Goal: Information Seeking & Learning: Learn about a topic

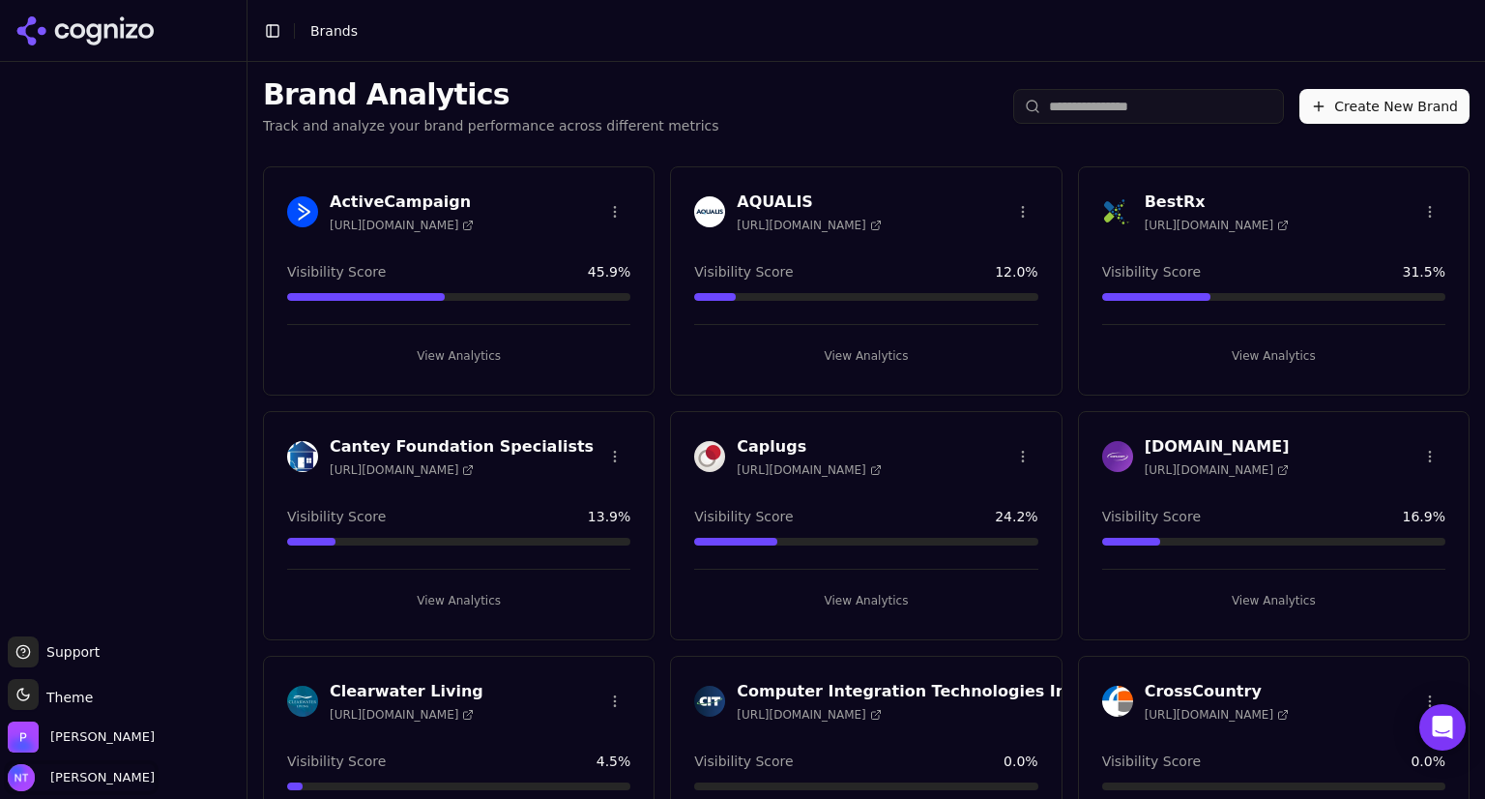
click at [89, 779] on span "[PERSON_NAME]" at bounding box center [99, 777] width 112 height 17
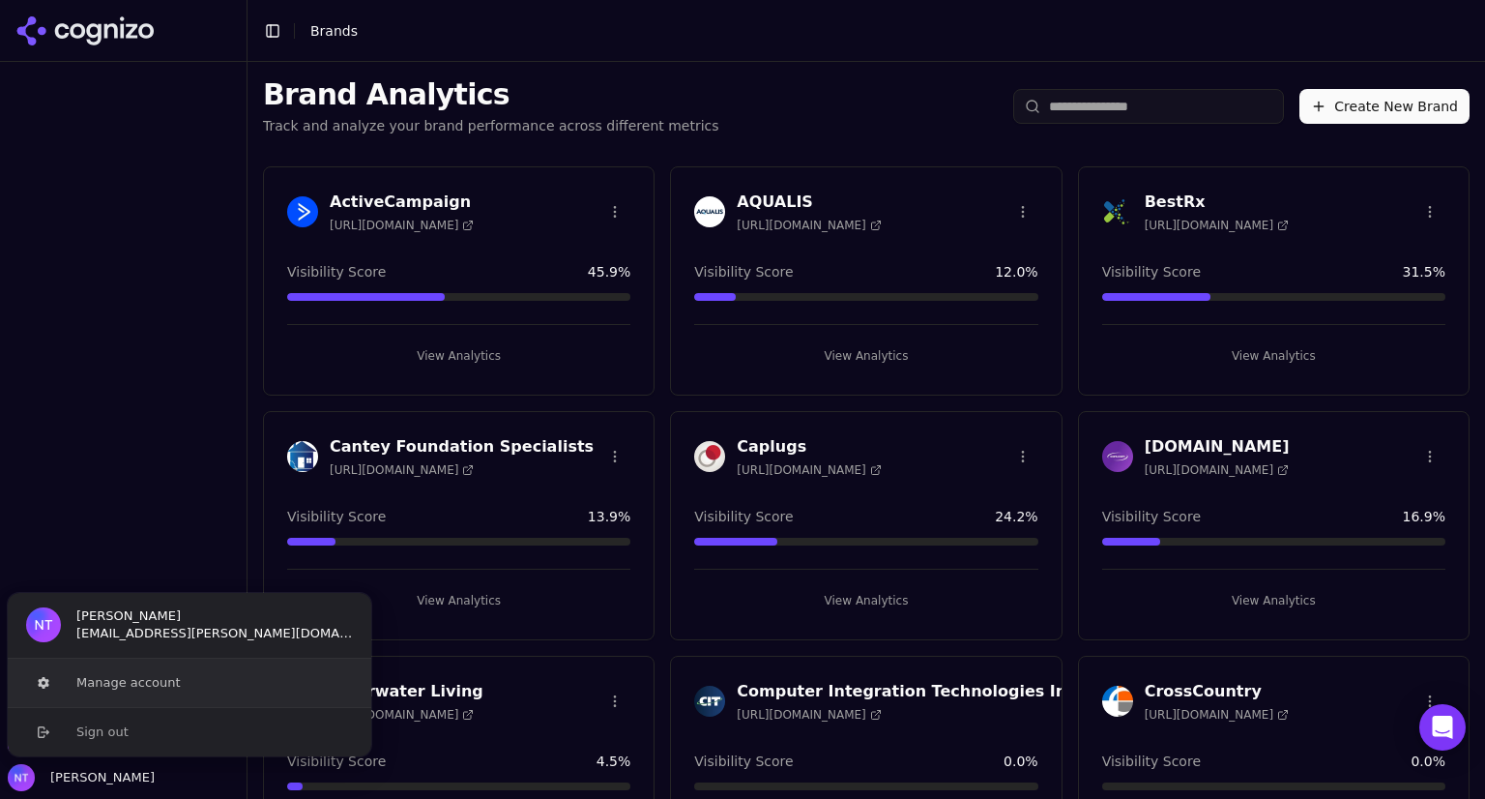
click at [148, 680] on button "Manage account" at bounding box center [190, 683] width 366 height 48
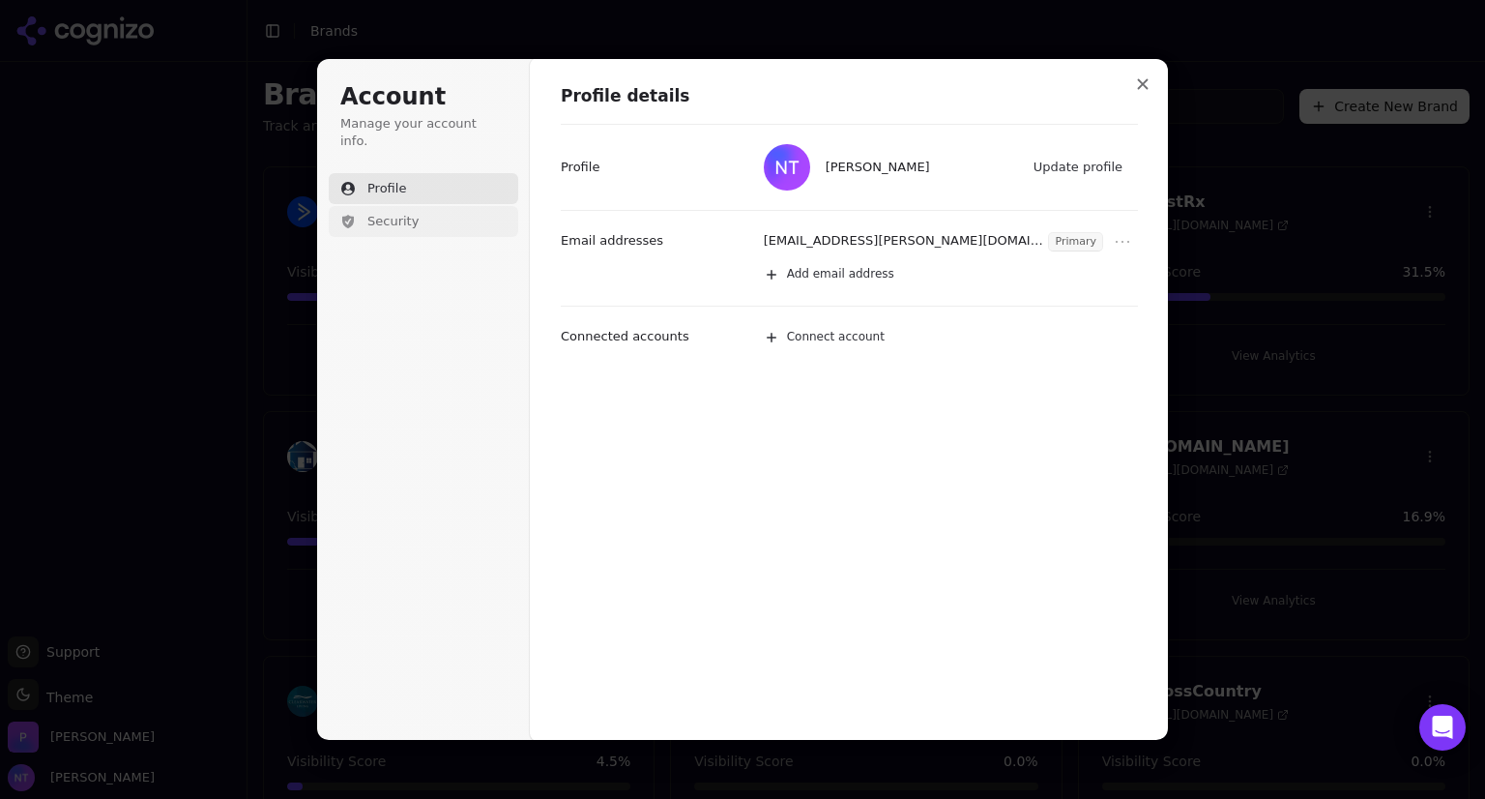
click at [377, 206] on button "Security" at bounding box center [424, 221] width 190 height 31
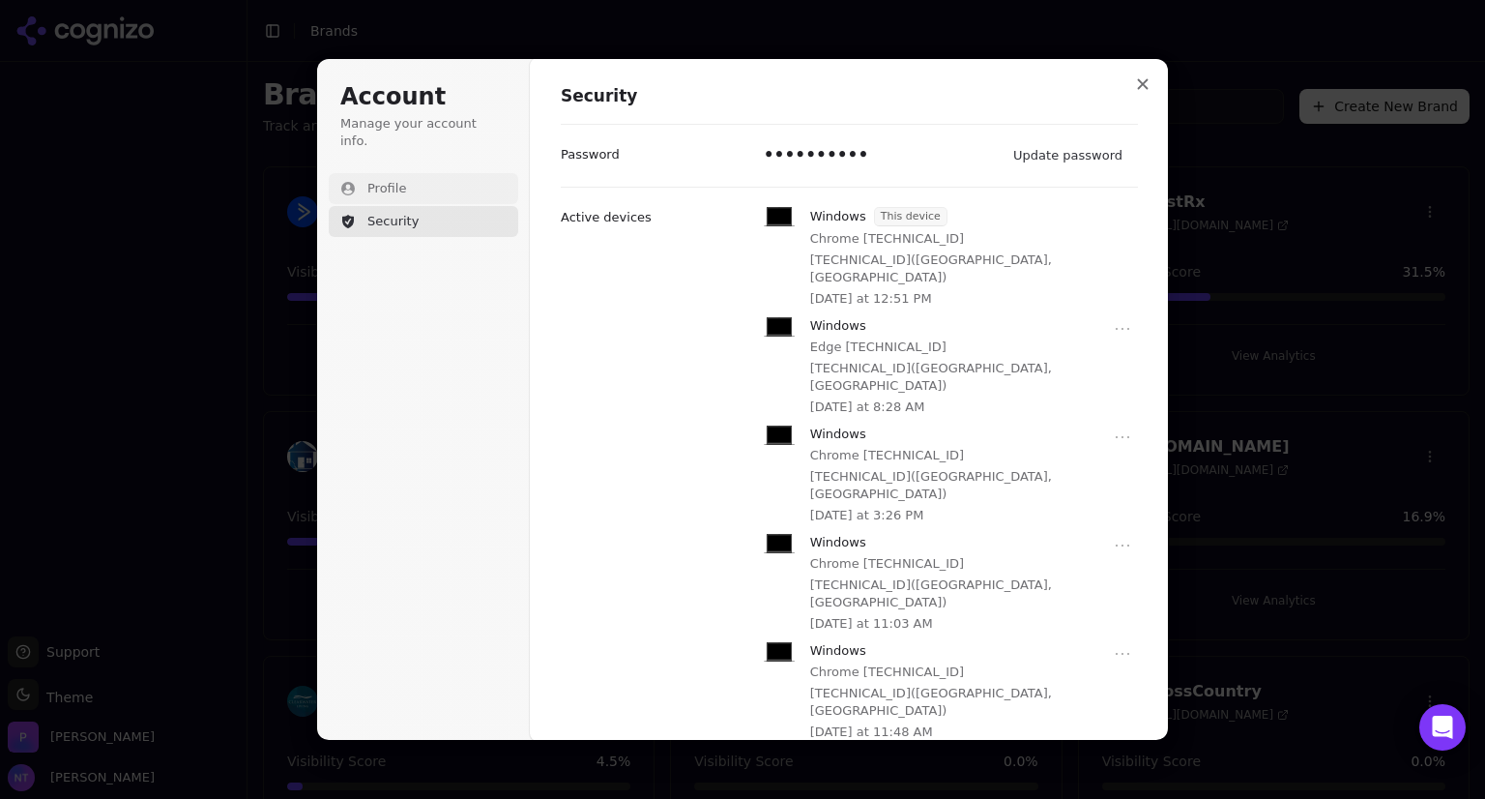
click at [396, 180] on span "Profile" at bounding box center [386, 188] width 39 height 17
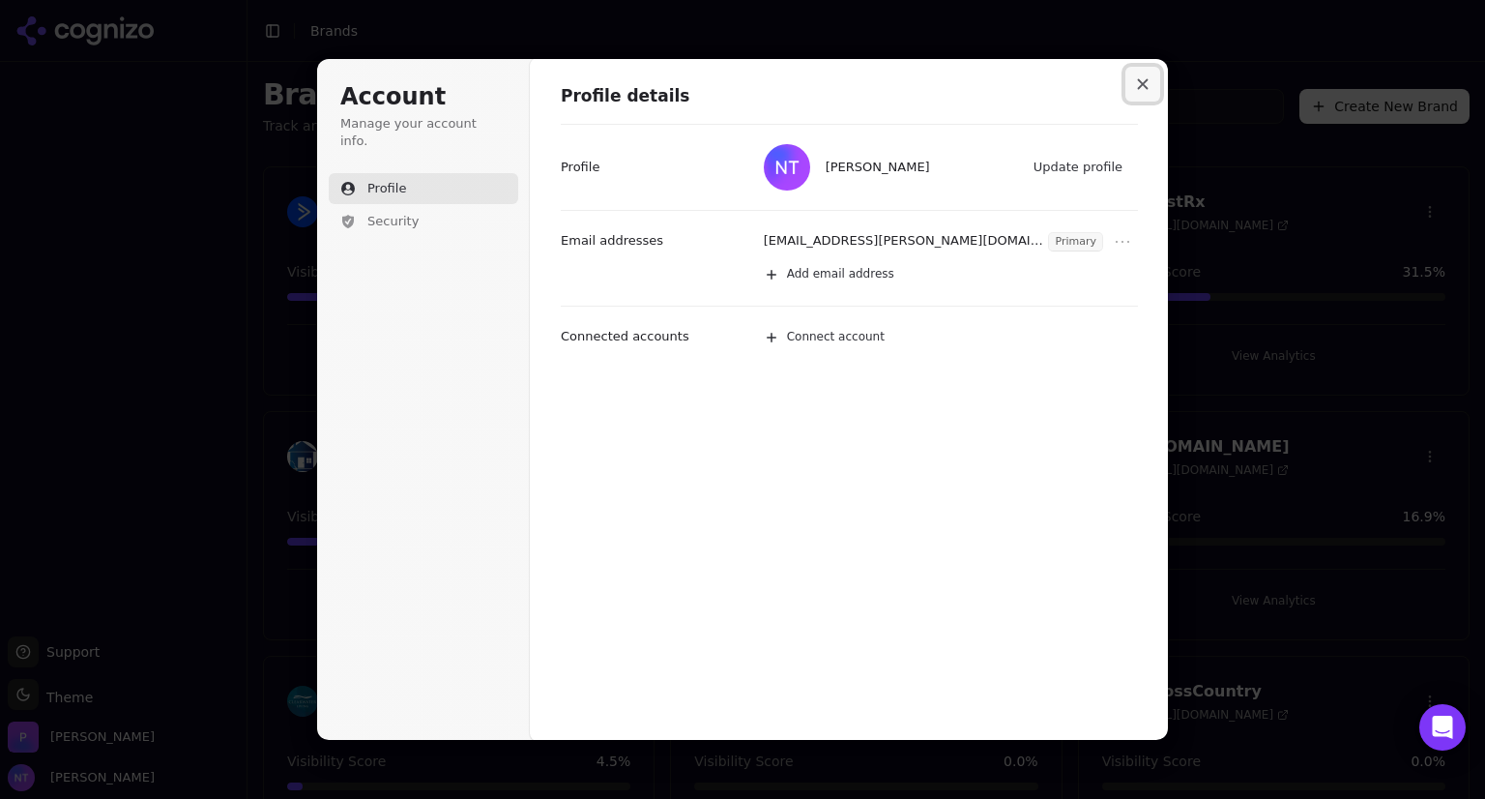
click at [1142, 76] on button "Close modal" at bounding box center [1143, 84] width 35 height 35
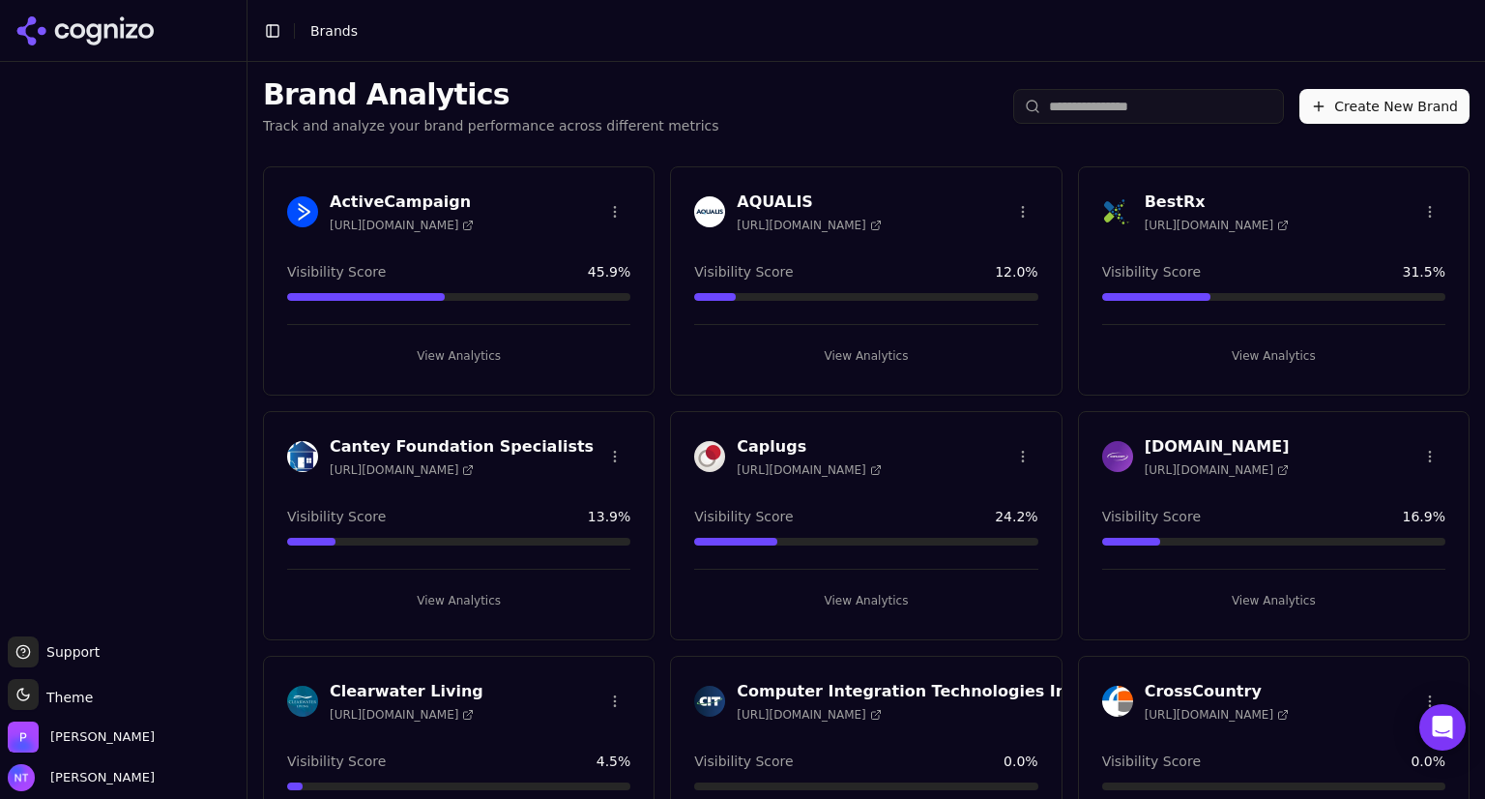
click at [1147, 214] on div "BestRx https://bestrx.com" at bounding box center [1217, 211] width 144 height 43
click at [1154, 203] on h3 "BestRx" at bounding box center [1217, 201] width 144 height 23
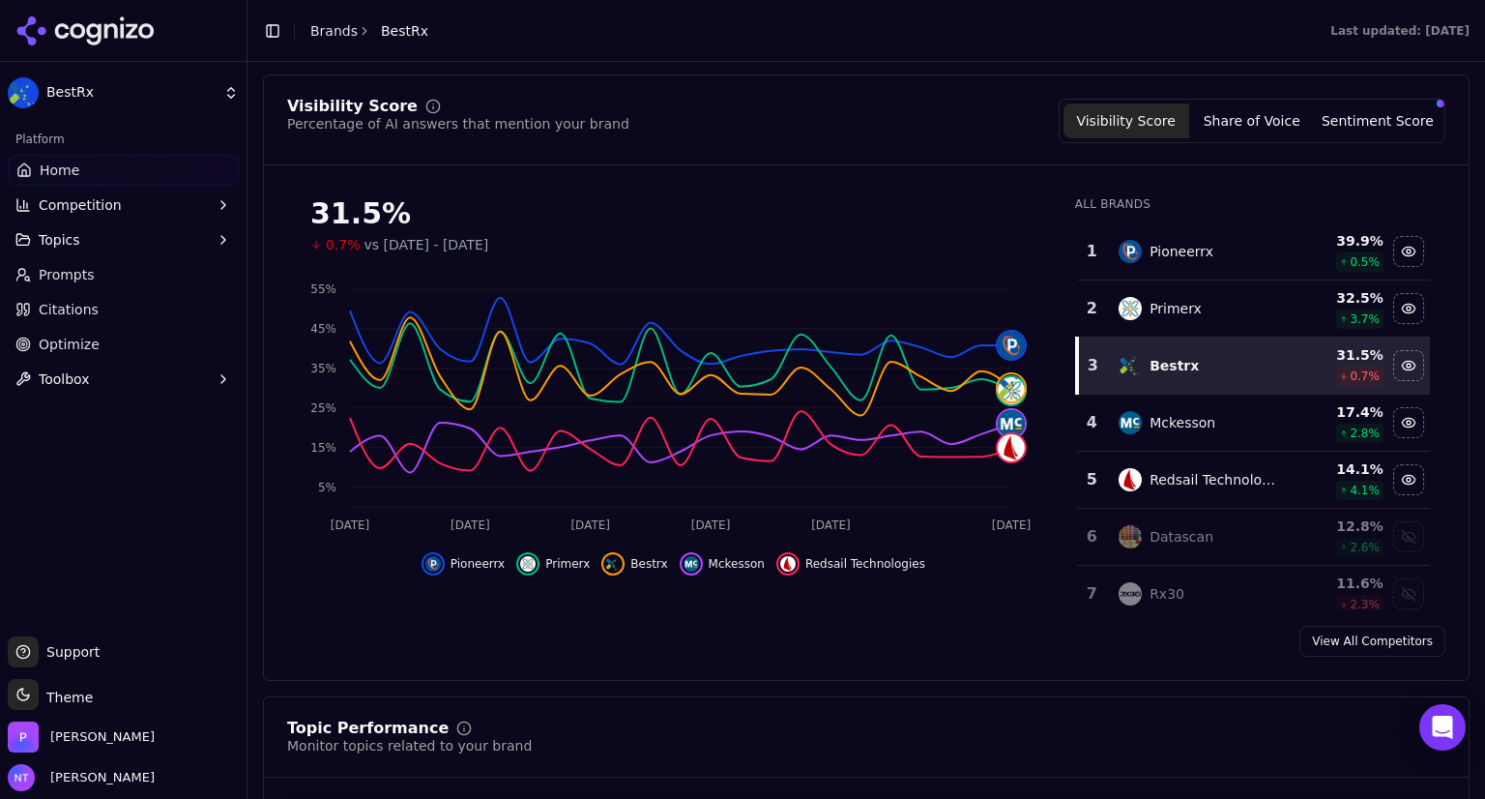
scroll to position [170, 0]
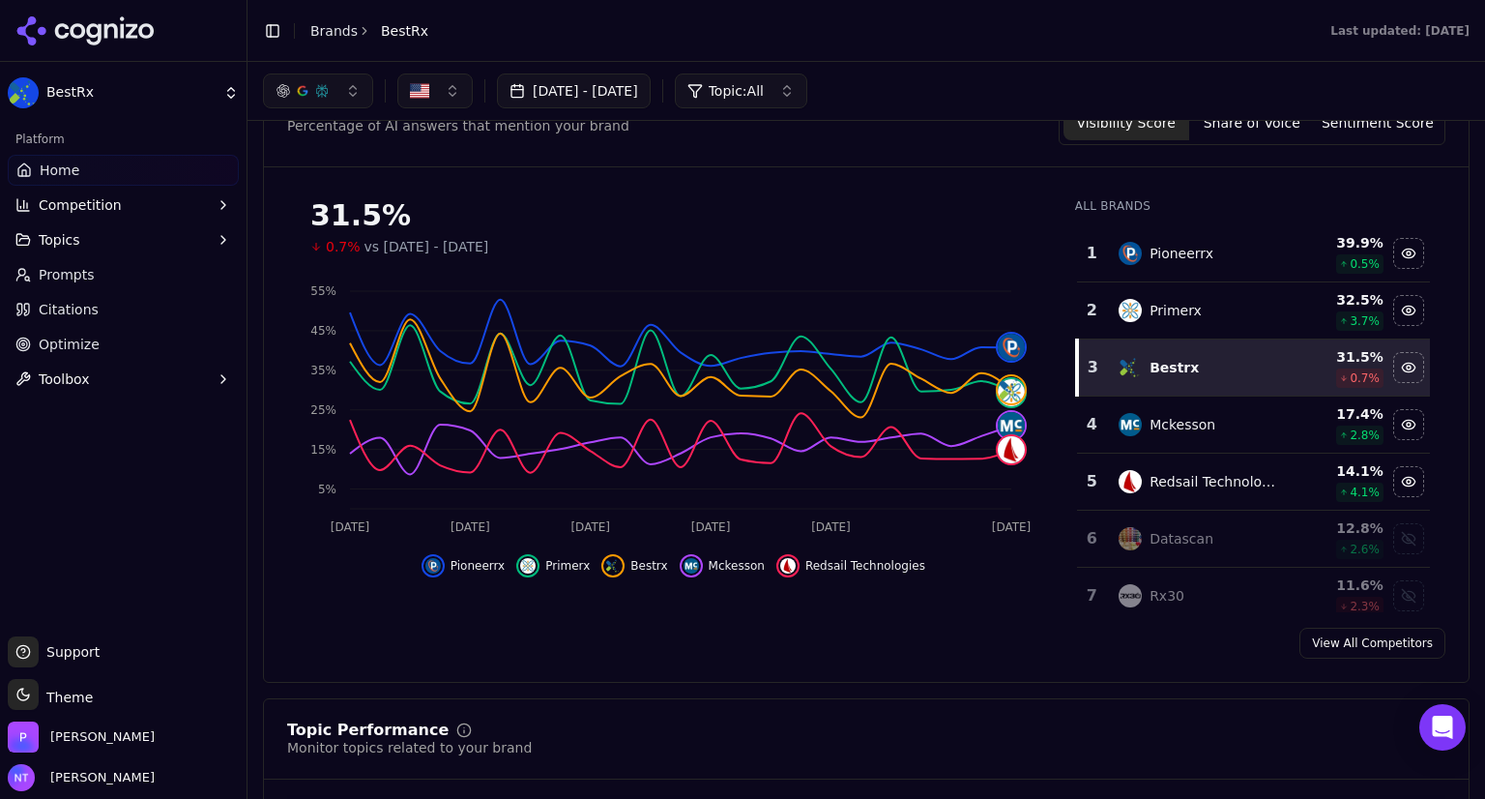
click at [651, 99] on button "[DATE] - [DATE]" at bounding box center [574, 90] width 154 height 35
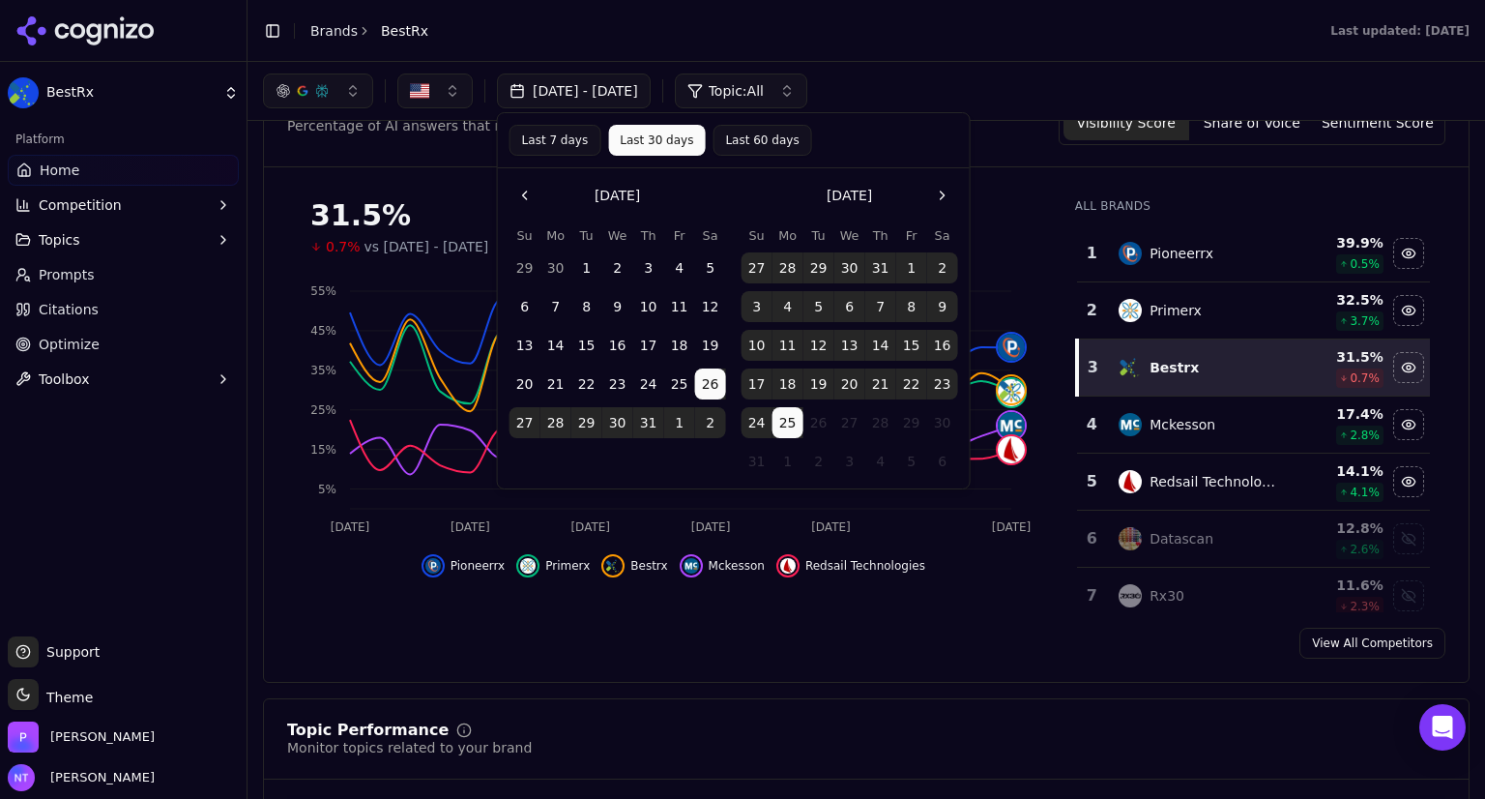
click at [847, 144] on div "Last 7 days Last 30 days Last 60 days" at bounding box center [734, 140] width 449 height 31
click at [850, 146] on div "Last 7 days Last 30 days Last 60 days" at bounding box center [734, 140] width 449 height 31
click at [807, 92] on button "Topic: All" at bounding box center [741, 90] width 132 height 35
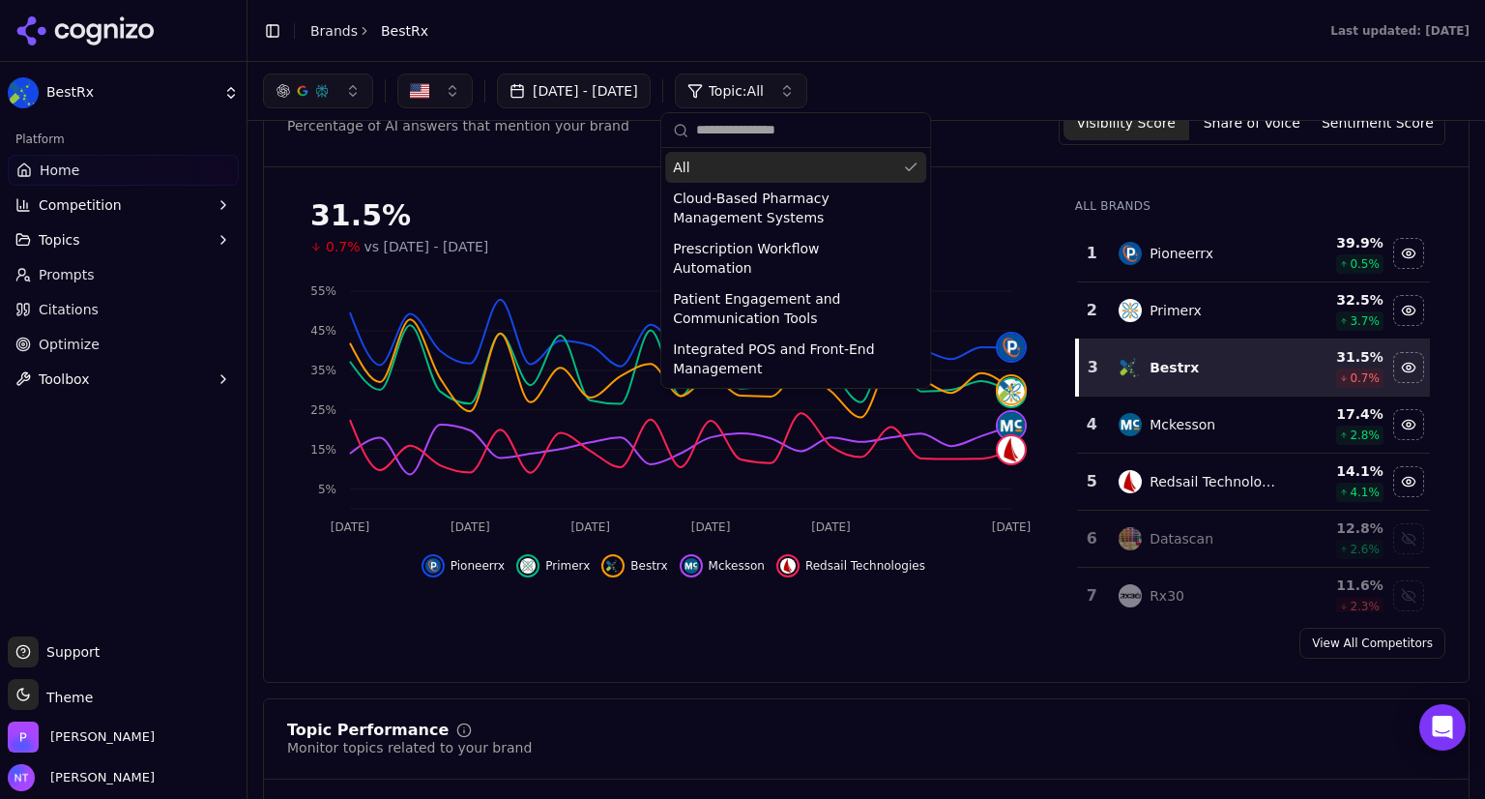
click at [932, 88] on div "Jul 26, 2025 - Aug 25, 2025 Topic: All" at bounding box center [866, 90] width 1207 height 35
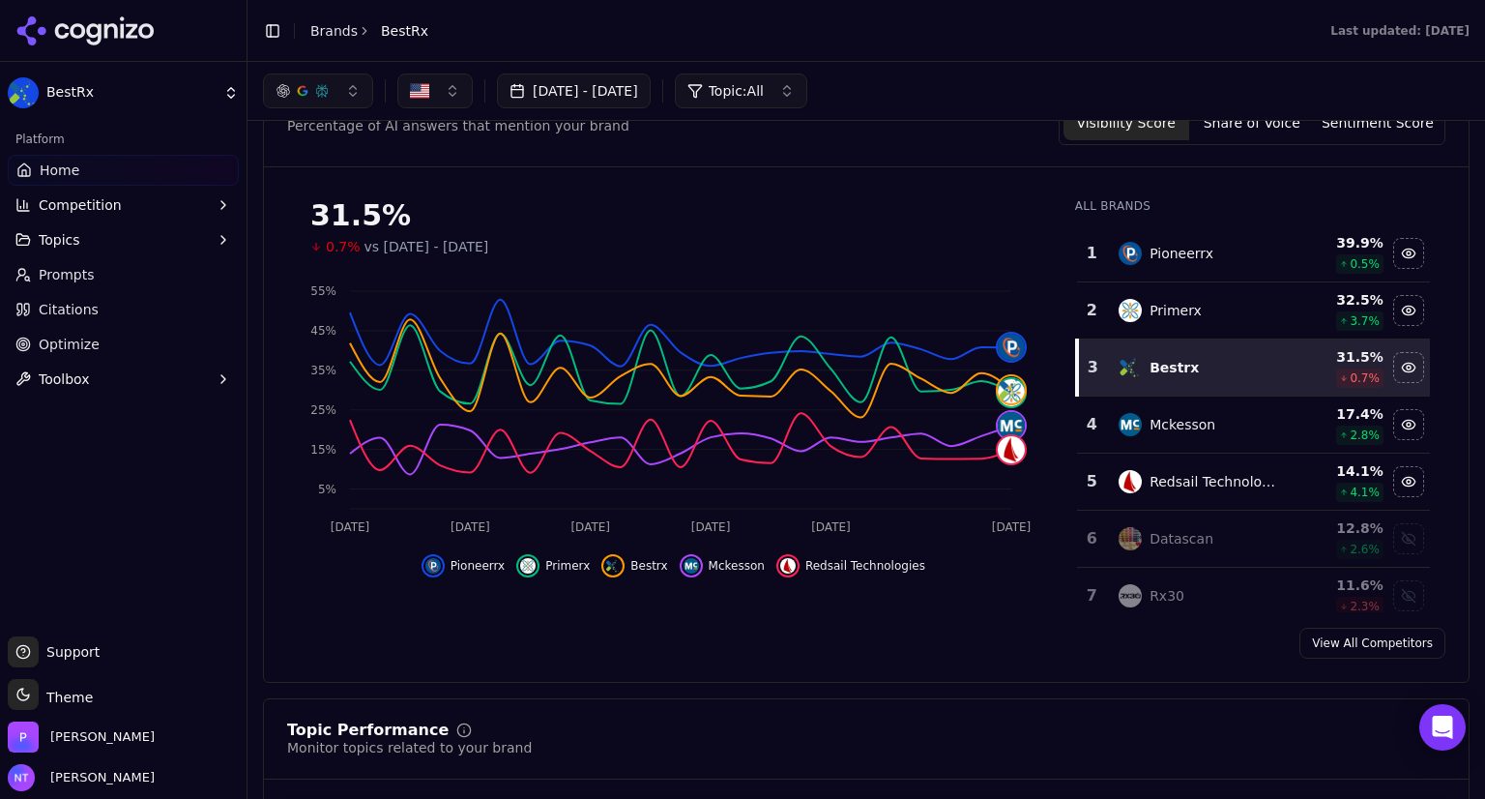
click at [626, 82] on button "[DATE] - [DATE]" at bounding box center [574, 90] width 154 height 35
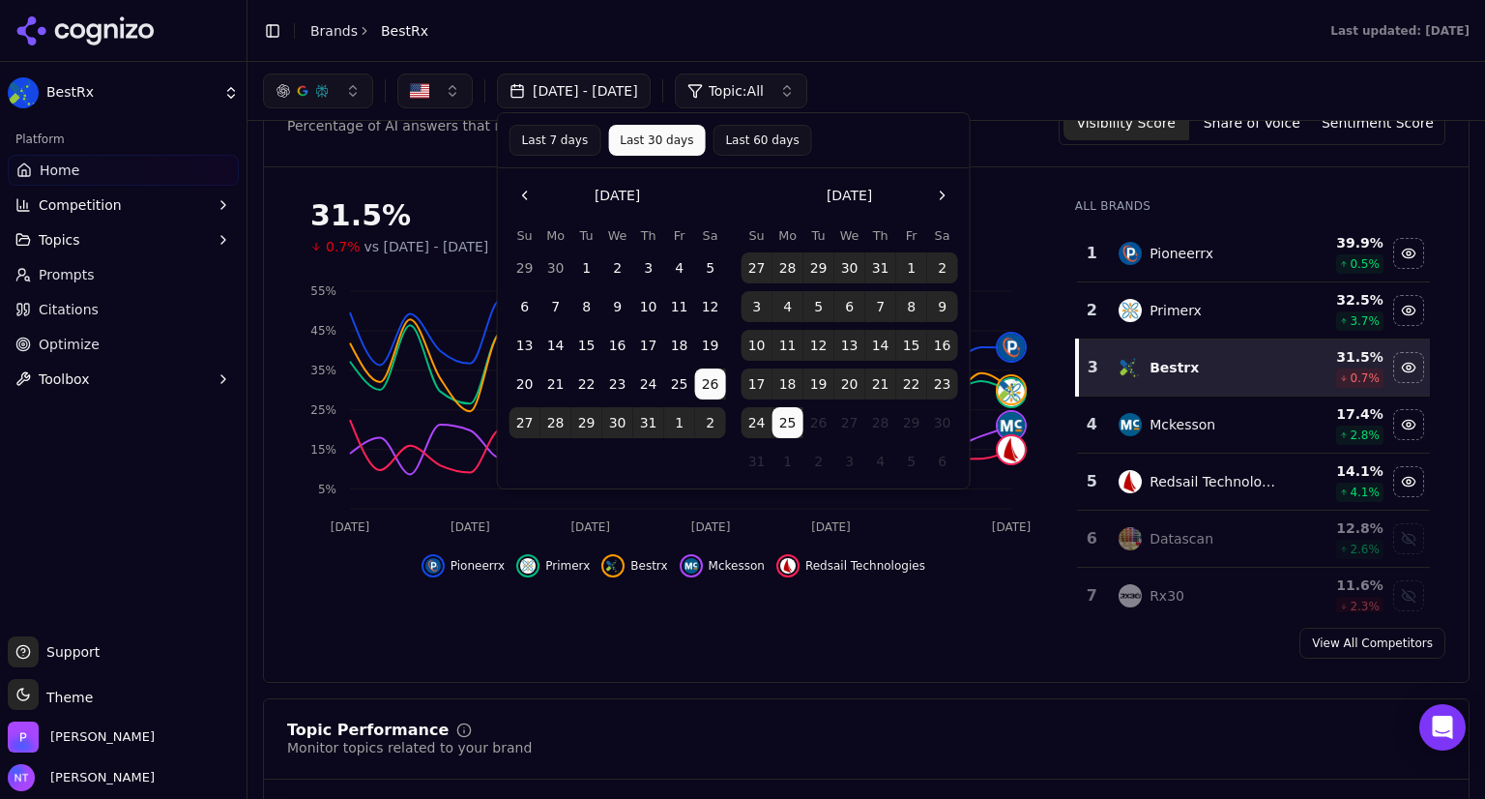
click at [522, 193] on button "Go to the Previous Month" at bounding box center [525, 195] width 31 height 31
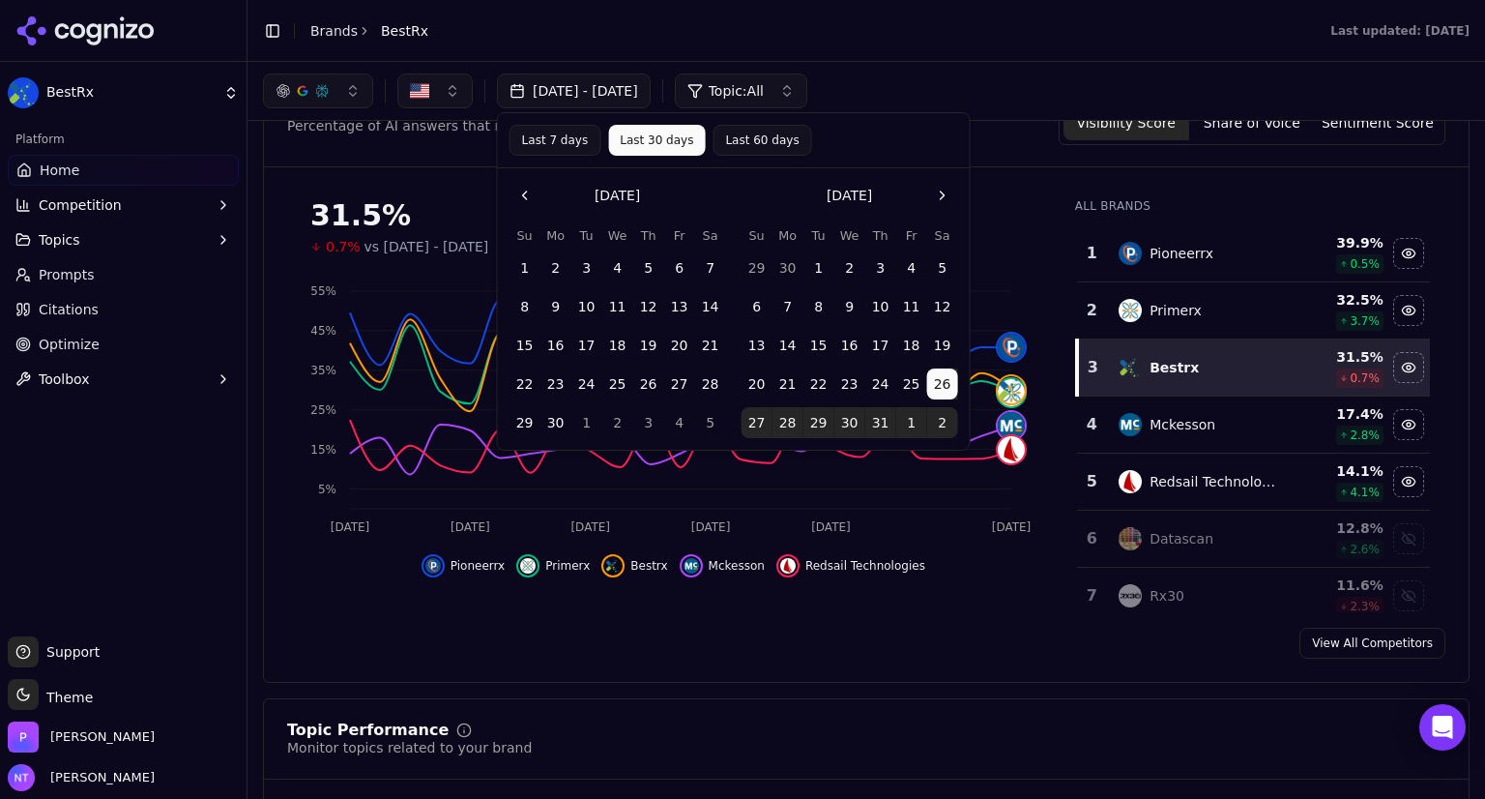
click at [522, 261] on button "1" at bounding box center [525, 267] width 31 height 31
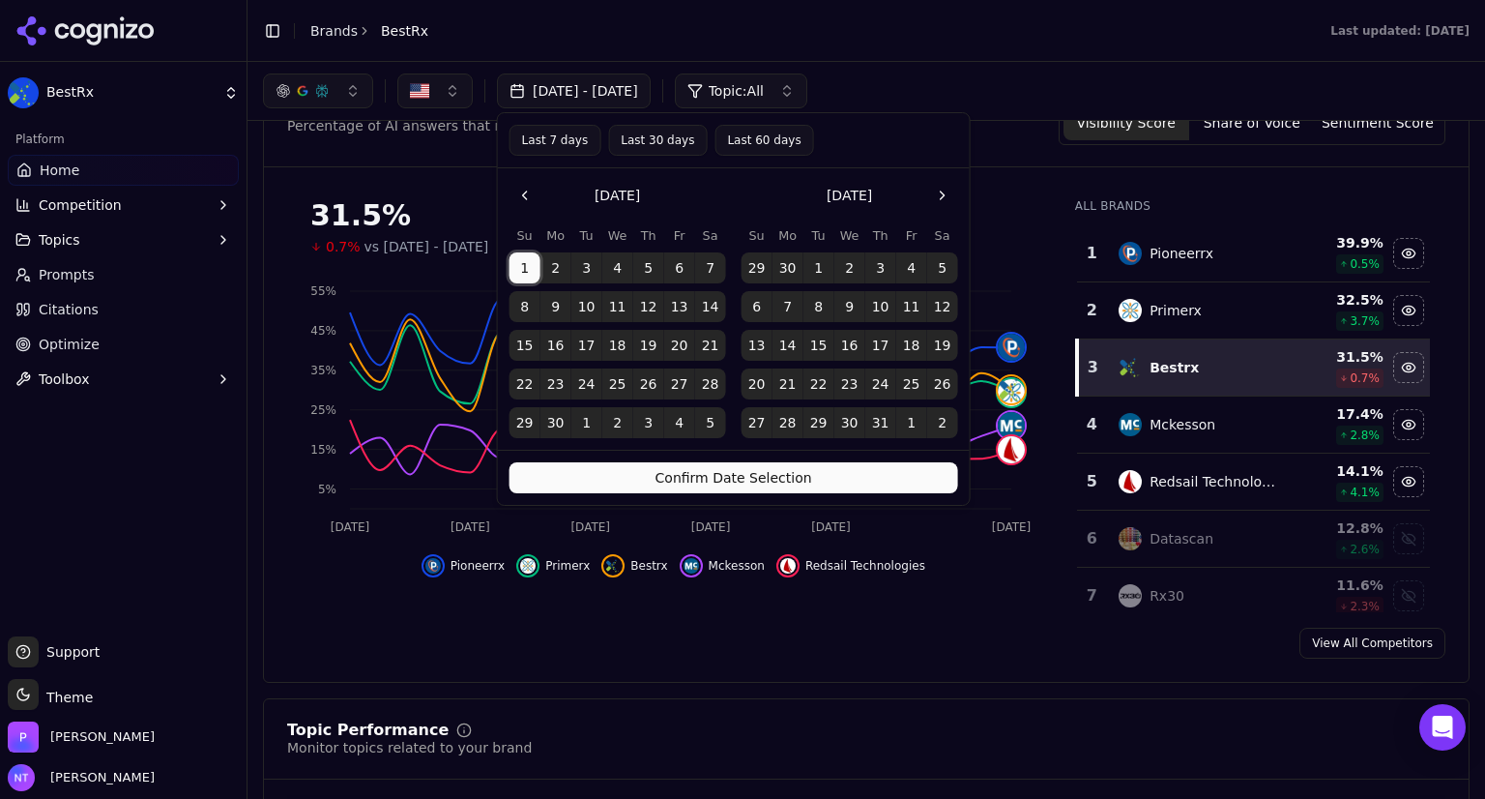
click at [708, 480] on button "Confirm Date Selection" at bounding box center [734, 477] width 449 height 31
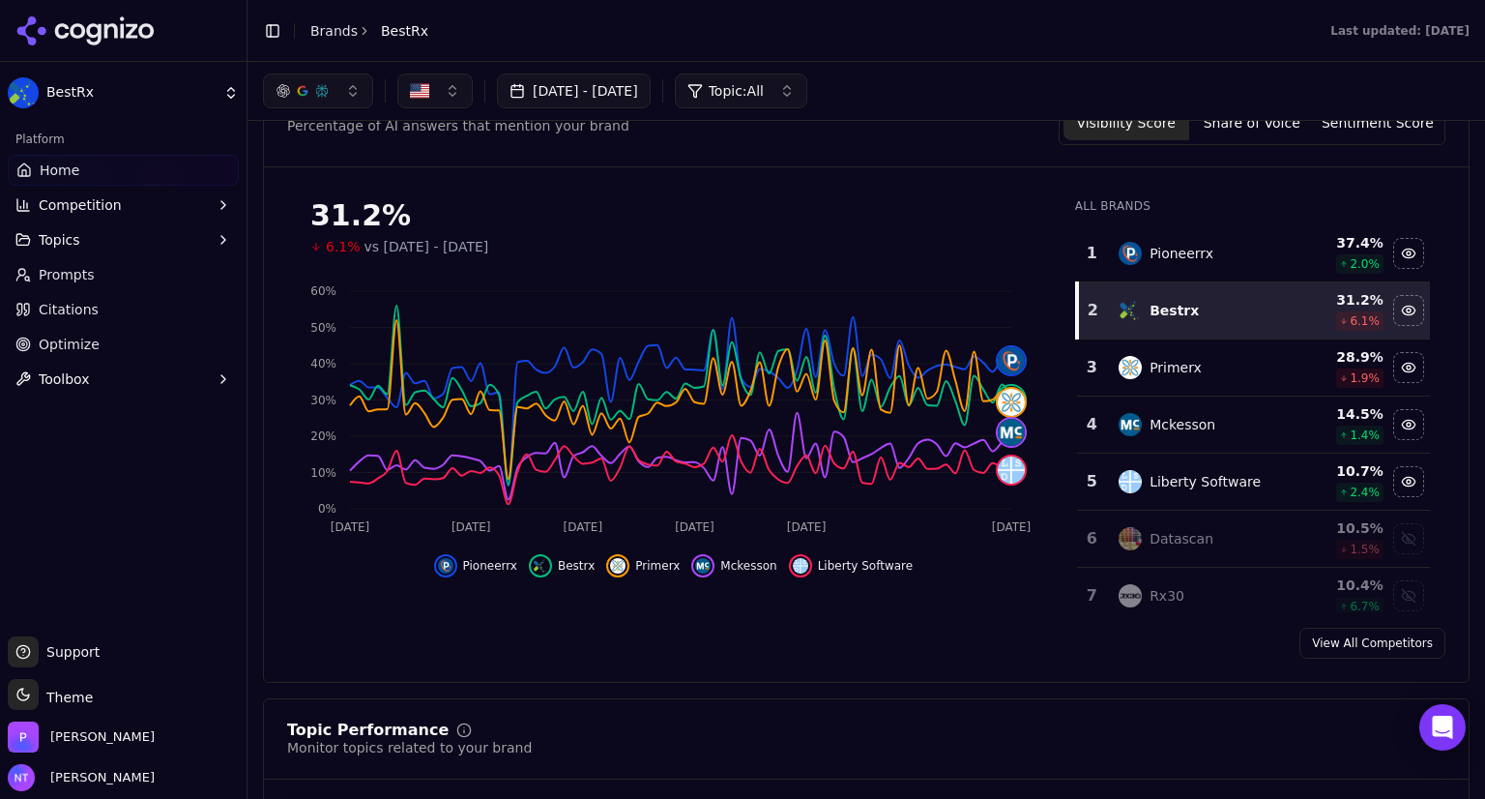
click at [651, 94] on button "Jun 01, 2025 - Aug 25, 2025" at bounding box center [574, 90] width 154 height 35
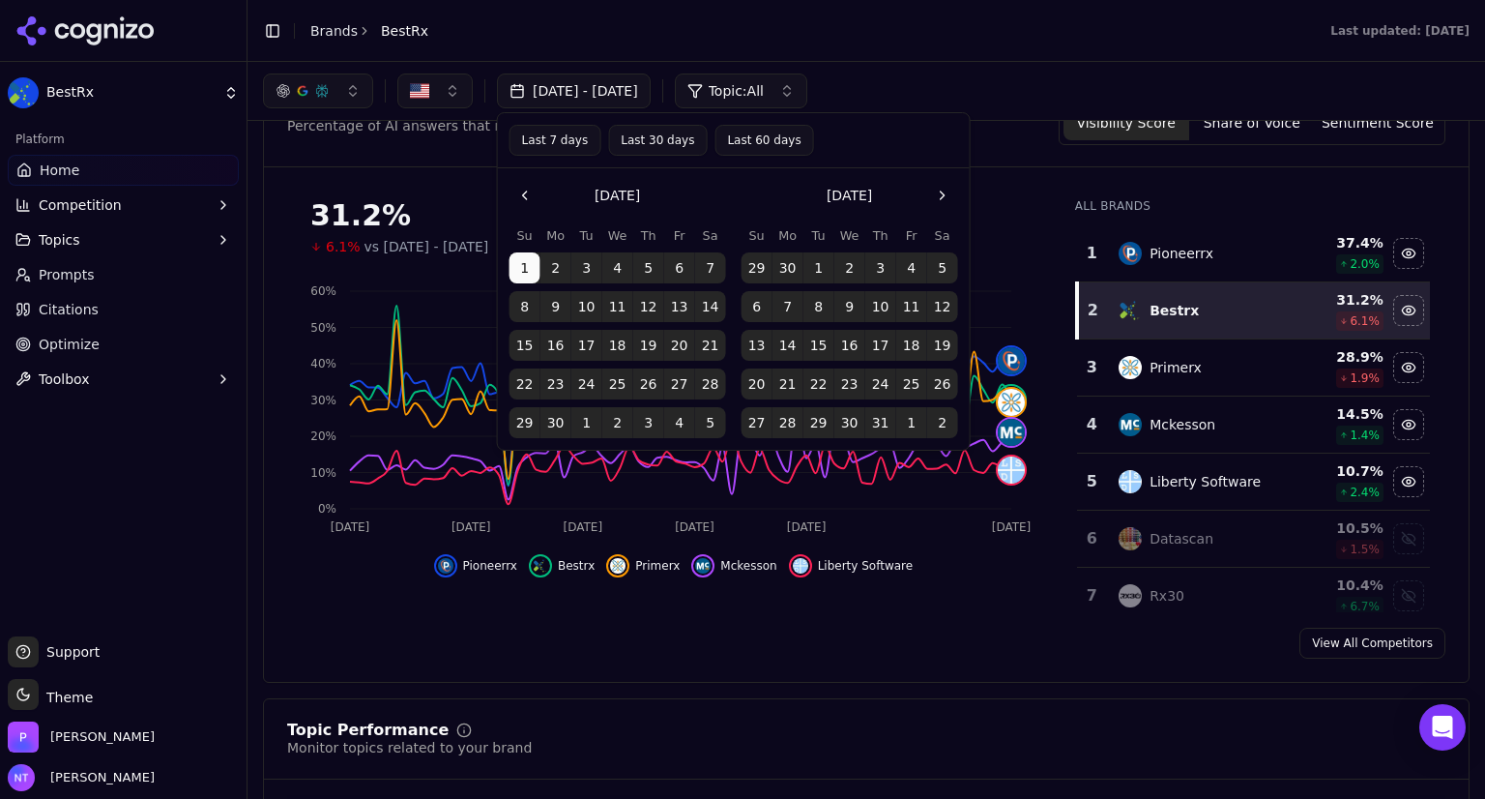
click at [724, 145] on button "Last 60 days" at bounding box center [764, 140] width 99 height 31
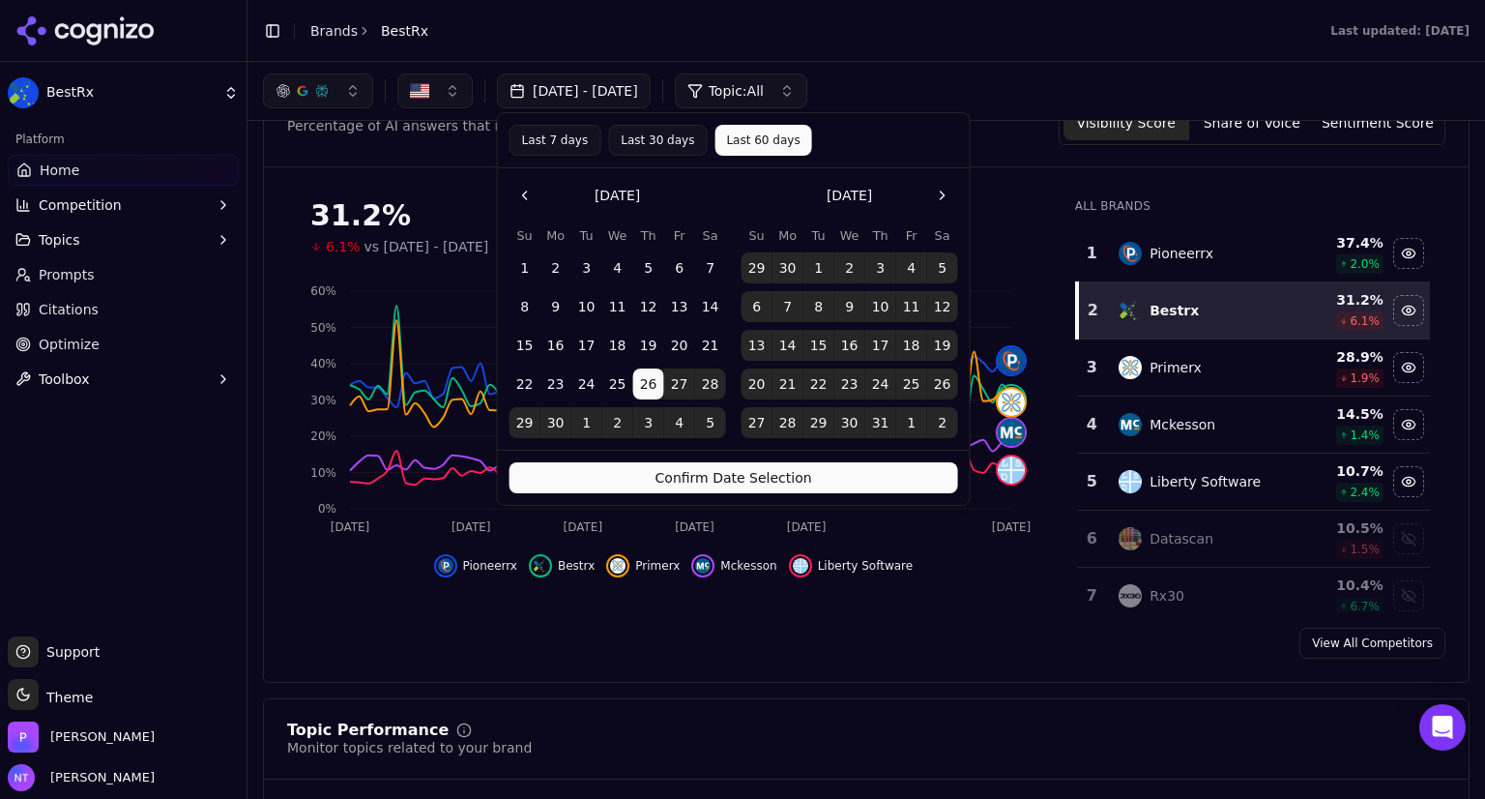
click at [733, 468] on button "Confirm Date Selection" at bounding box center [734, 477] width 449 height 31
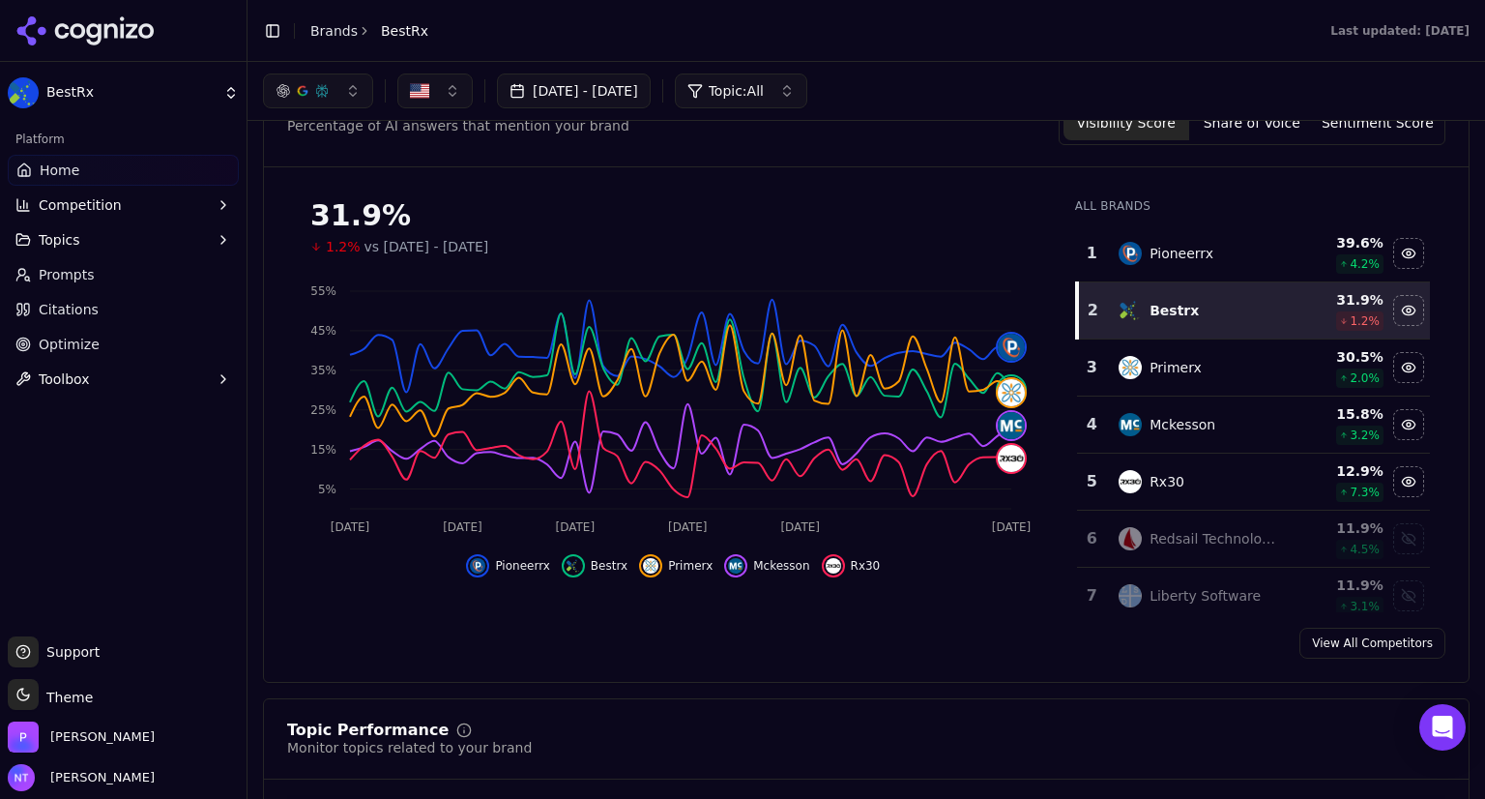
click at [651, 100] on button "Jun 26, 2025 - Aug 25, 2025" at bounding box center [574, 90] width 154 height 35
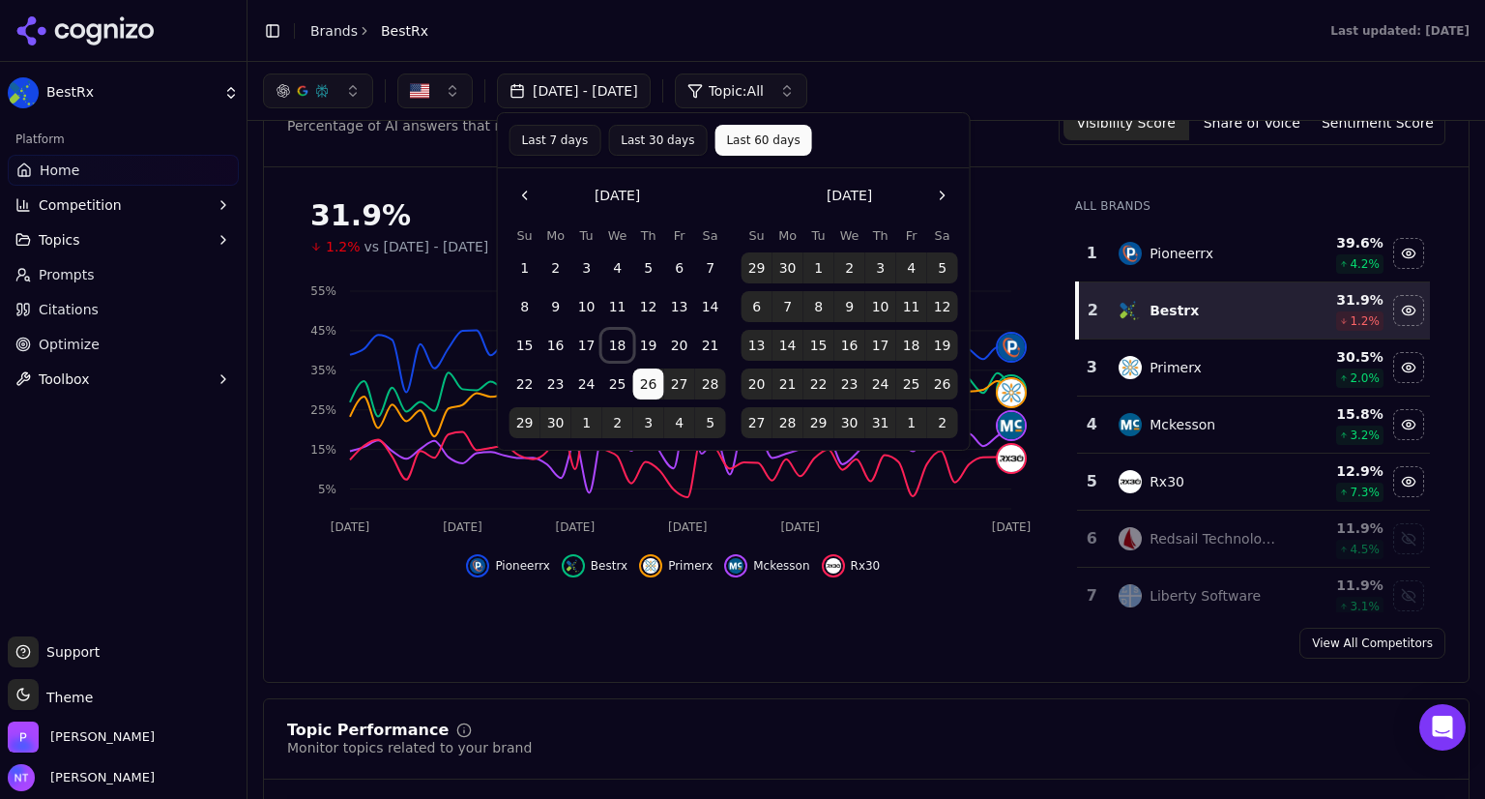
click at [619, 339] on button "18" at bounding box center [617, 345] width 31 height 31
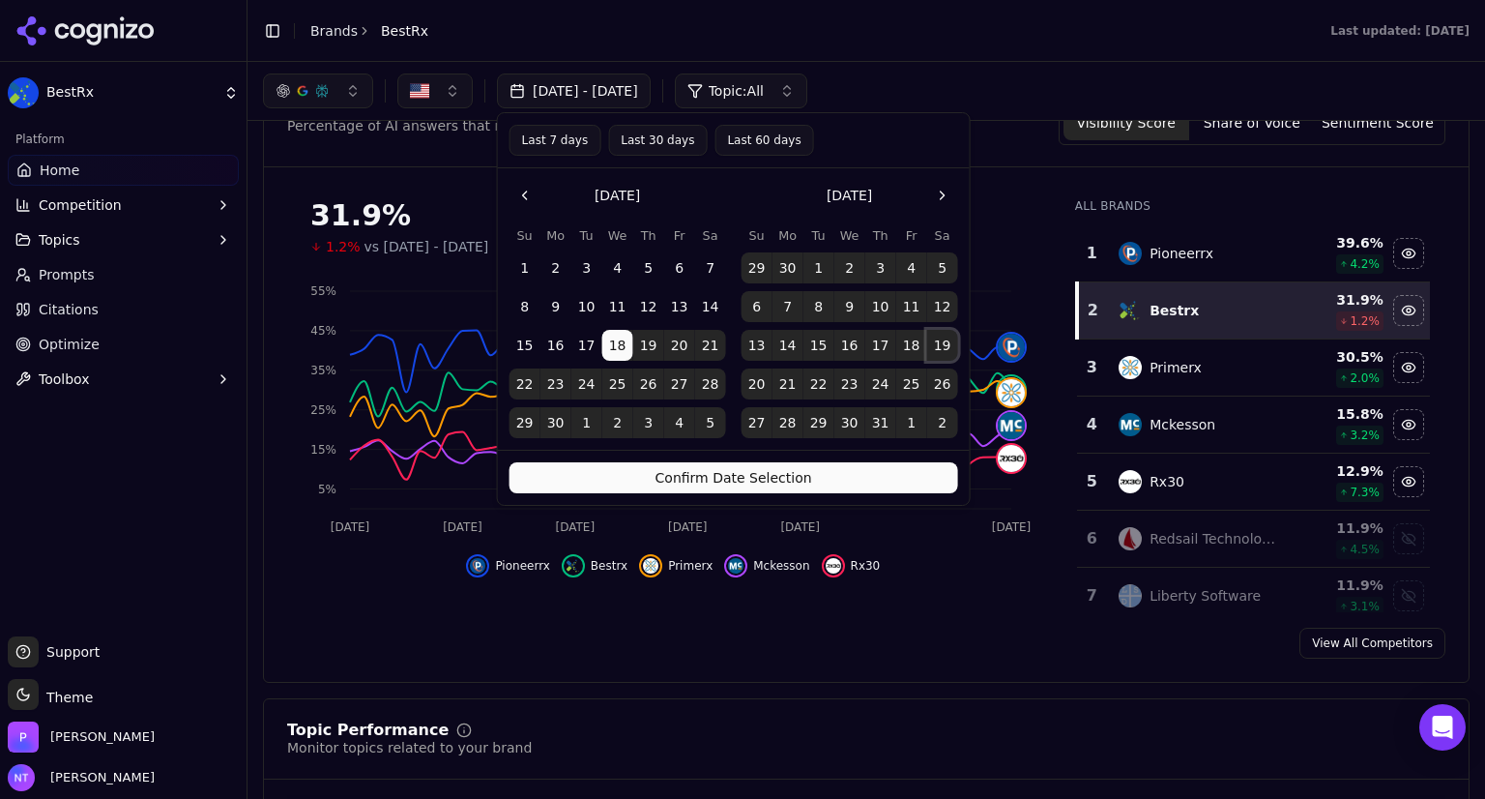
click at [940, 345] on button "19" at bounding box center [942, 345] width 31 height 31
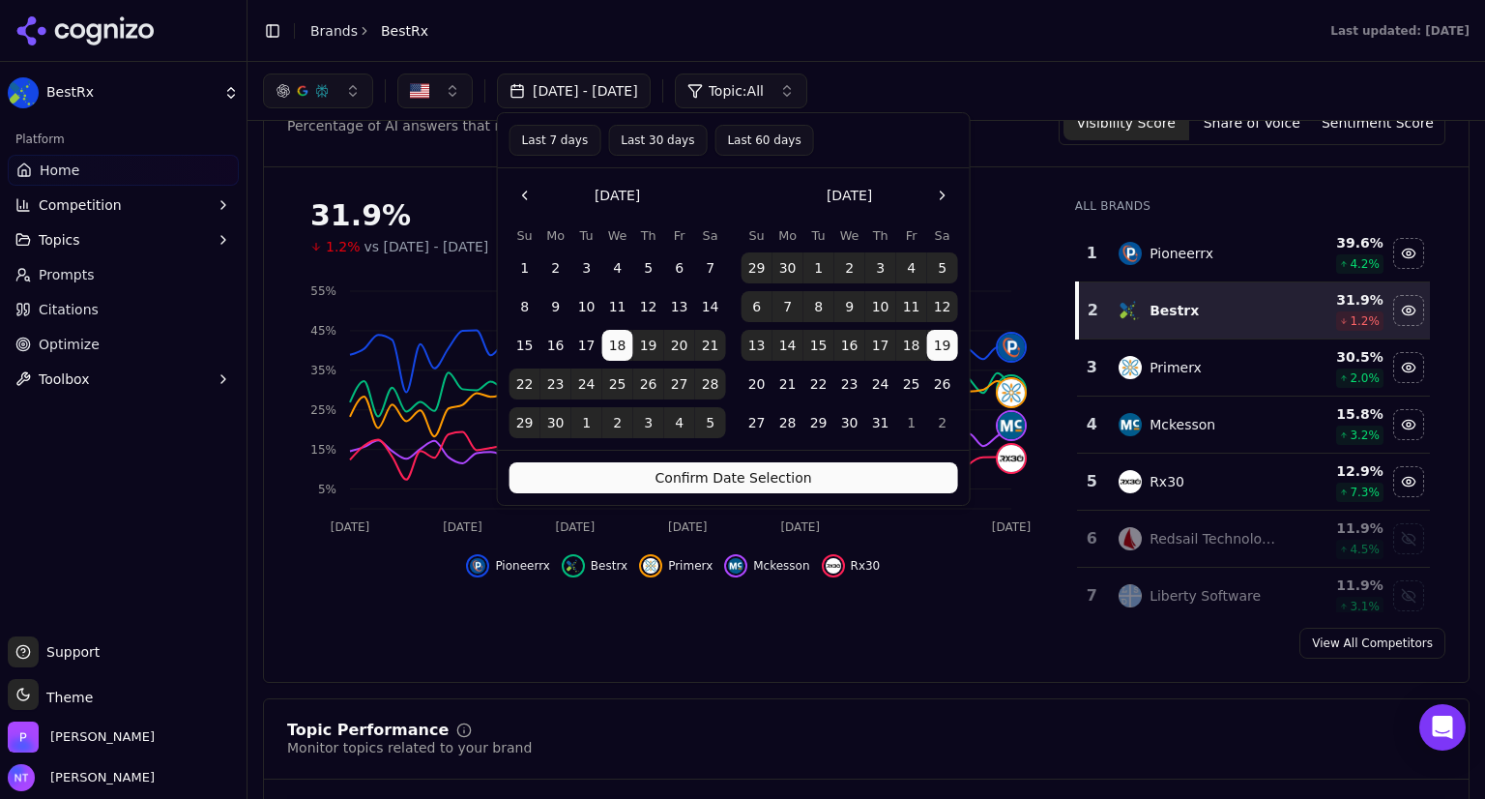
click at [824, 481] on button "Confirm Date Selection" at bounding box center [734, 477] width 449 height 31
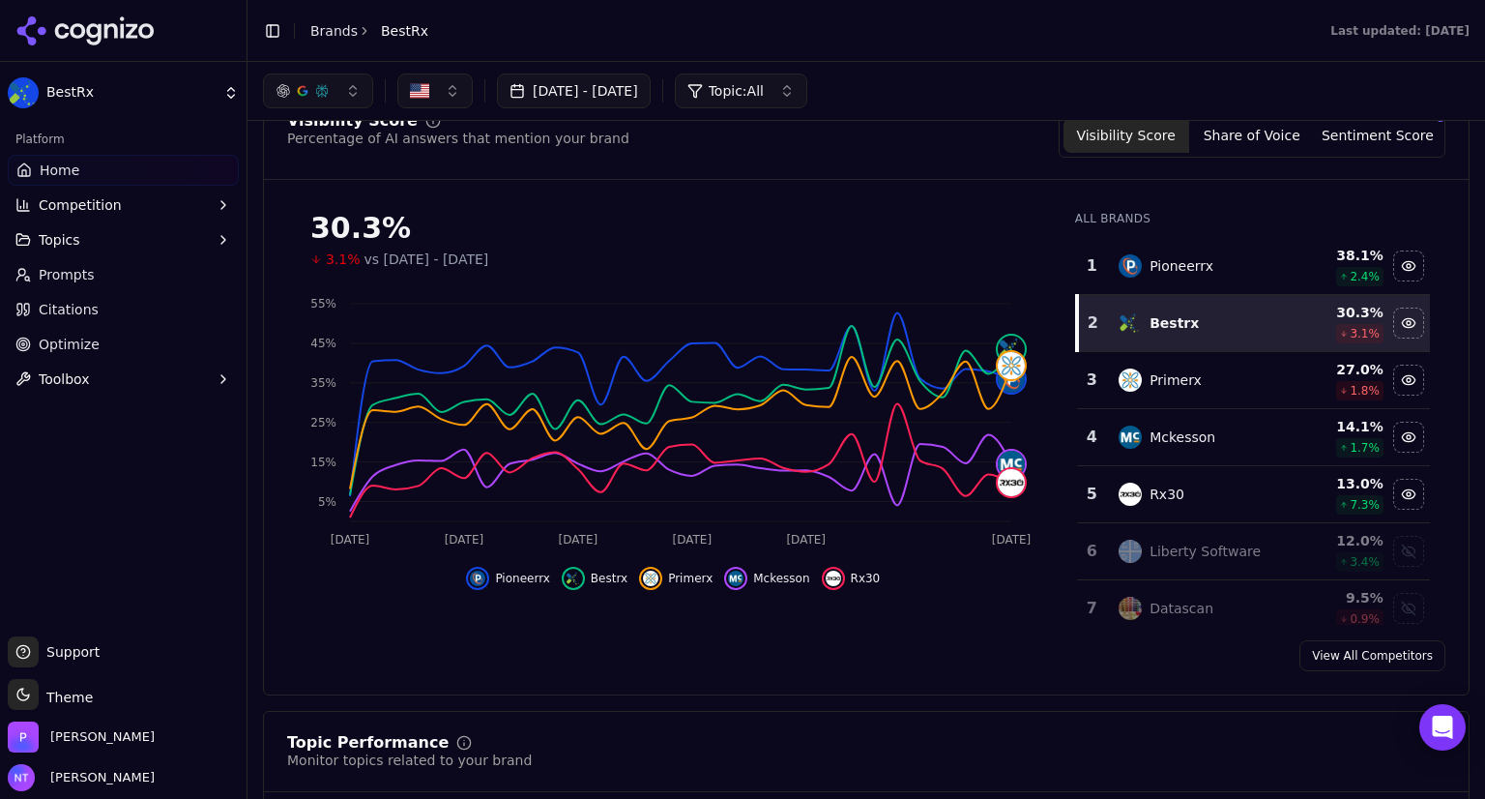
scroll to position [159, 0]
click at [51, 269] on span "Prompts" at bounding box center [67, 274] width 56 height 19
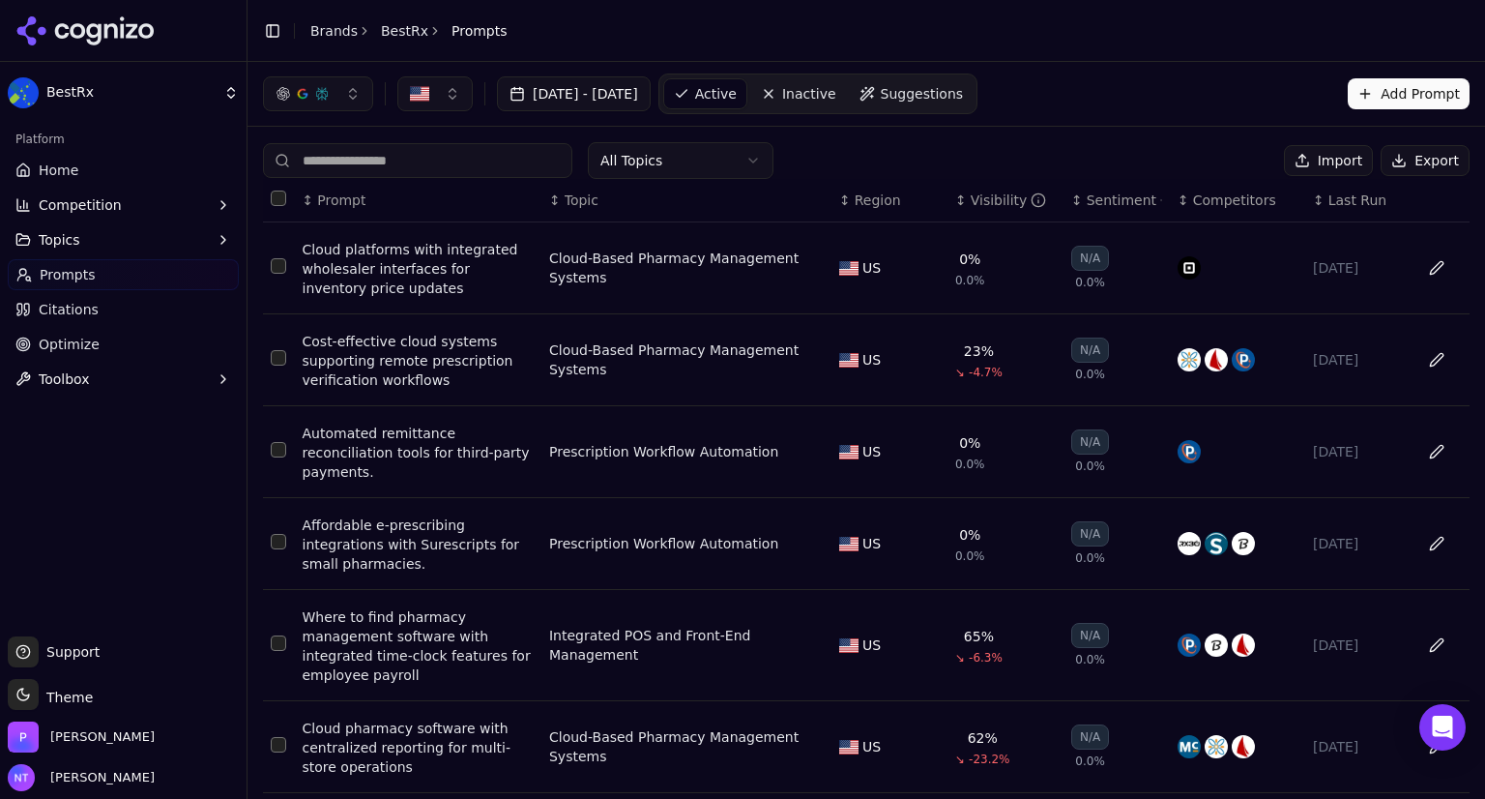
click at [60, 305] on span "Citations" at bounding box center [69, 309] width 60 height 19
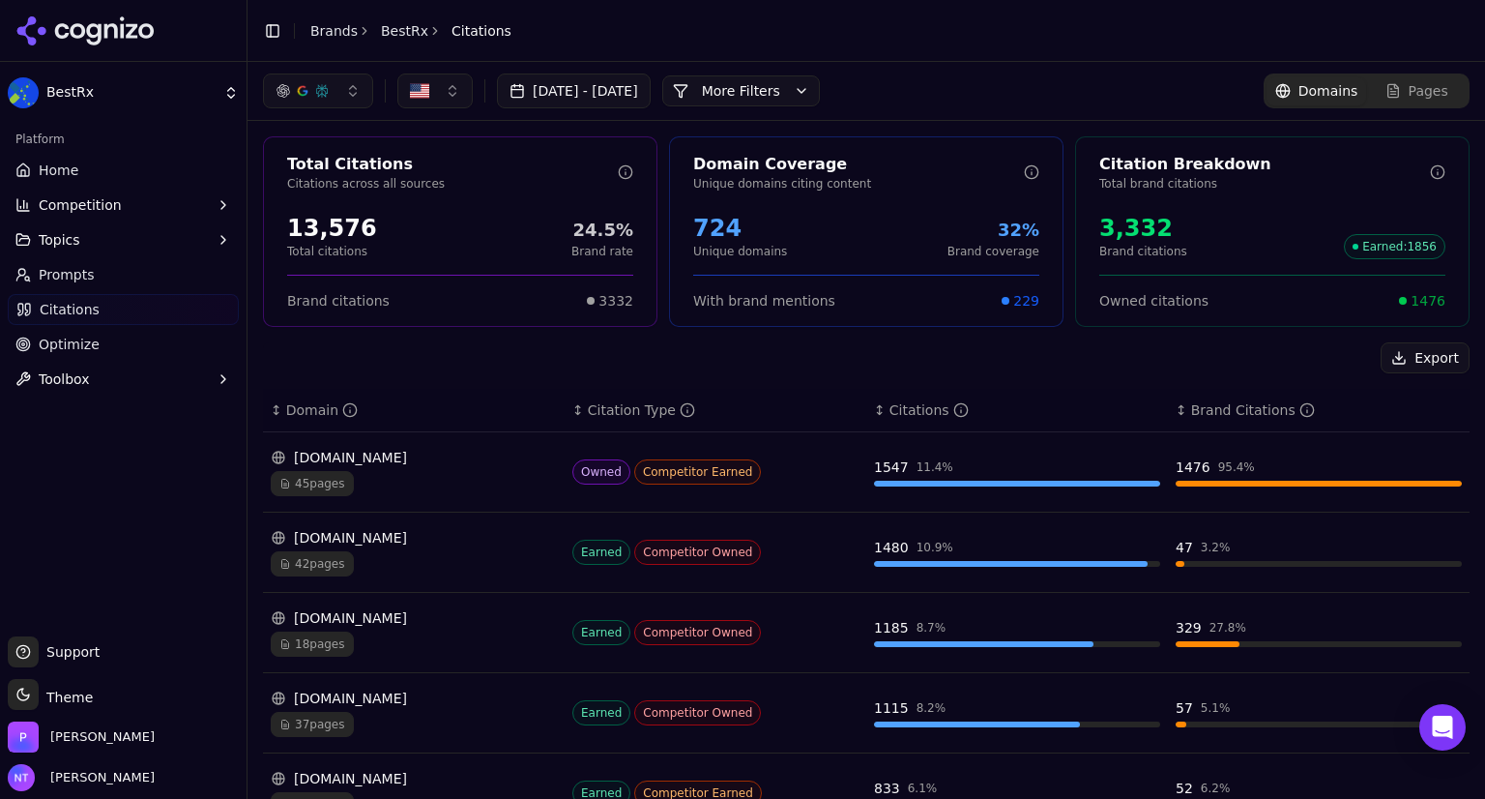
click at [73, 164] on span "Home" at bounding box center [59, 170] width 40 height 19
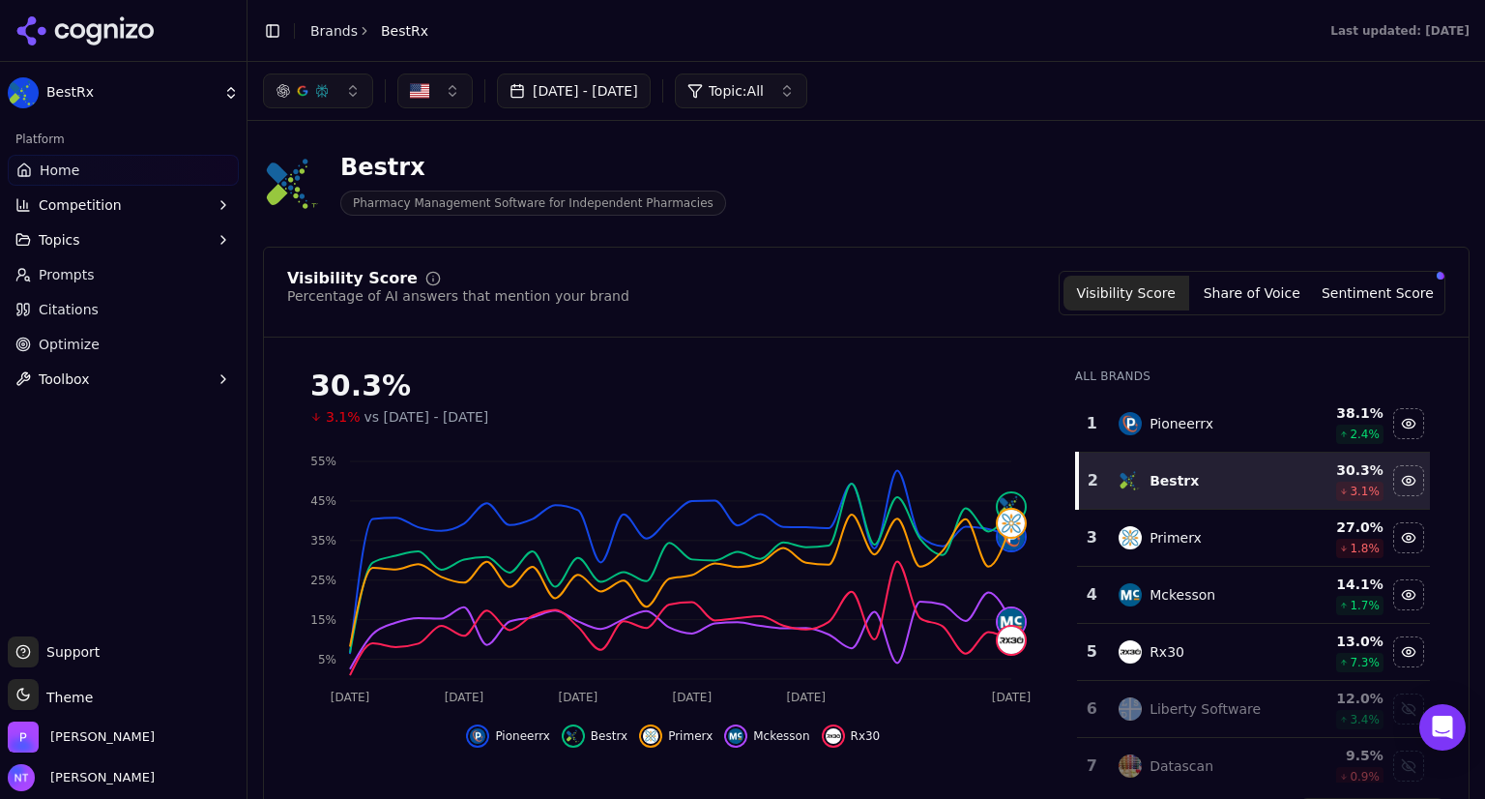
click at [1237, 302] on button "Share of Voice" at bounding box center [1252, 293] width 126 height 35
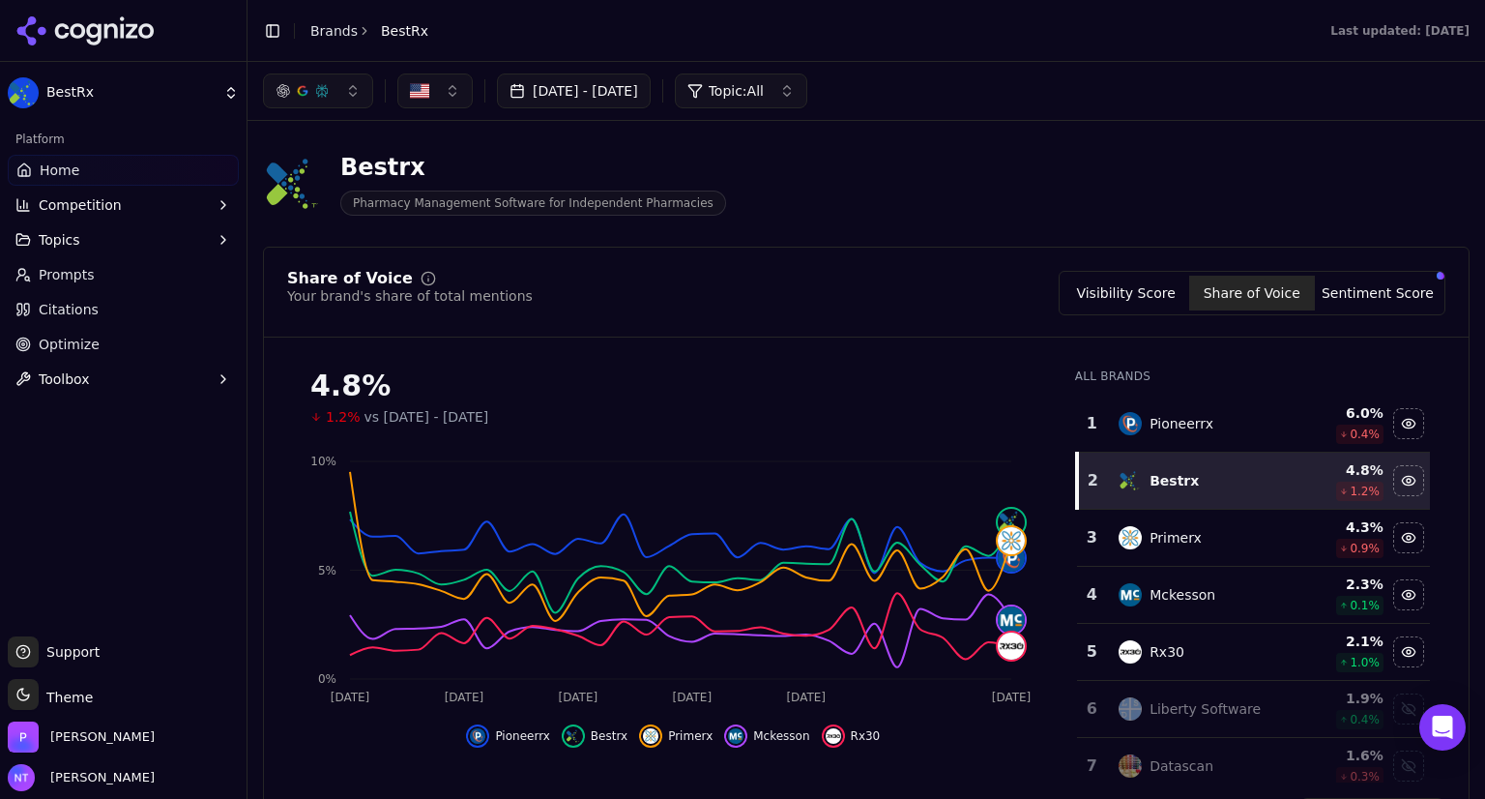
click at [651, 98] on button "Jun 18, 2025 - Jul 19, 2025" at bounding box center [574, 90] width 154 height 35
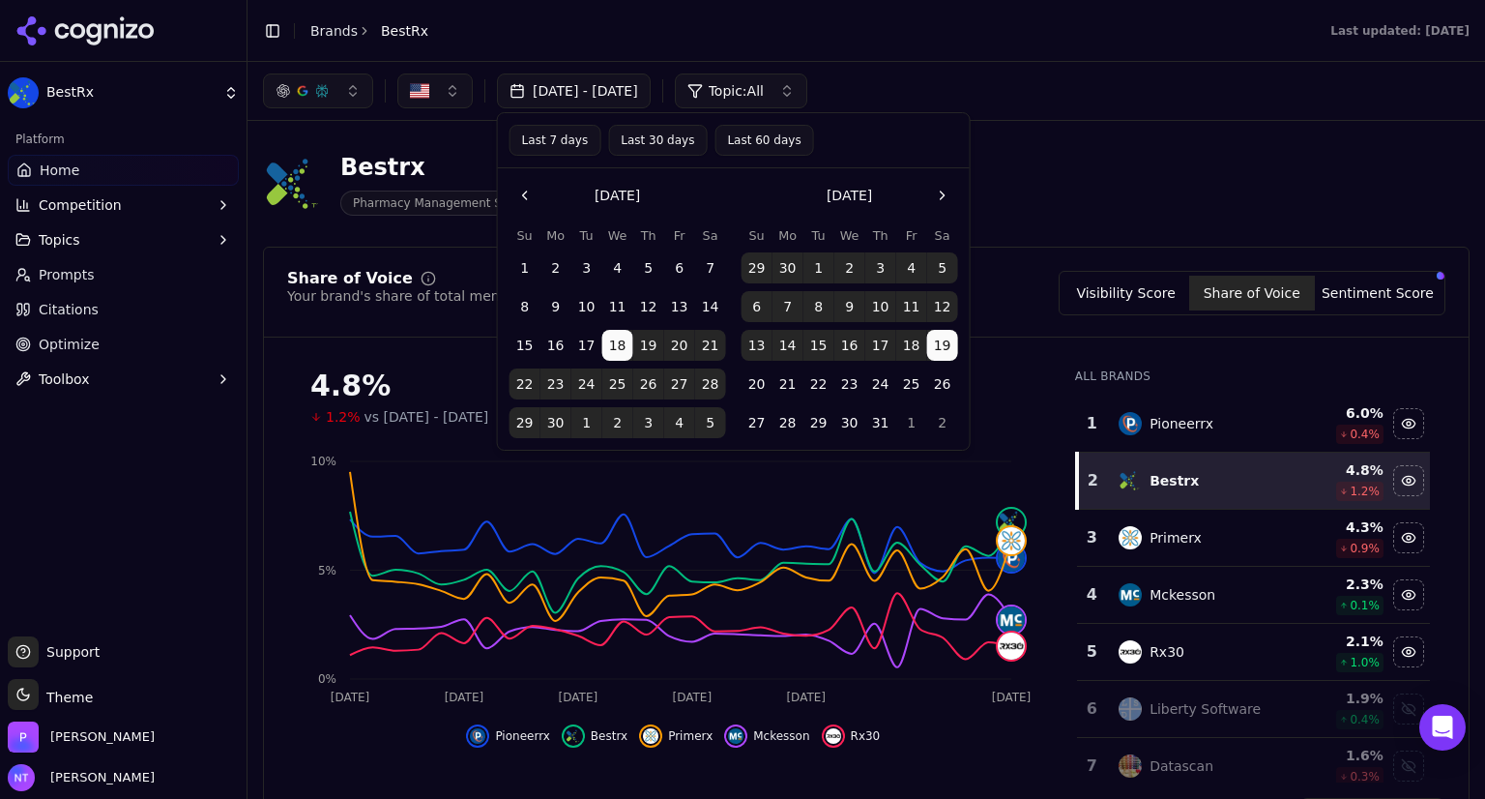
click at [1136, 183] on div "Bestrx Pharmacy Management Software for Independent Pharmacies" at bounding box center [866, 183] width 1207 height 95
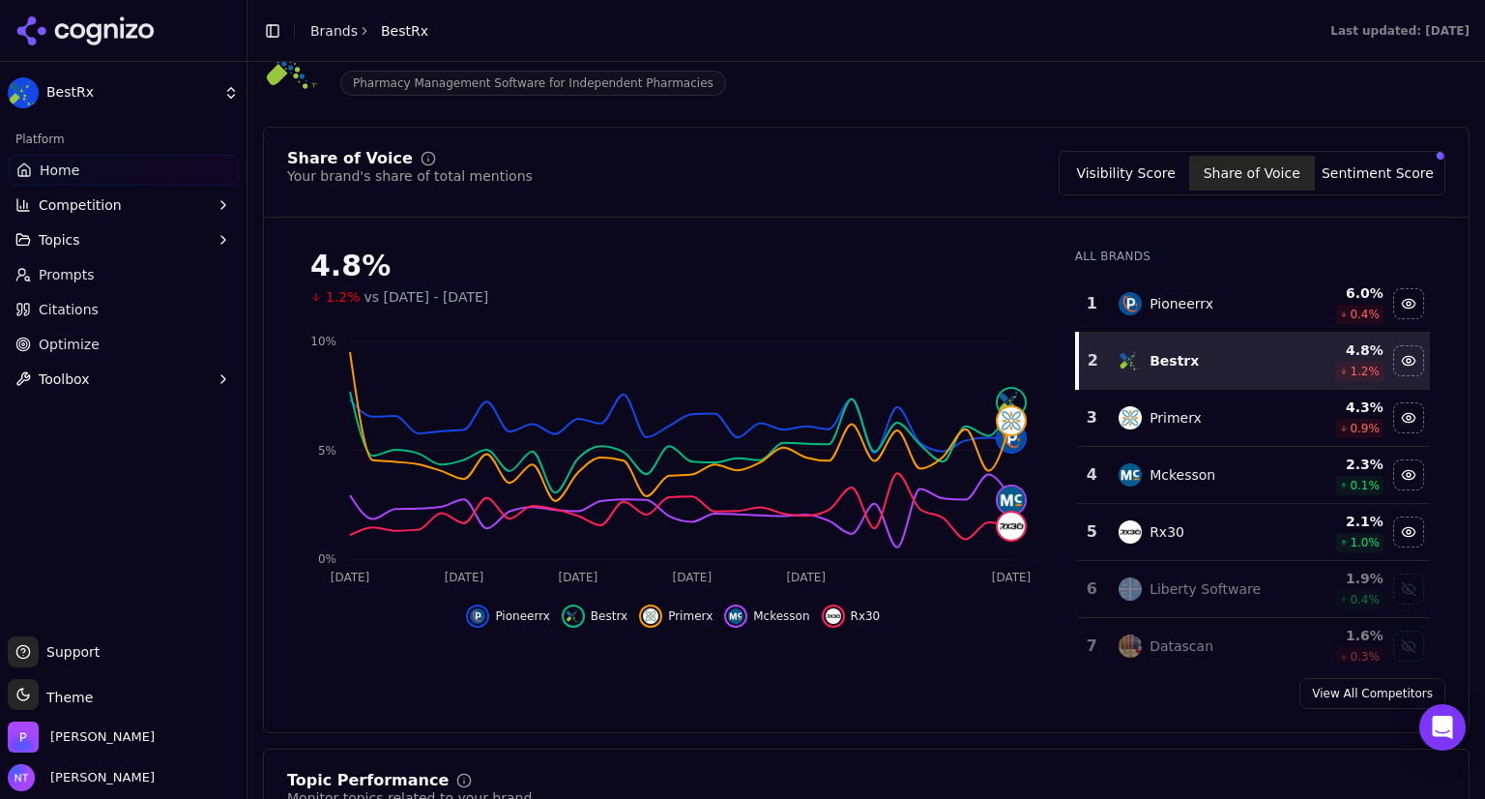
scroll to position [120, 0]
click at [1140, 186] on button "Visibility Score" at bounding box center [1127, 173] width 126 height 35
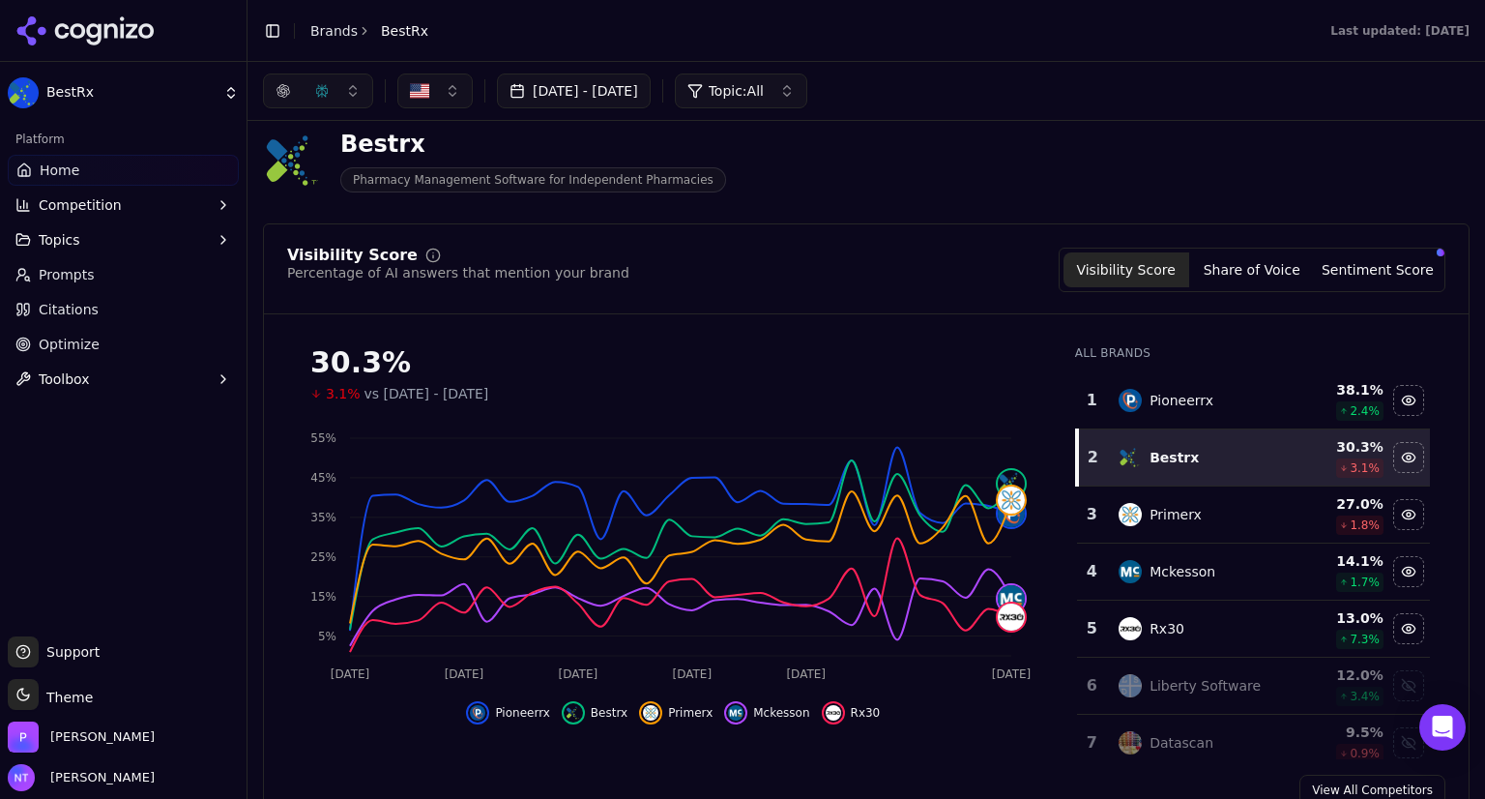
scroll to position [25, 0]
click at [651, 99] on button "Jun 18, 2025 - Jul 19, 2025" at bounding box center [574, 90] width 154 height 35
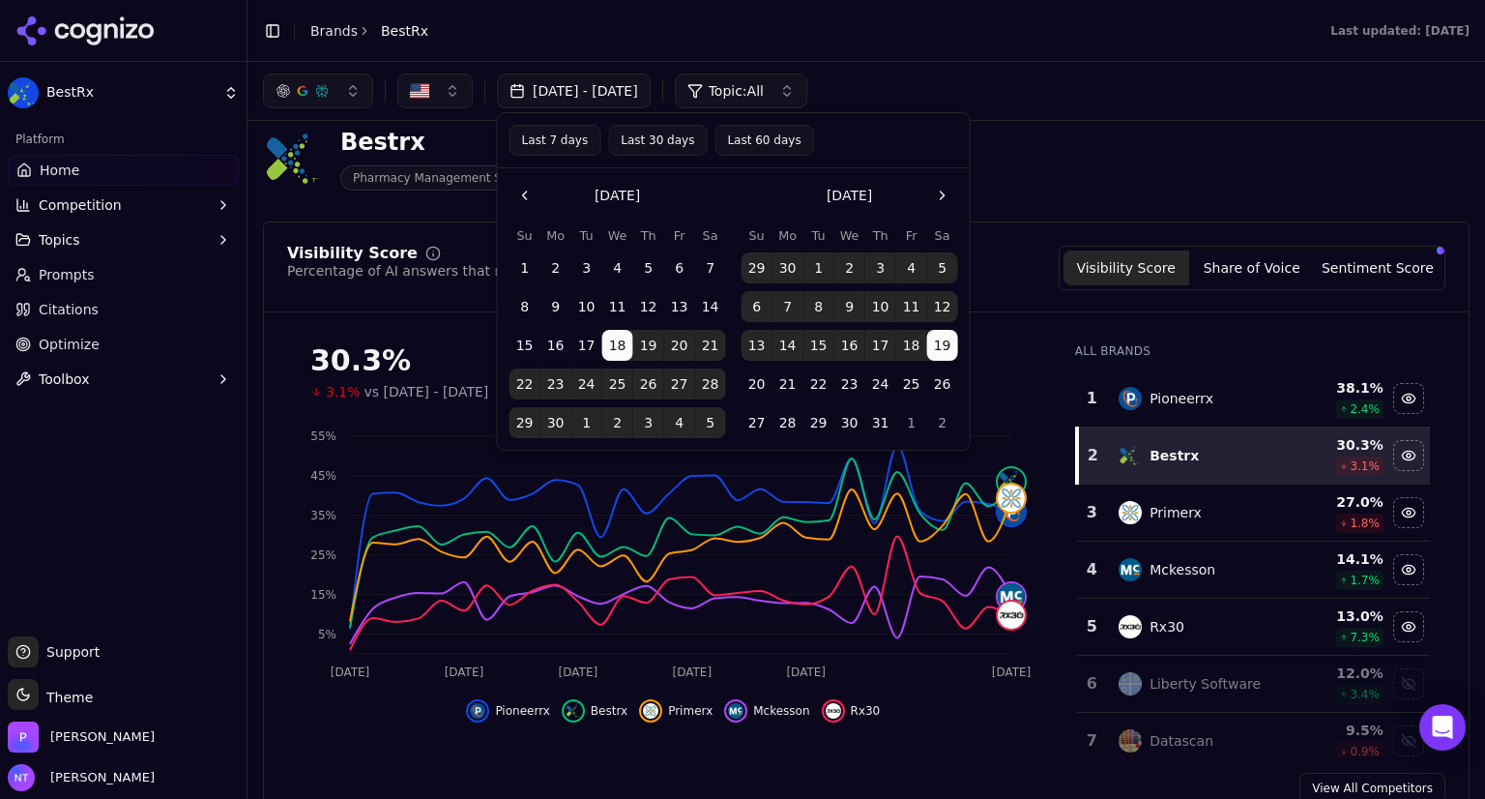
click at [631, 139] on button "Last 30 days" at bounding box center [657, 140] width 99 height 31
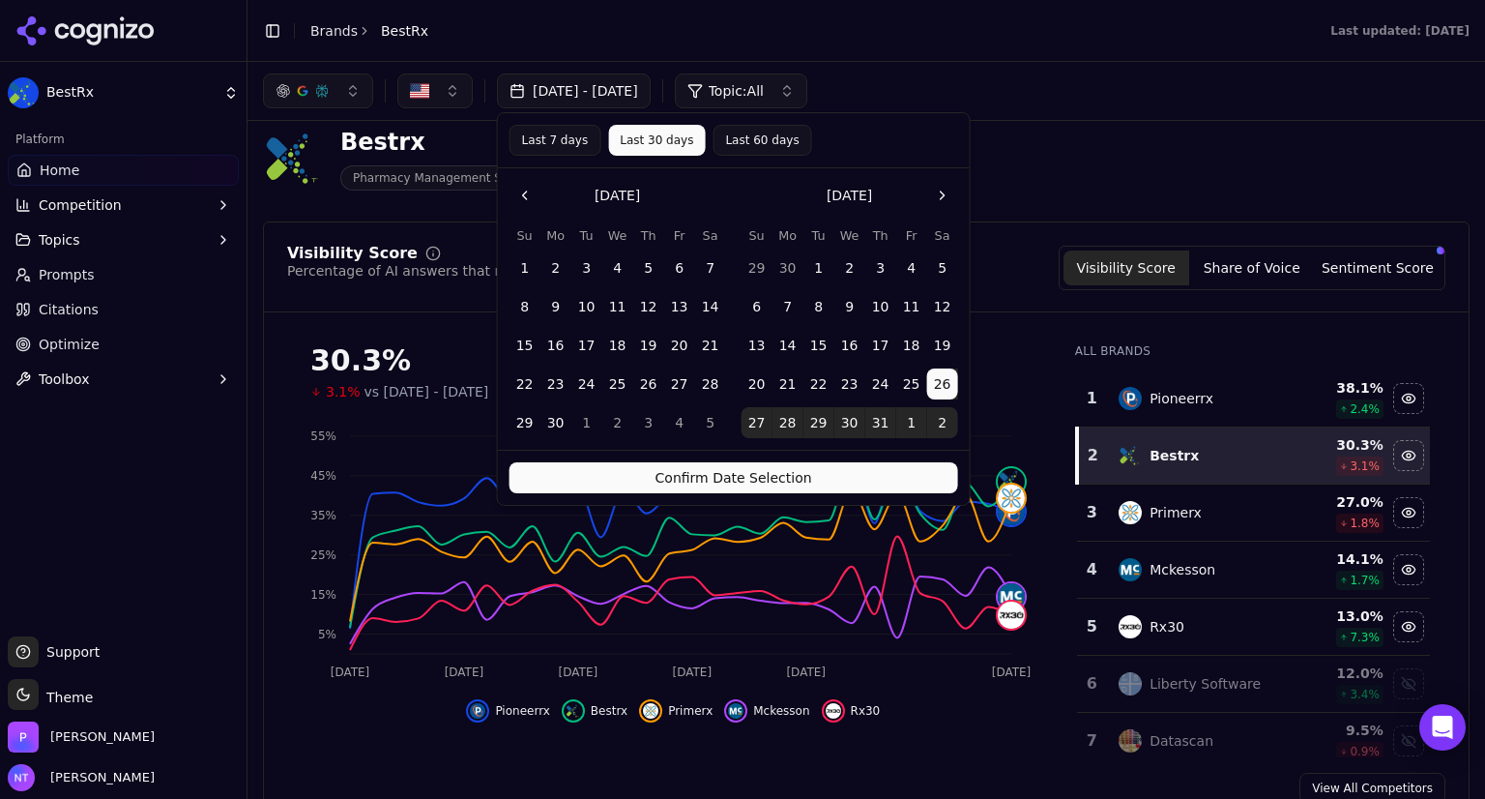
click at [942, 197] on button "Go to the Next Month" at bounding box center [942, 195] width 31 height 31
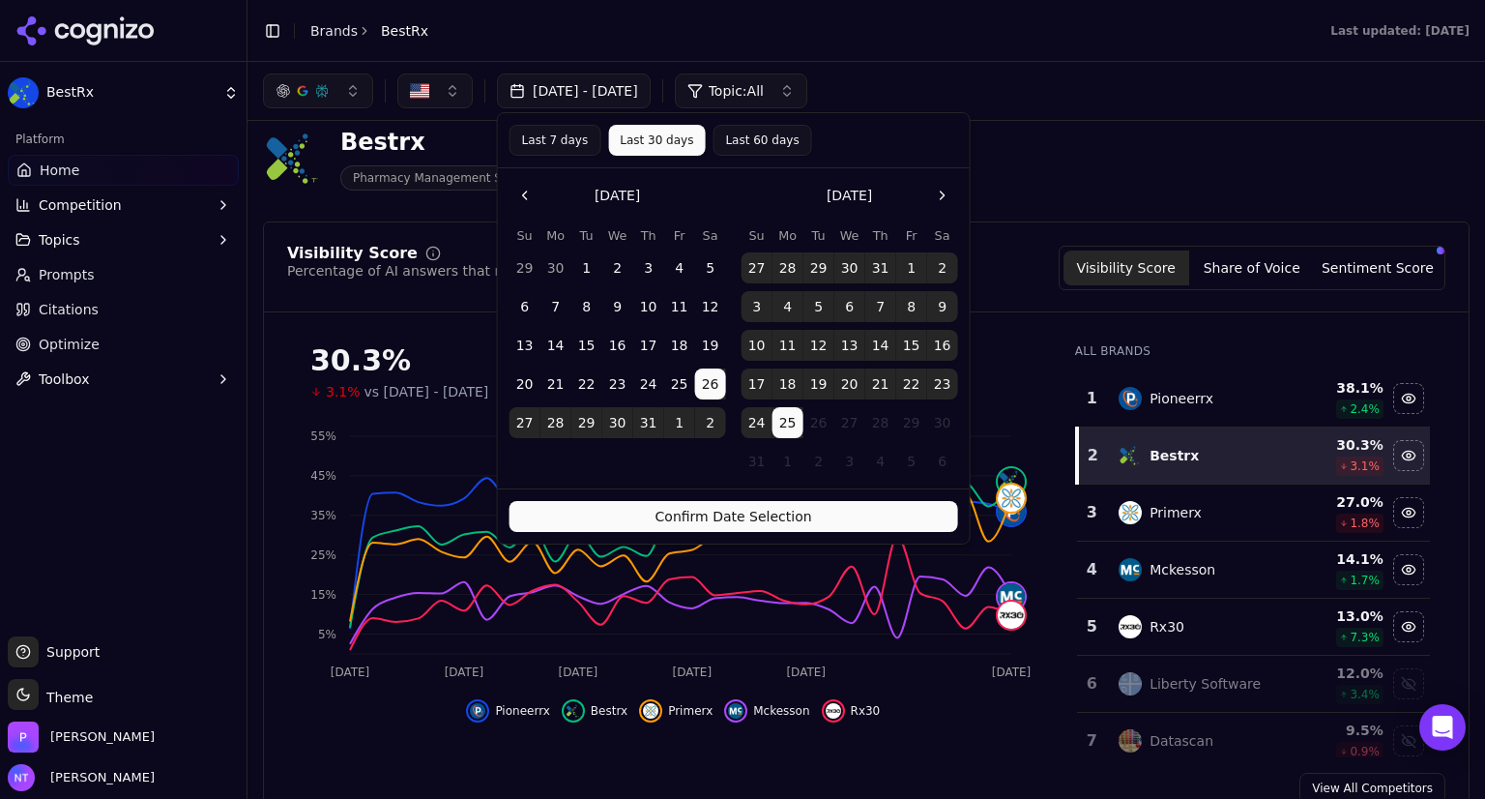
click at [1057, 171] on div "Bestrx Pharmacy Management Software for Independent Pharmacies" at bounding box center [696, 159] width 866 height 64
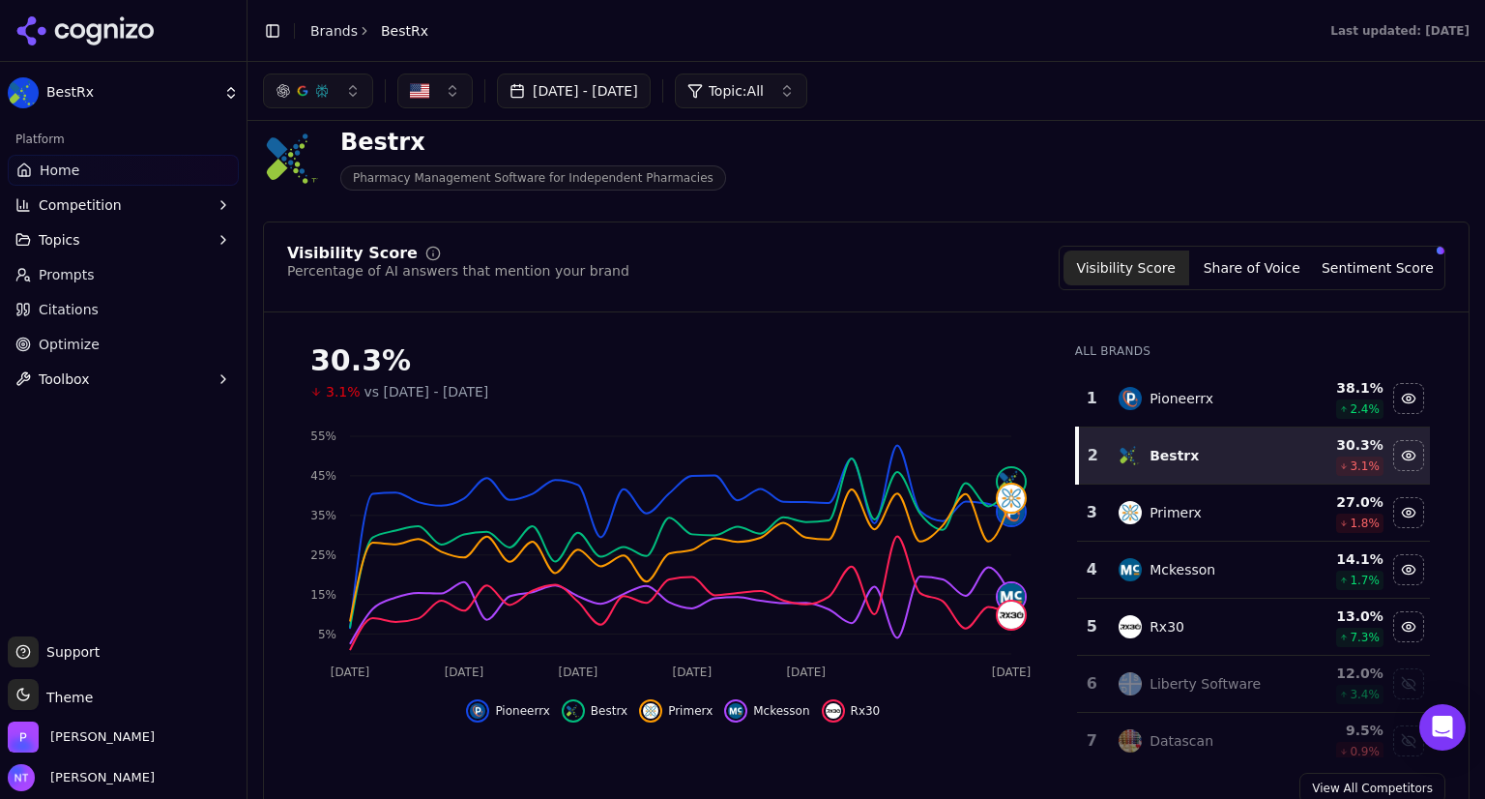
click at [651, 90] on button "Jun 18, 2025 - Jul 19, 2025" at bounding box center [574, 90] width 154 height 35
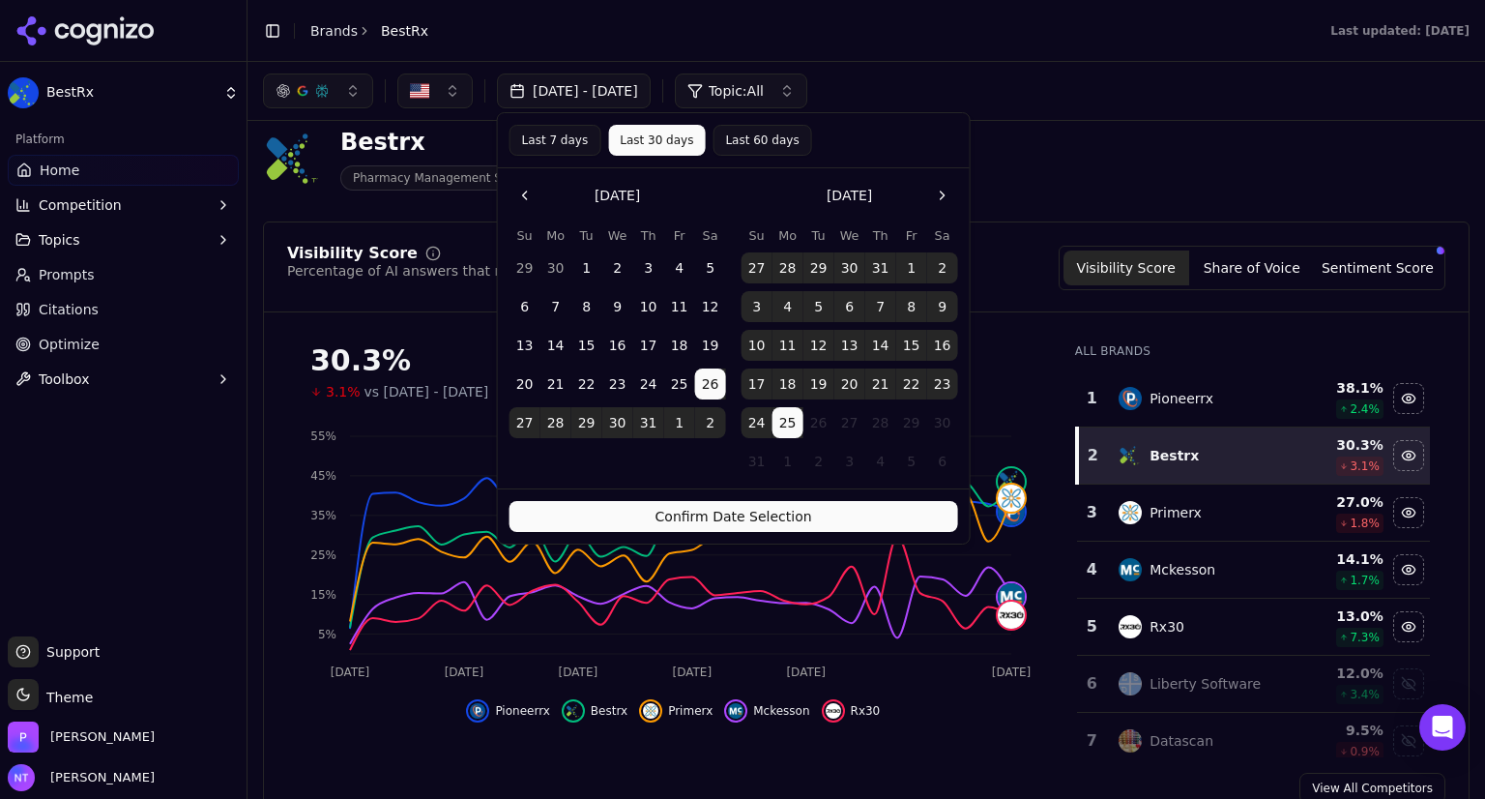
click at [940, 198] on button "Go to the Next Month" at bounding box center [942, 195] width 31 height 31
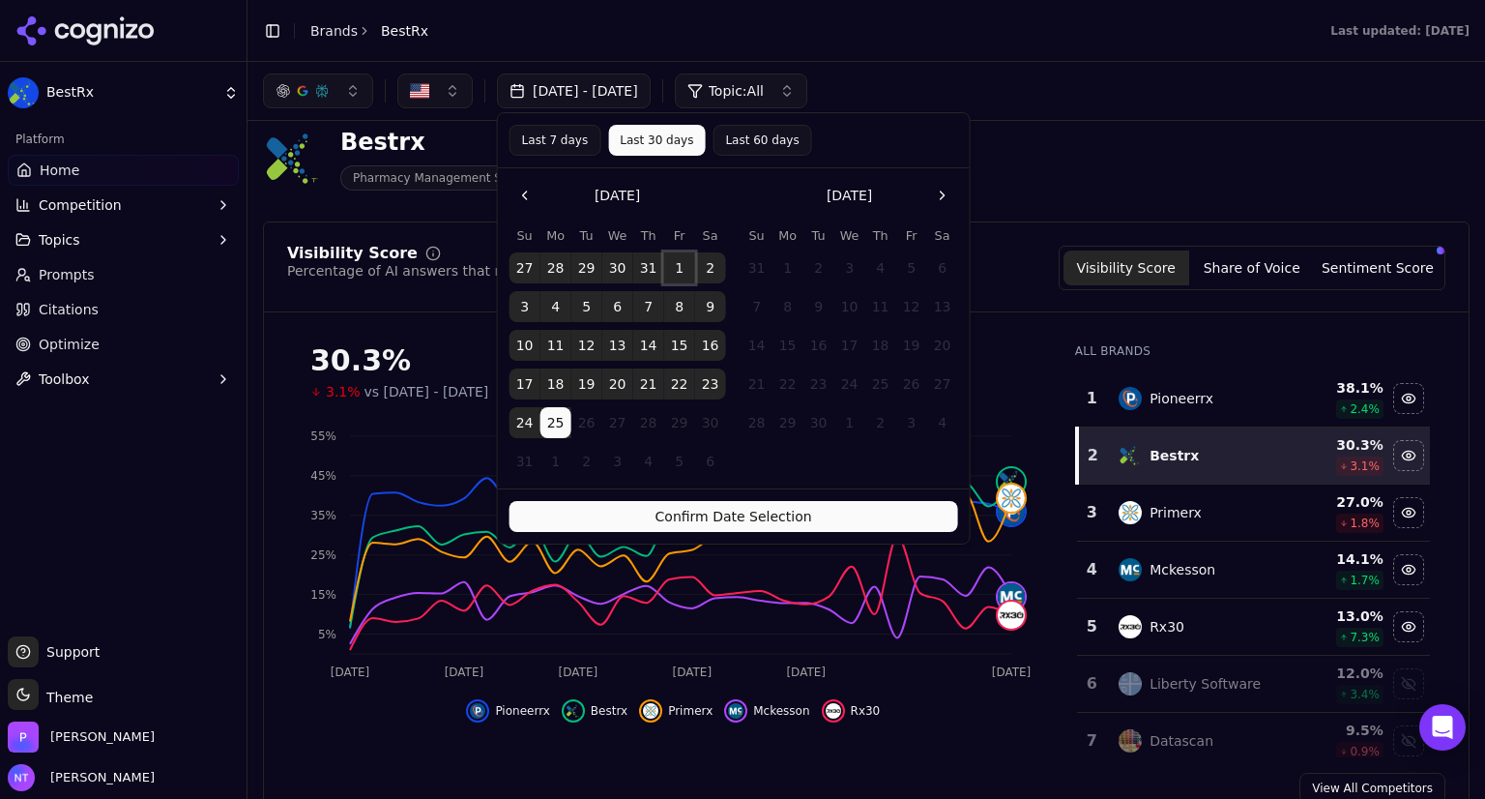
click at [683, 259] on button "1" at bounding box center [679, 267] width 31 height 31
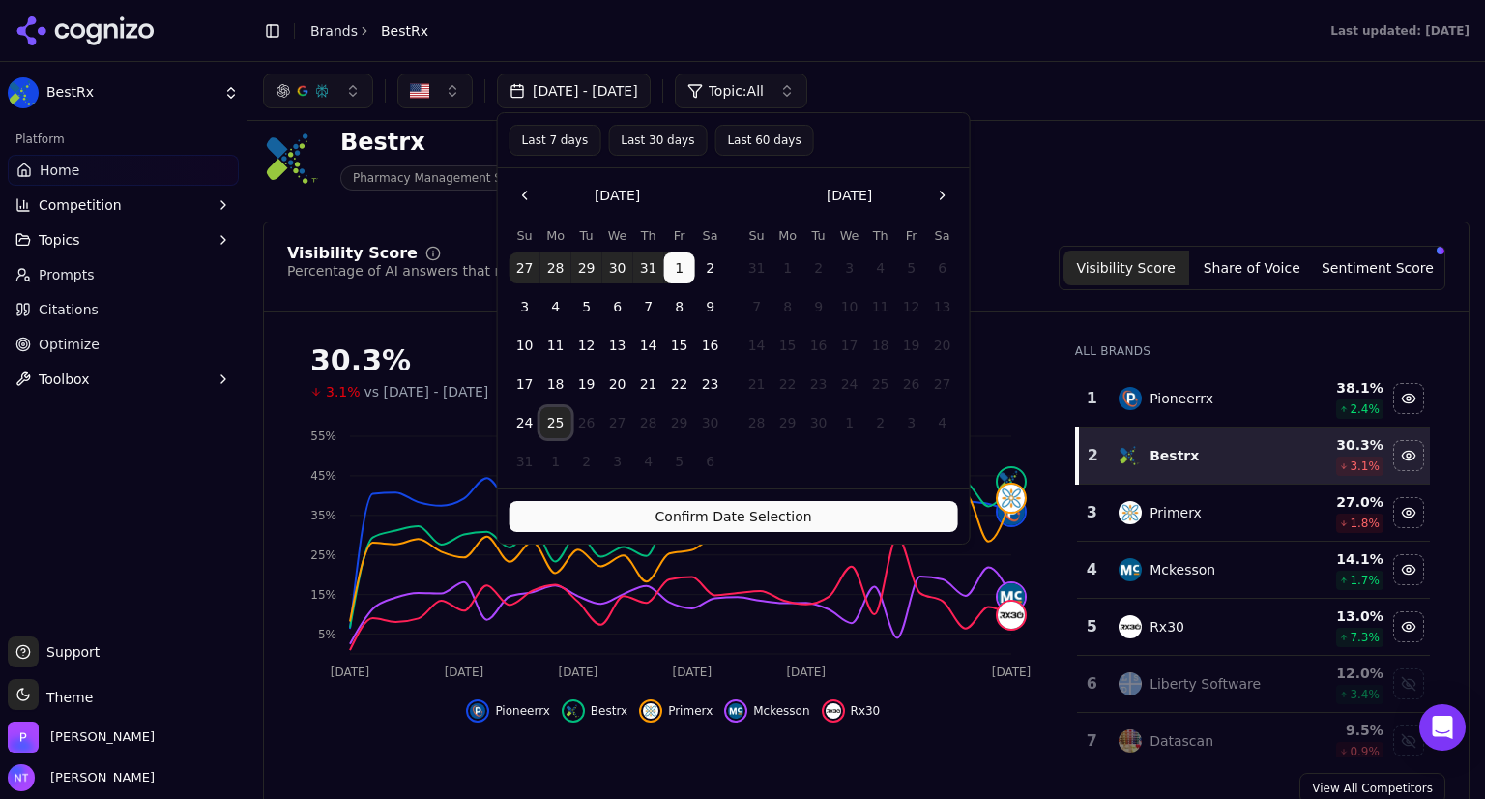
click at [553, 414] on button "25" at bounding box center [556, 422] width 31 height 31
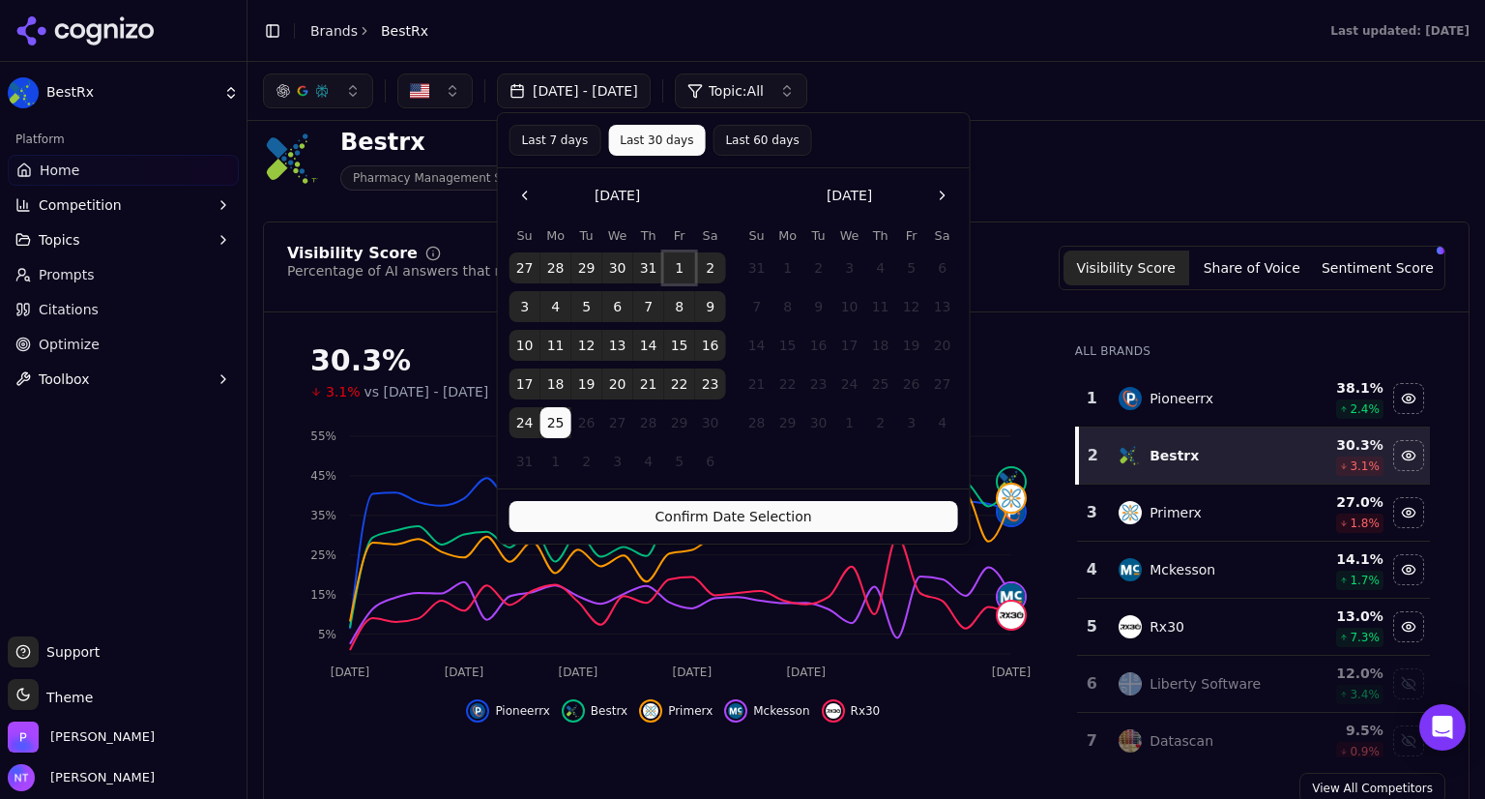
click at [673, 269] on button "1" at bounding box center [679, 267] width 31 height 31
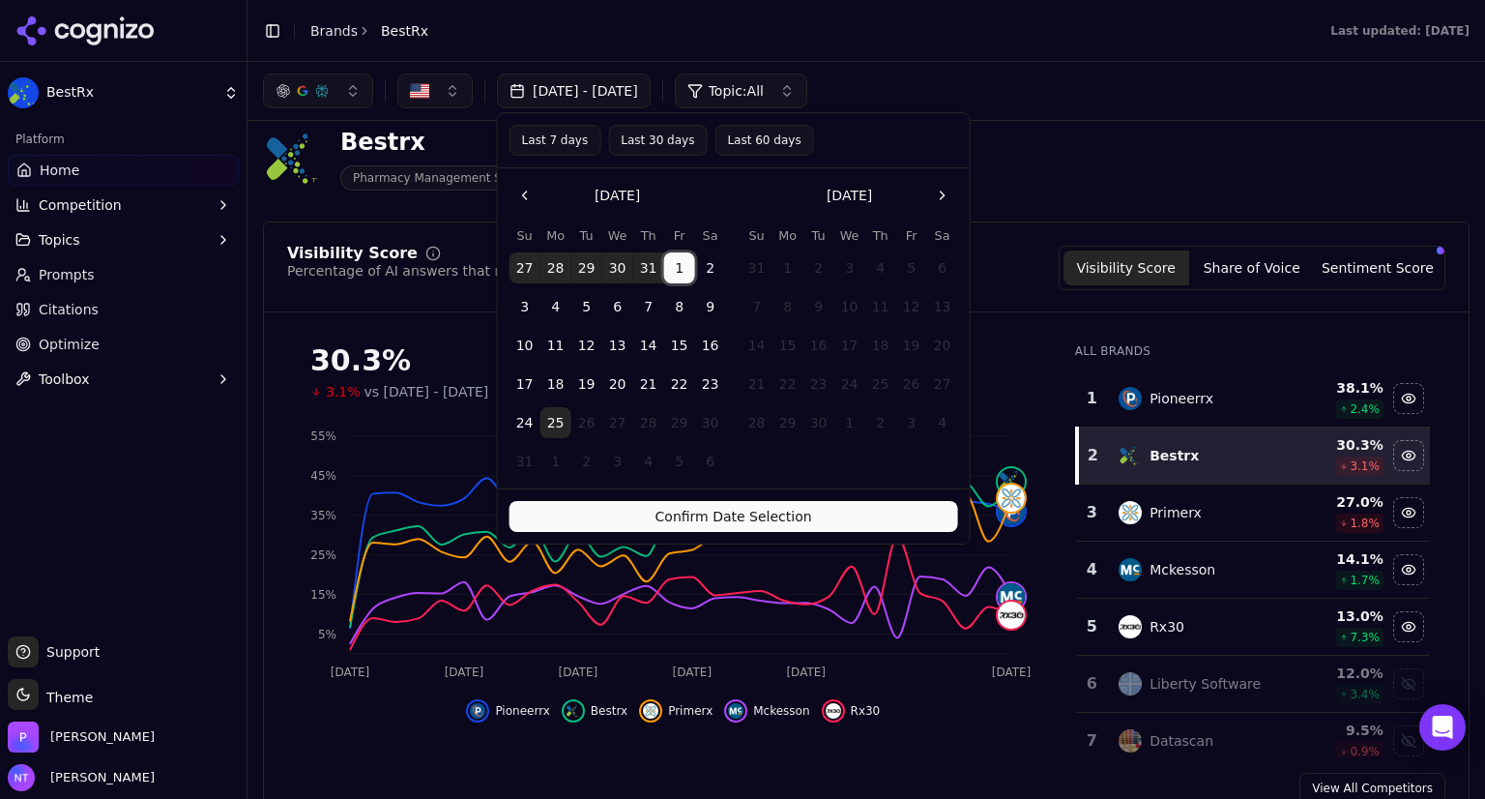
click at [564, 414] on button "25" at bounding box center [556, 422] width 31 height 31
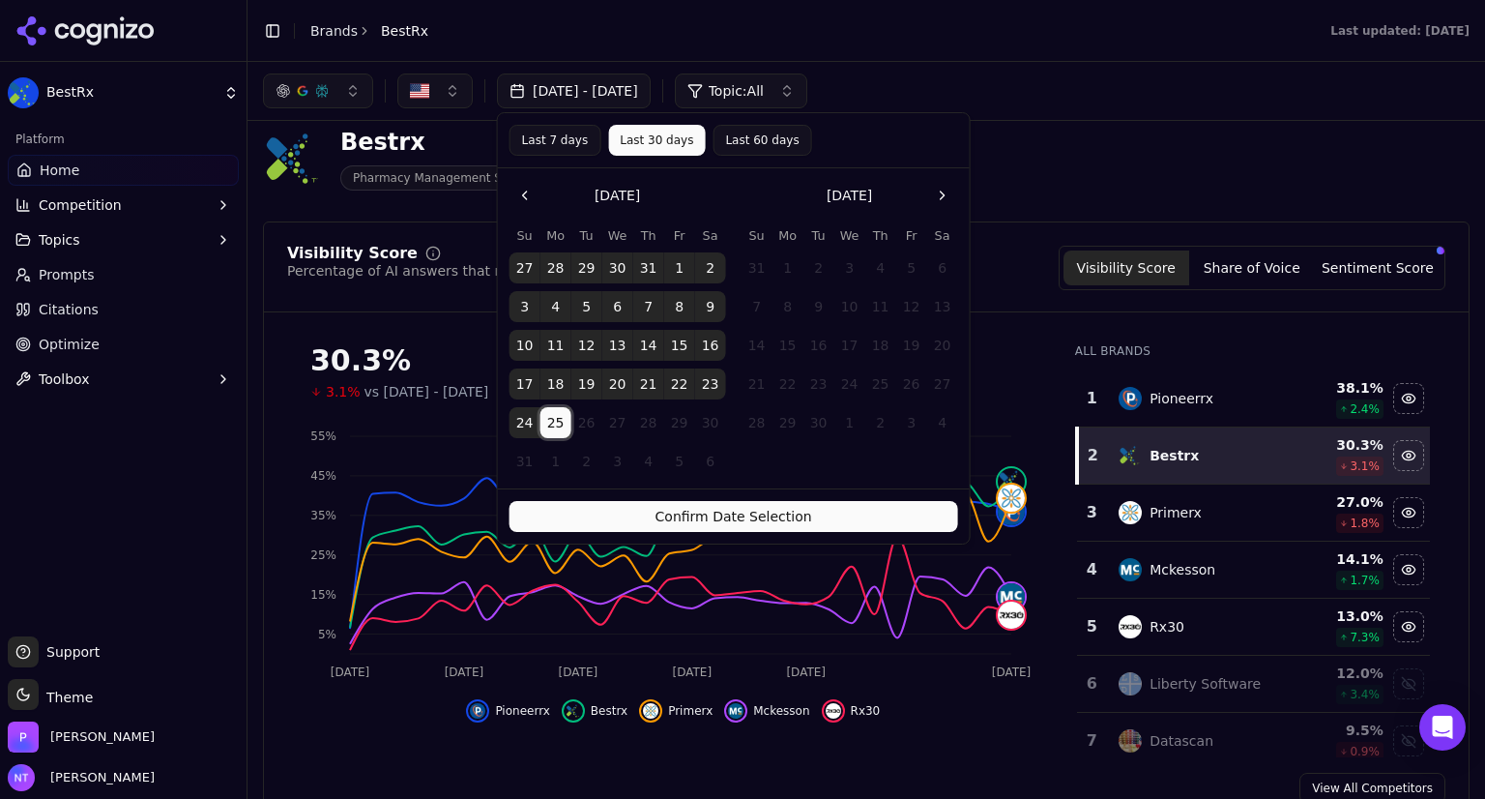
click at [706, 508] on button "Confirm Date Selection" at bounding box center [734, 516] width 449 height 31
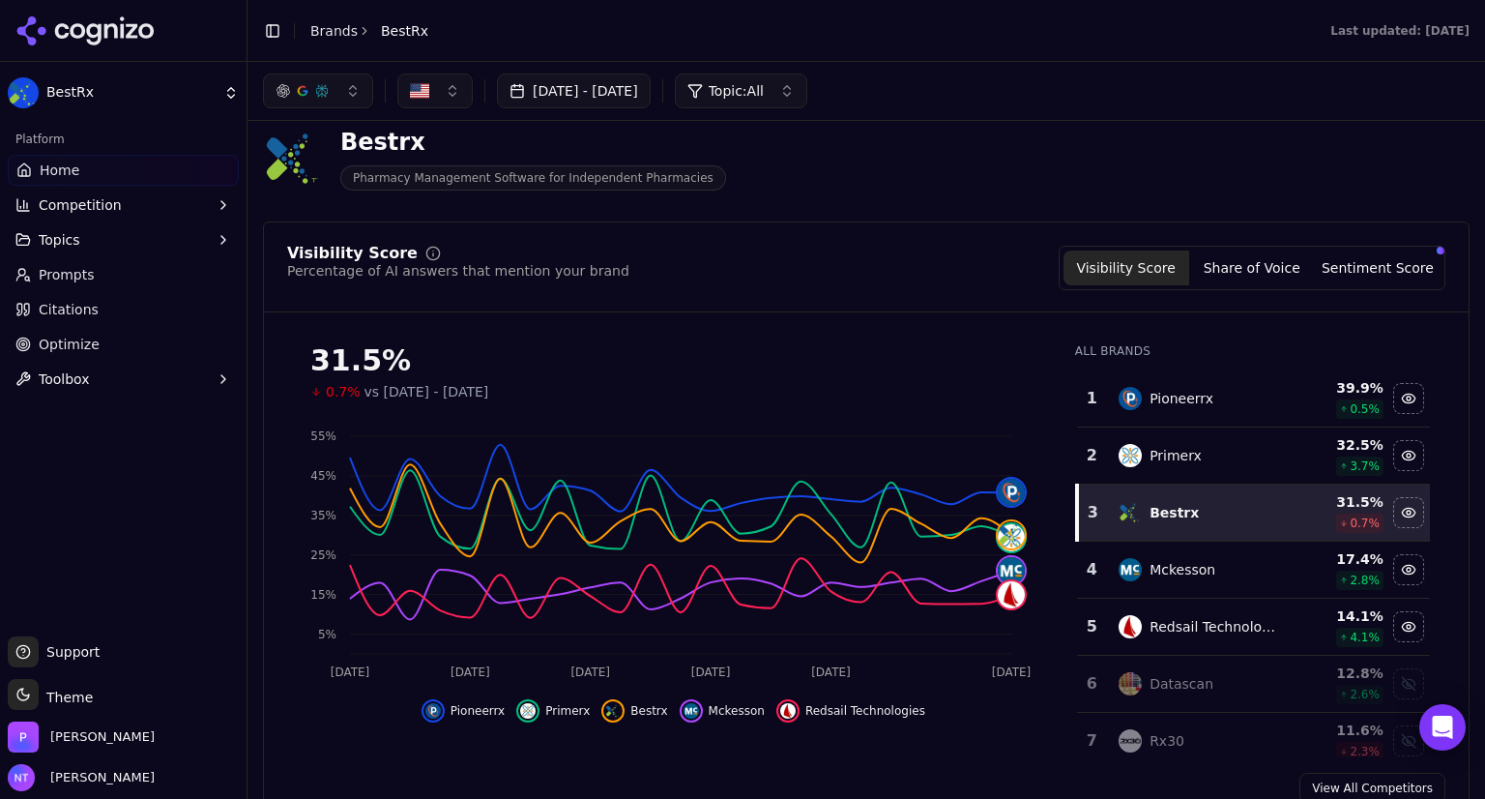
click at [1264, 265] on button "Share of Voice" at bounding box center [1252, 267] width 126 height 35
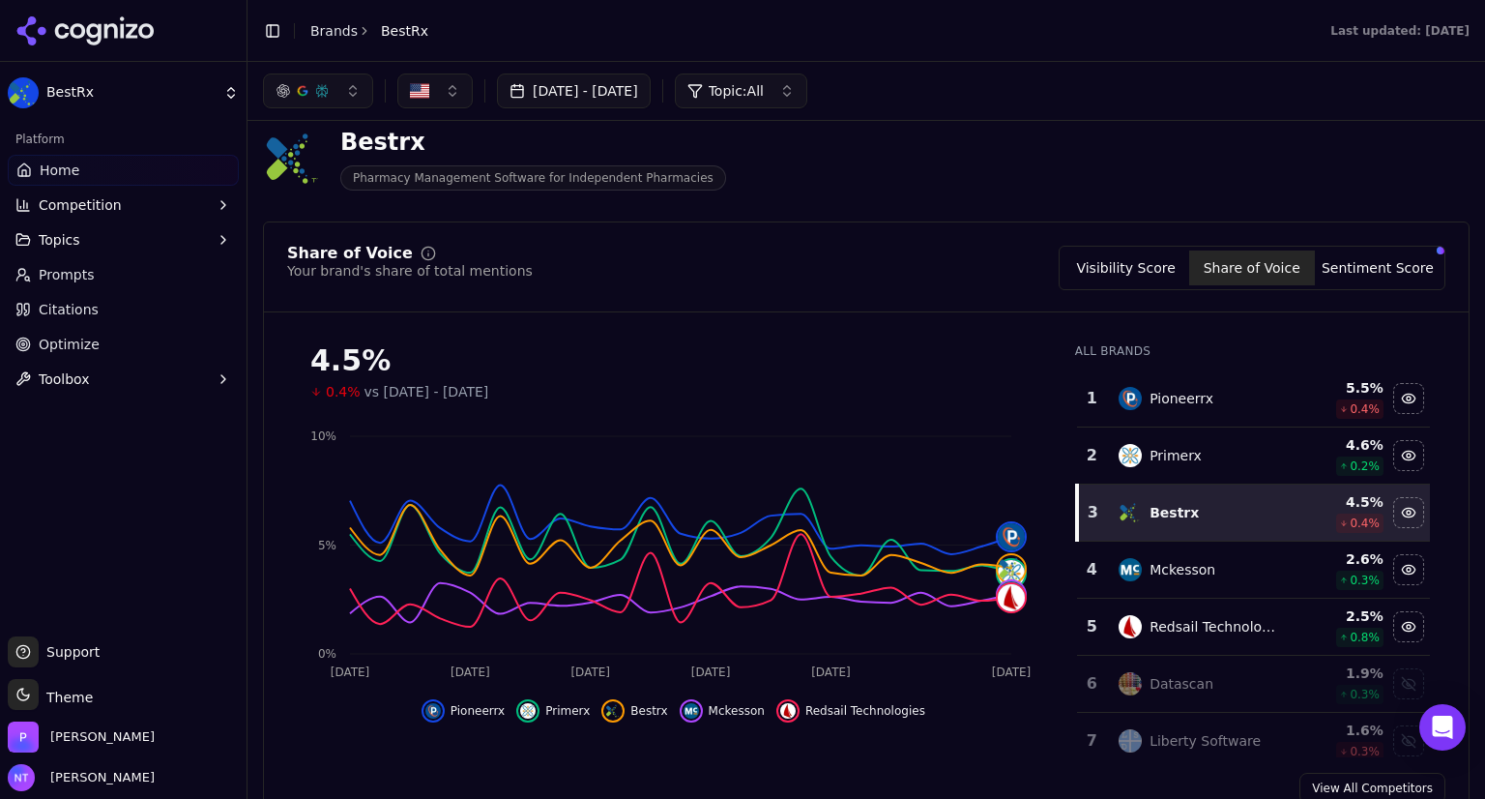
click at [1362, 269] on button "Sentiment Score" at bounding box center [1378, 267] width 126 height 35
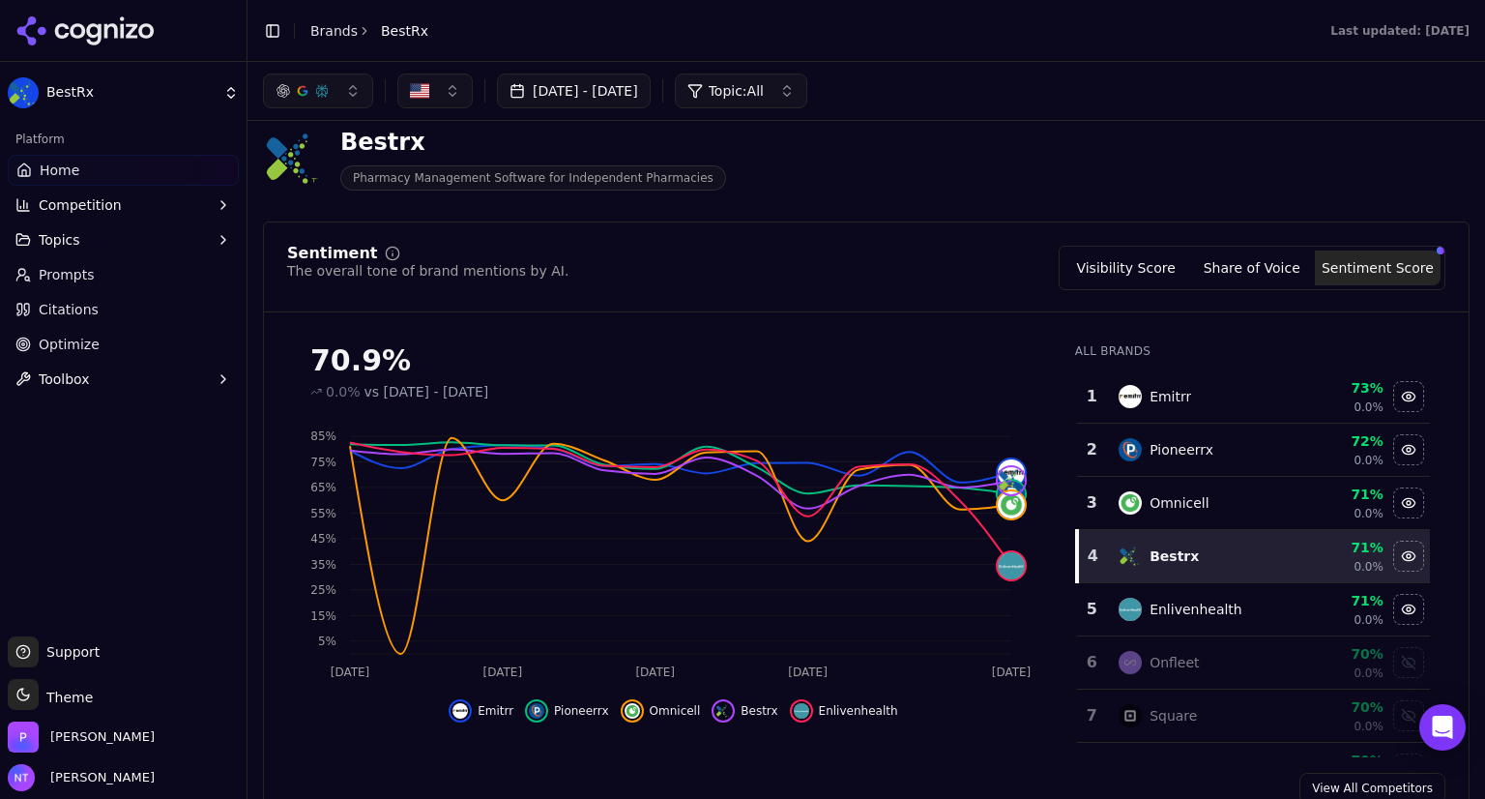
click at [1107, 257] on button "Visibility Score" at bounding box center [1127, 267] width 126 height 35
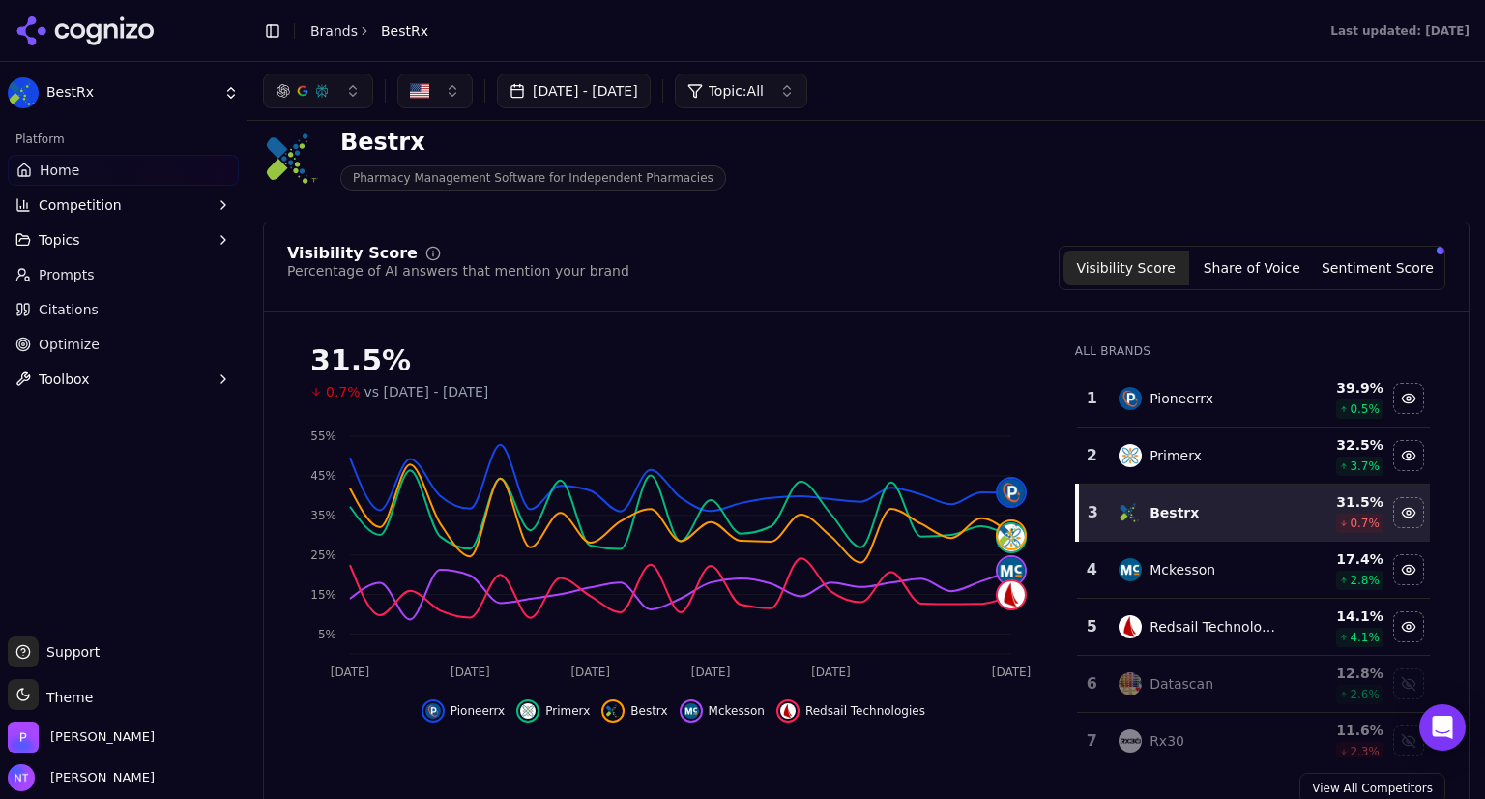
click at [651, 97] on button "[DATE] - [DATE]" at bounding box center [574, 90] width 154 height 35
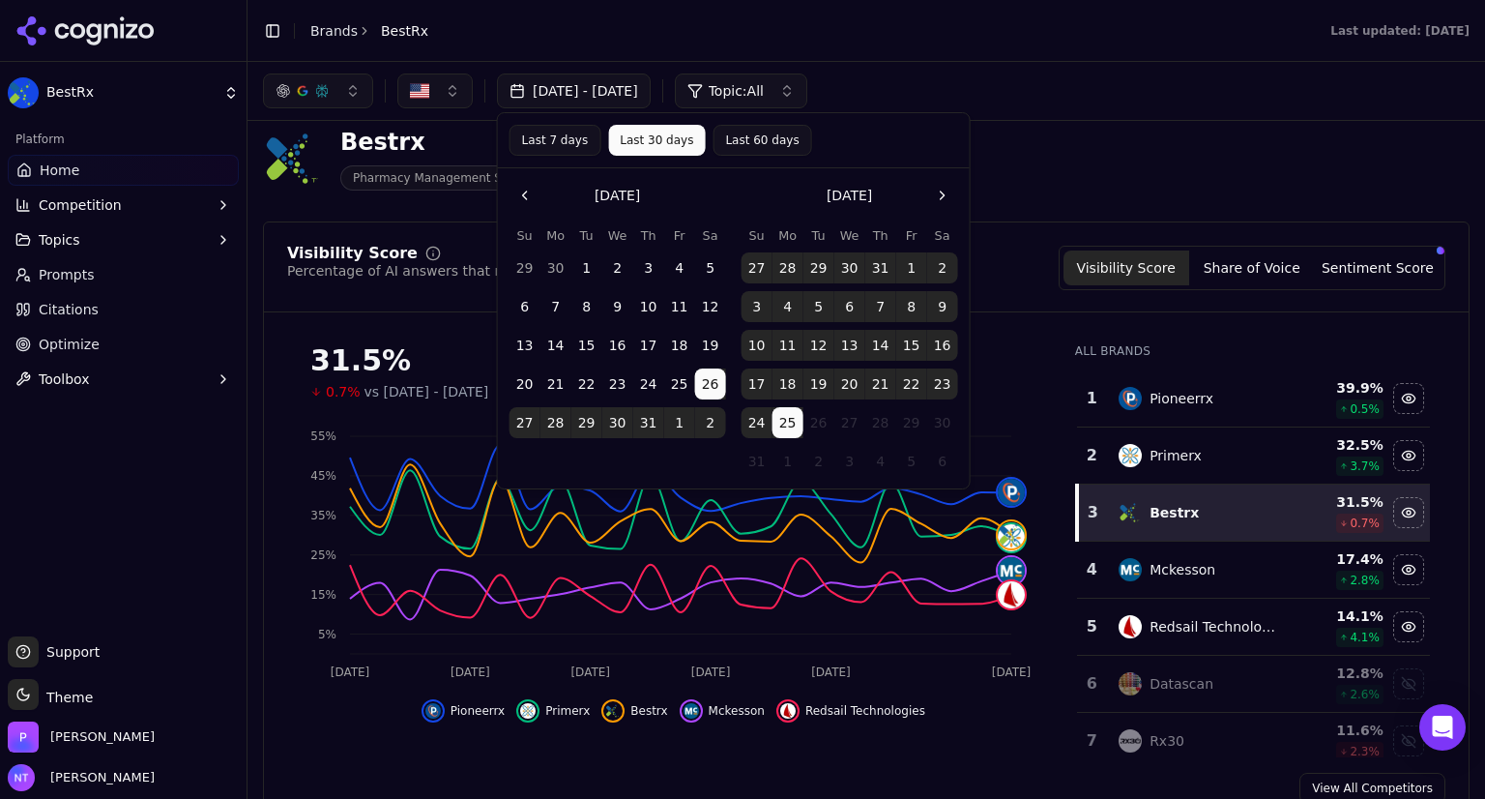
click at [549, 139] on button "Last 7 days" at bounding box center [556, 140] width 92 height 31
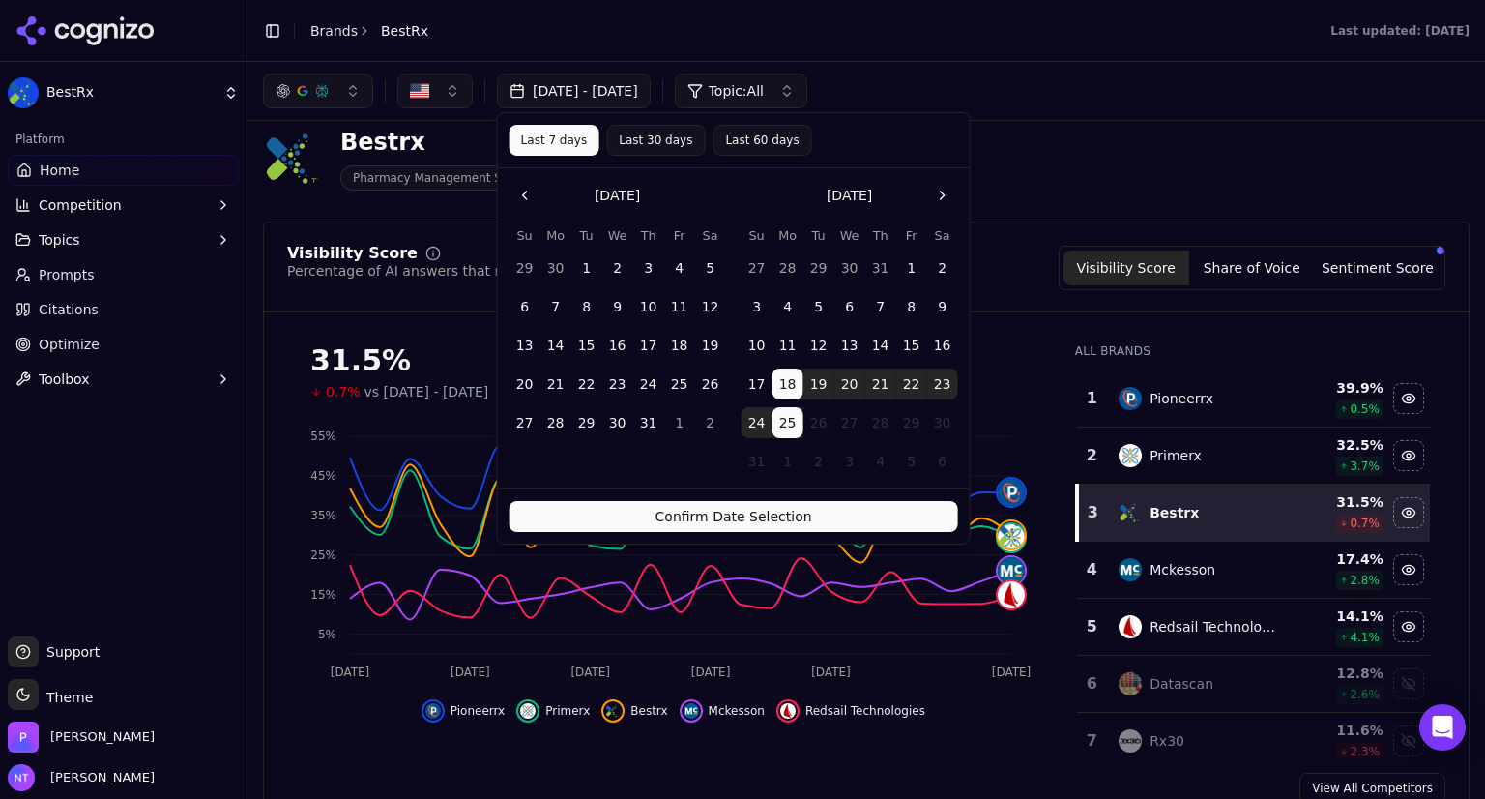
click at [694, 523] on button "Confirm Date Selection" at bounding box center [734, 516] width 449 height 31
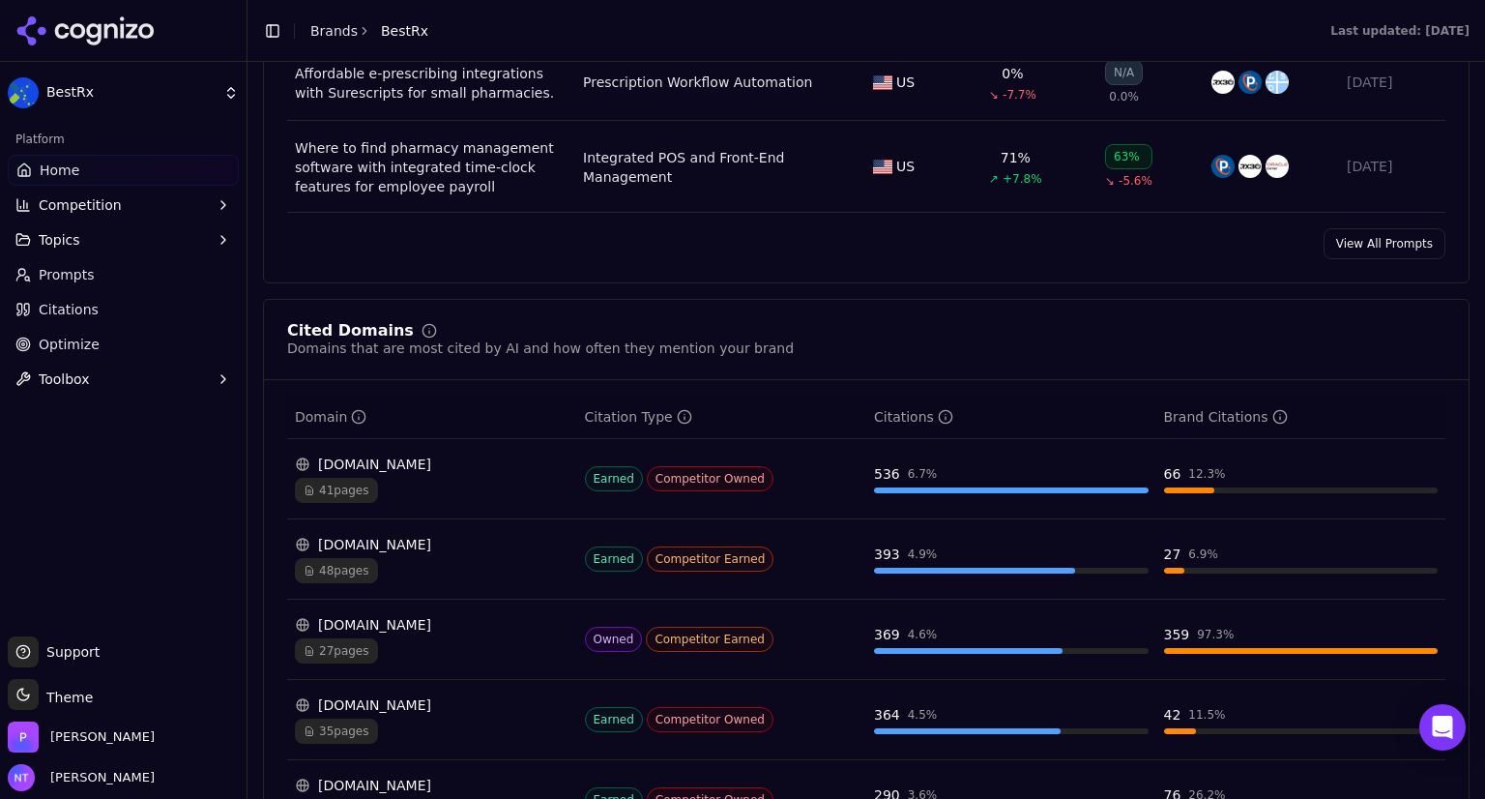
scroll to position [1756, 0]
click at [134, 281] on link "Prompts" at bounding box center [123, 274] width 231 height 31
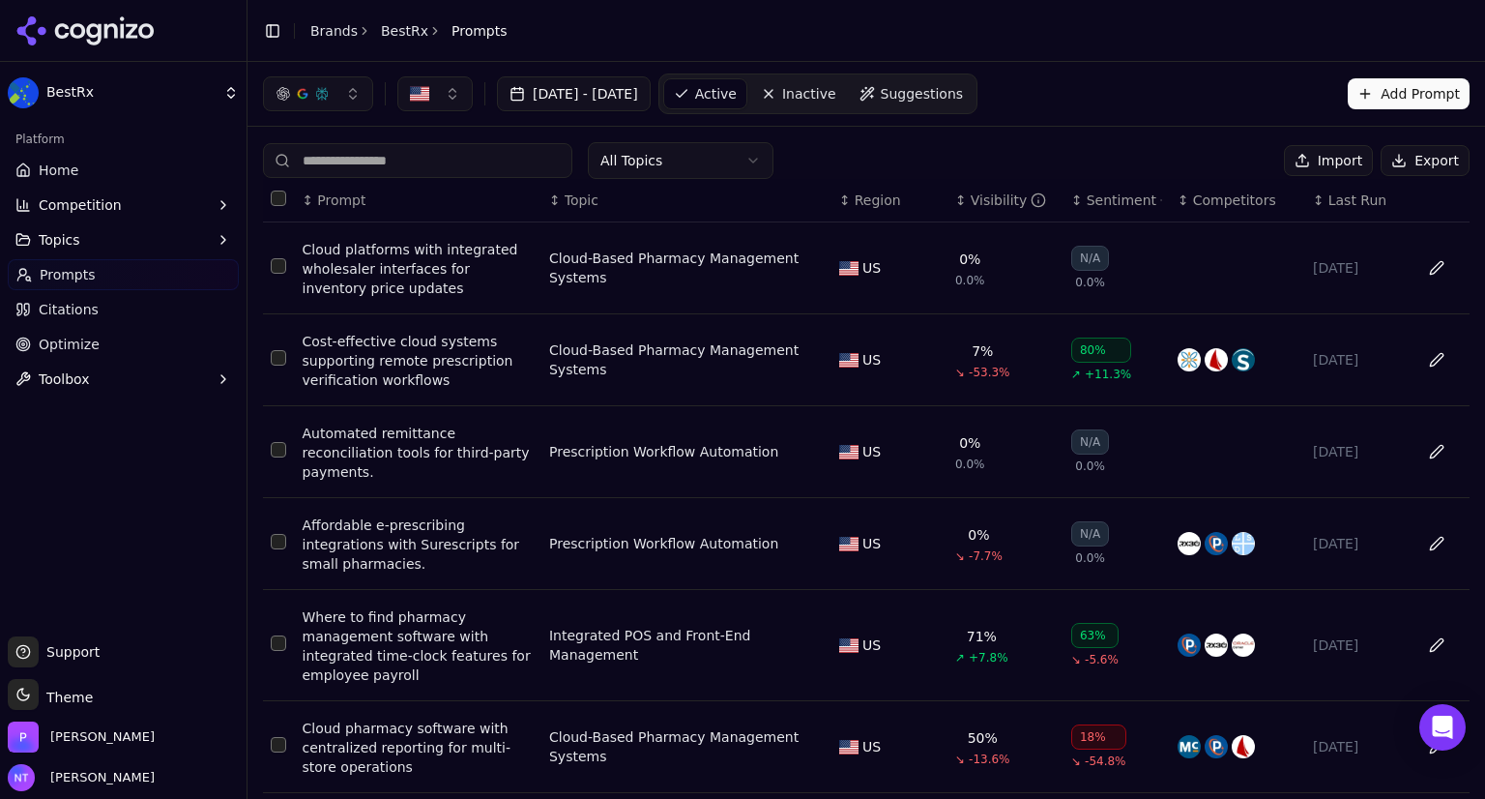
click at [89, 204] on span "Competition" at bounding box center [80, 204] width 83 height 19
click at [75, 432] on span "Optimize" at bounding box center [69, 436] width 61 height 19
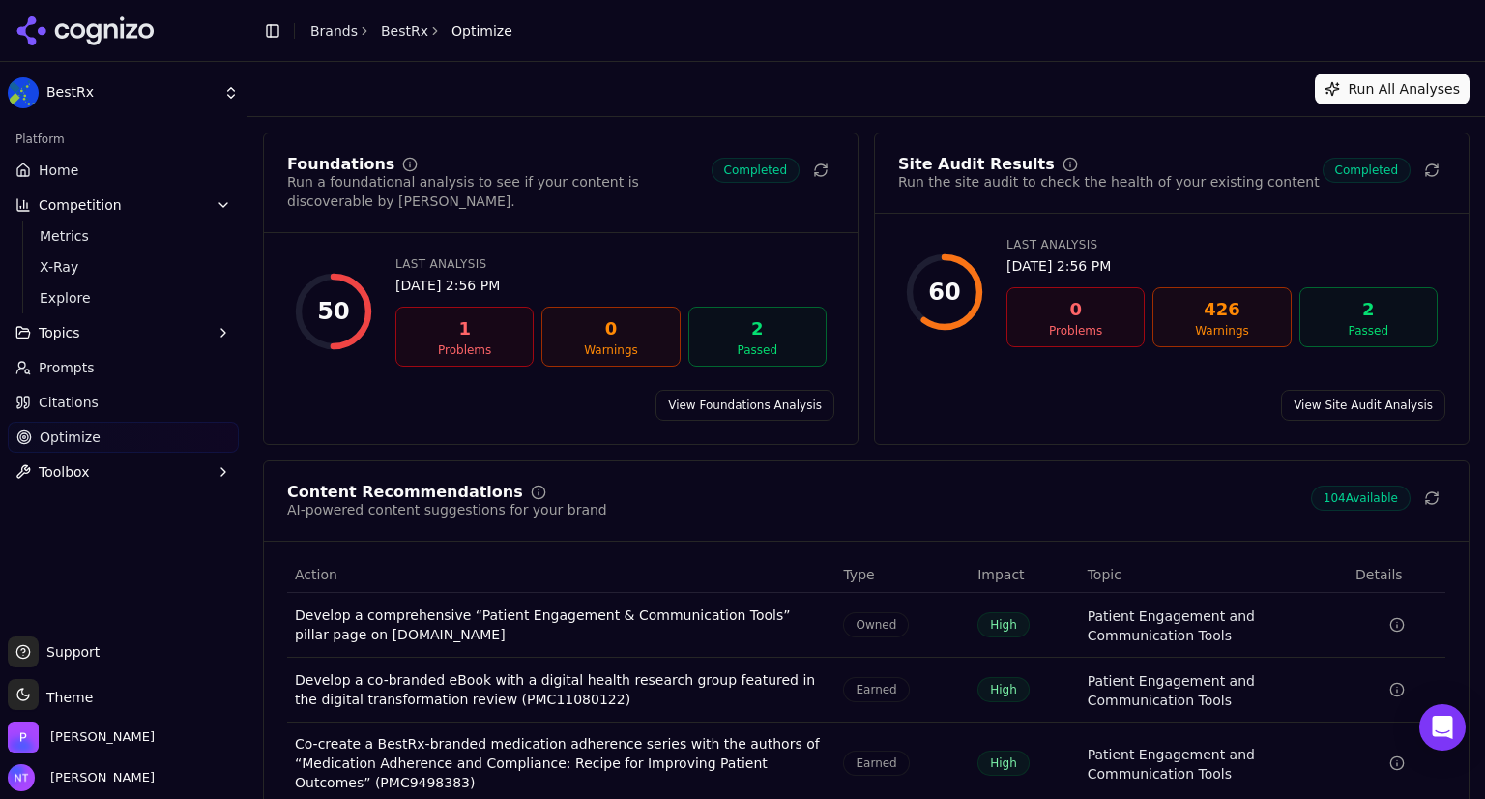
click at [71, 171] on span "Home" at bounding box center [59, 170] width 40 height 19
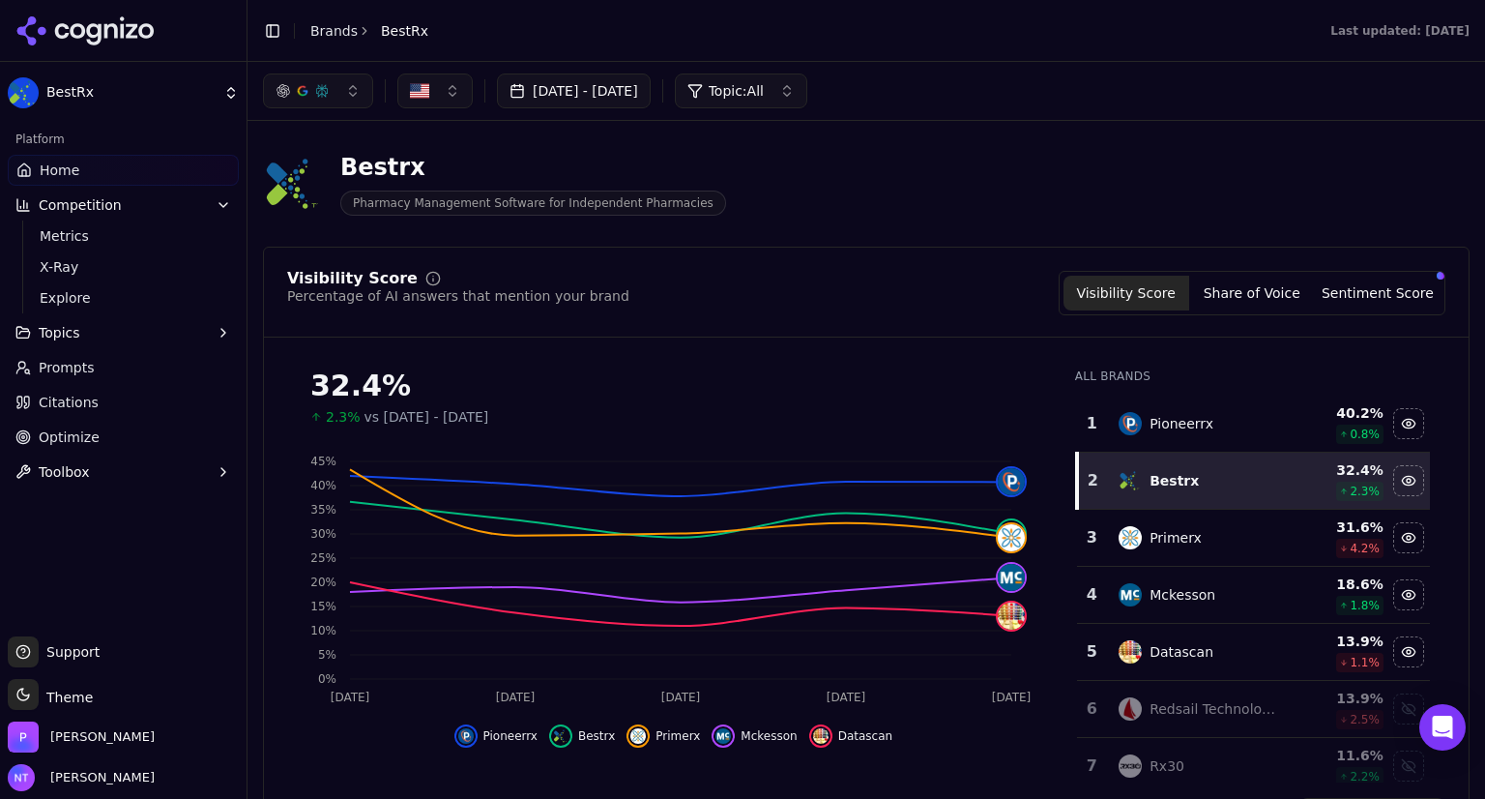
click at [651, 88] on button "Aug 18, 2025 - Aug 25, 2025" at bounding box center [574, 90] width 154 height 35
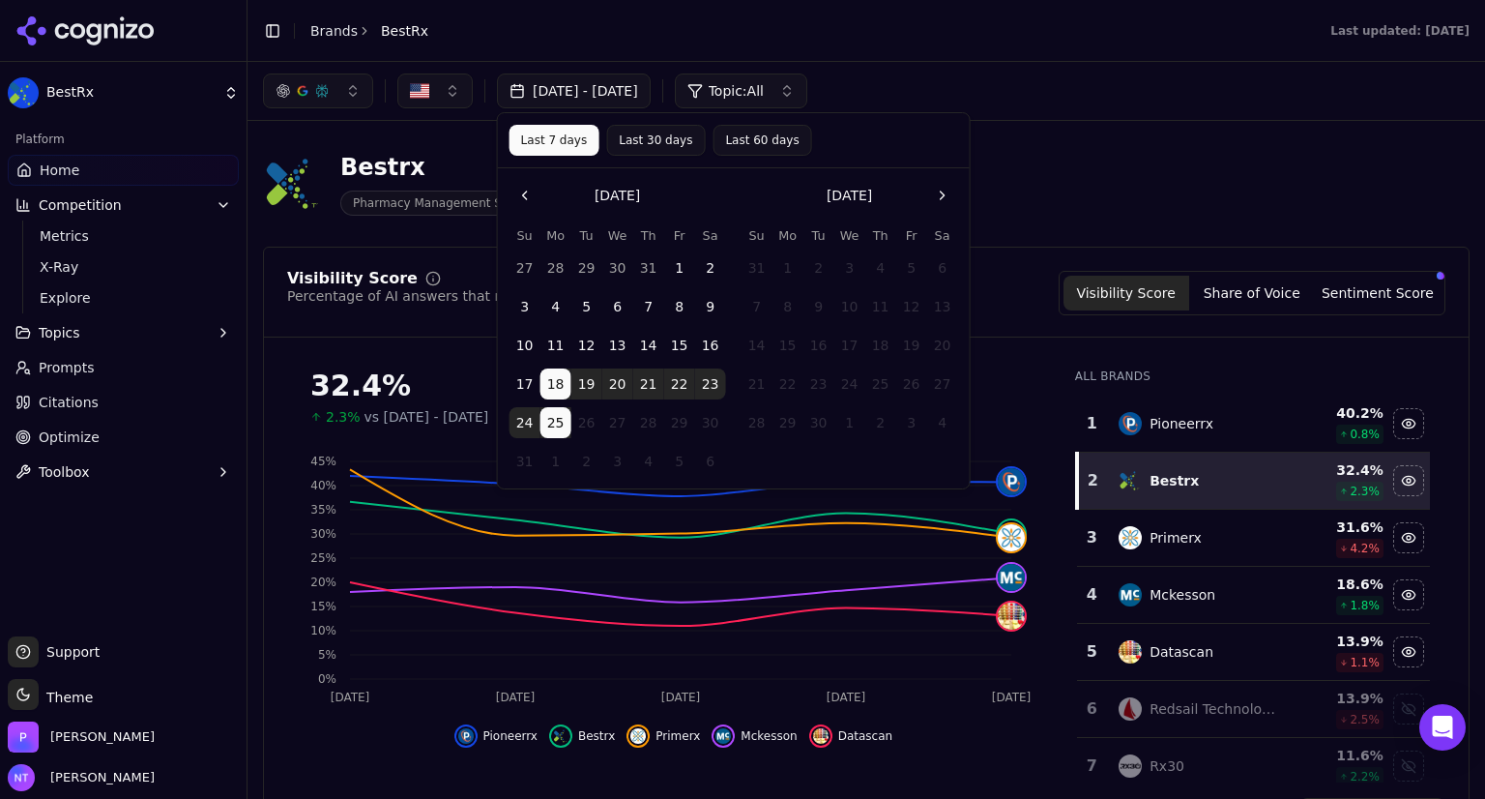
click at [523, 194] on button "Go to the Previous Month" at bounding box center [525, 195] width 31 height 31
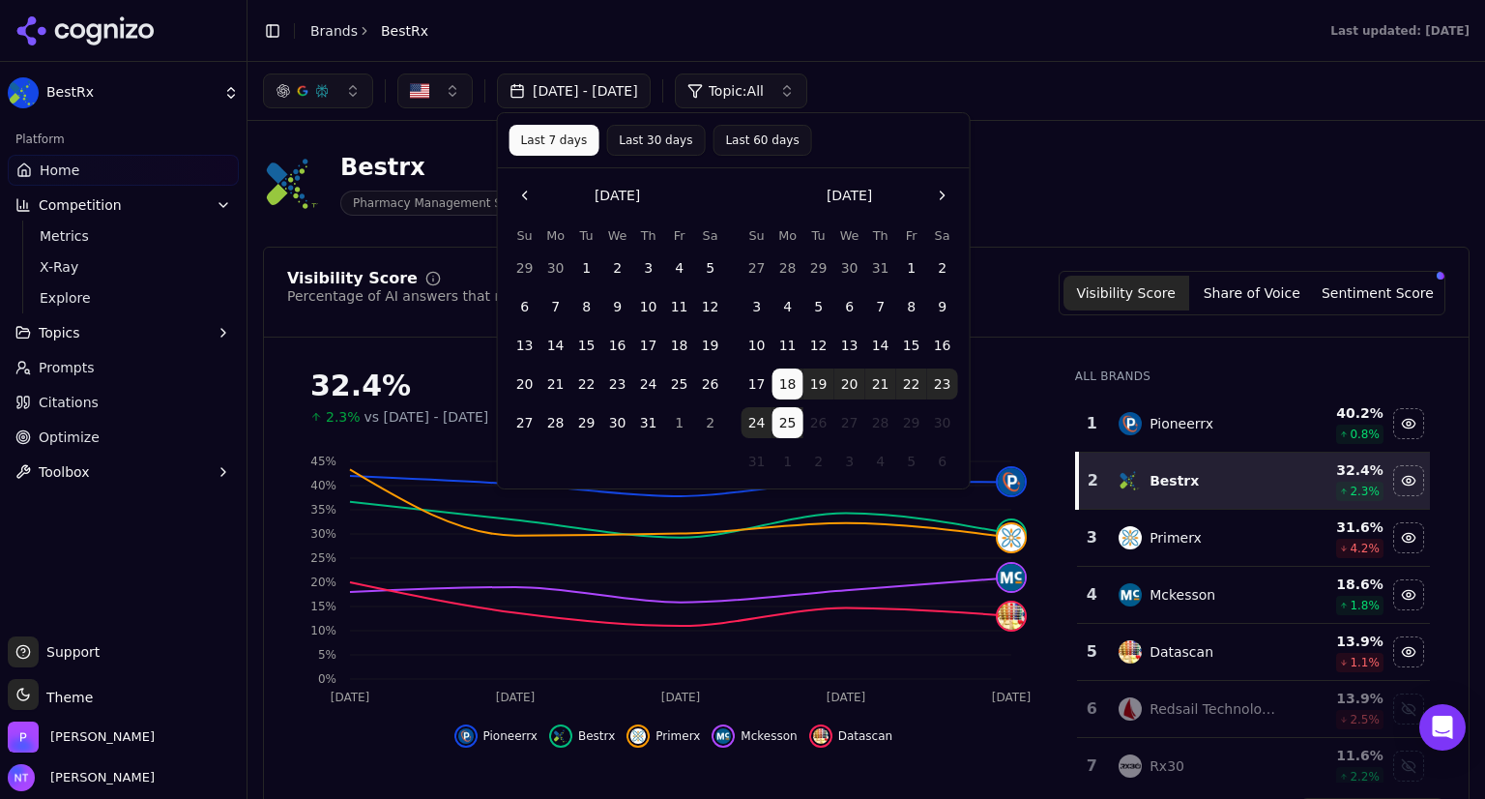
click at [582, 274] on button "1" at bounding box center [586, 267] width 31 height 31
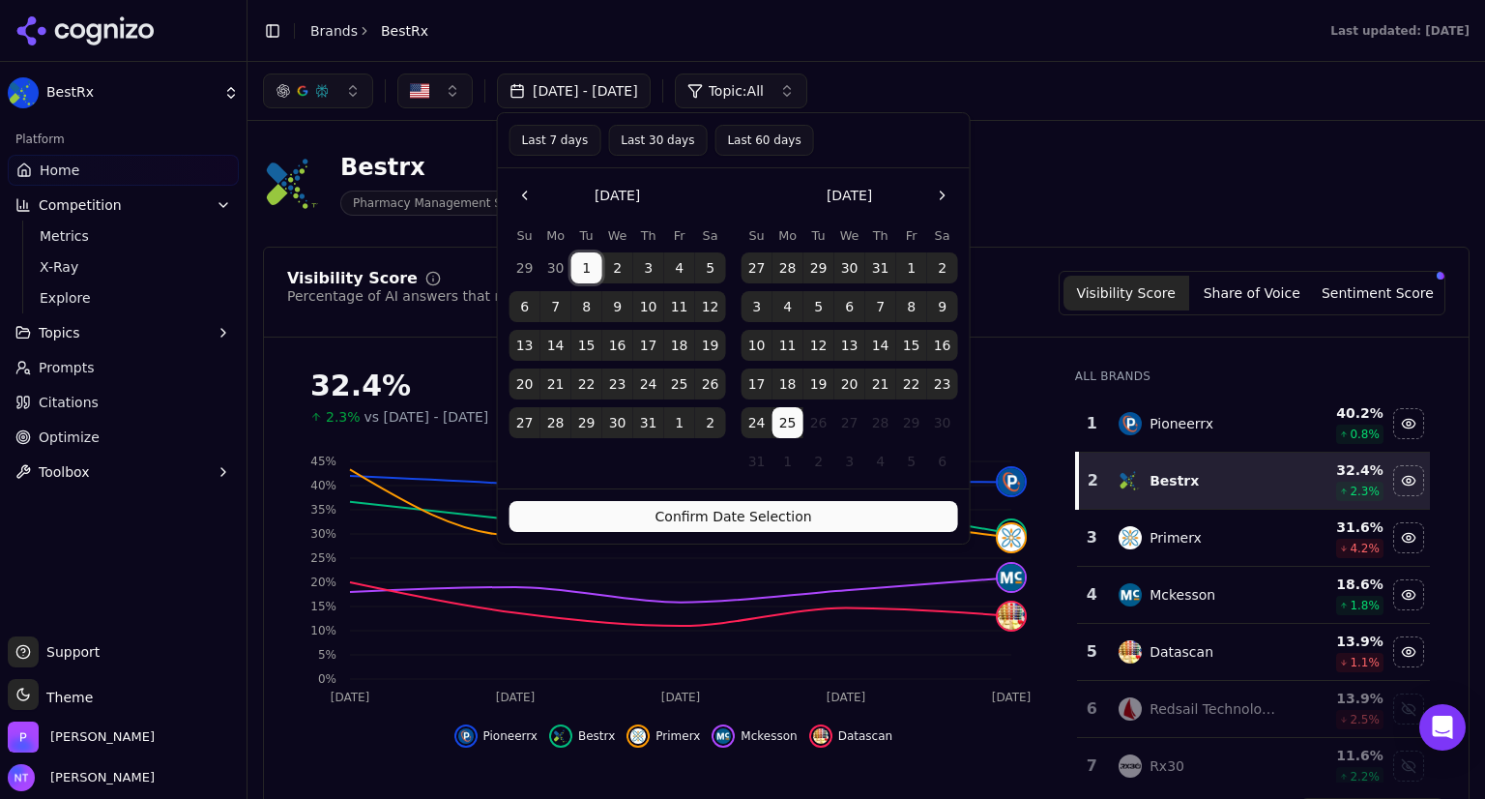
click at [681, 519] on button "Confirm Date Selection" at bounding box center [734, 516] width 449 height 31
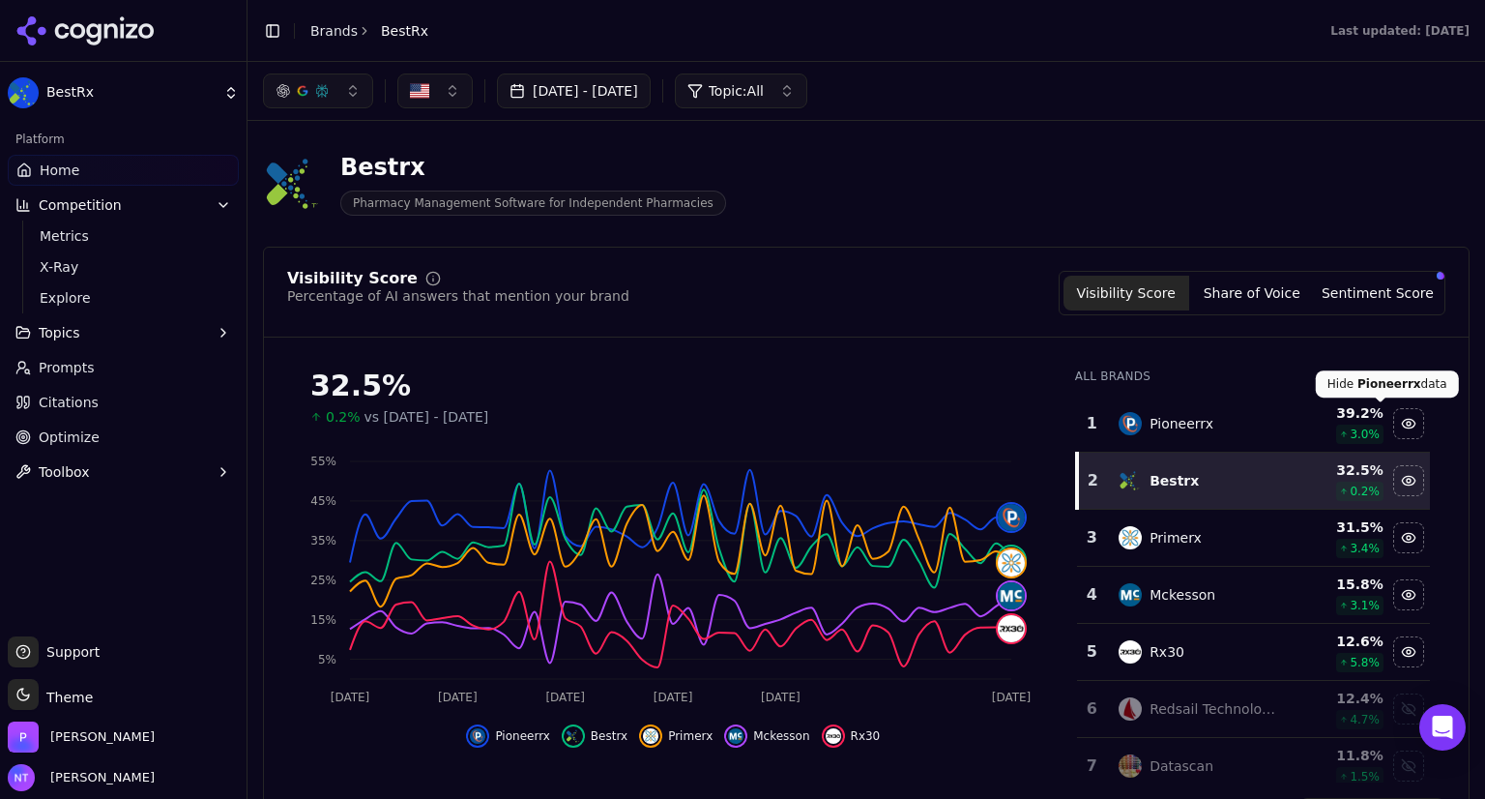
click at [1394, 426] on div "Hide pioneerrx data" at bounding box center [1408, 423] width 29 height 29
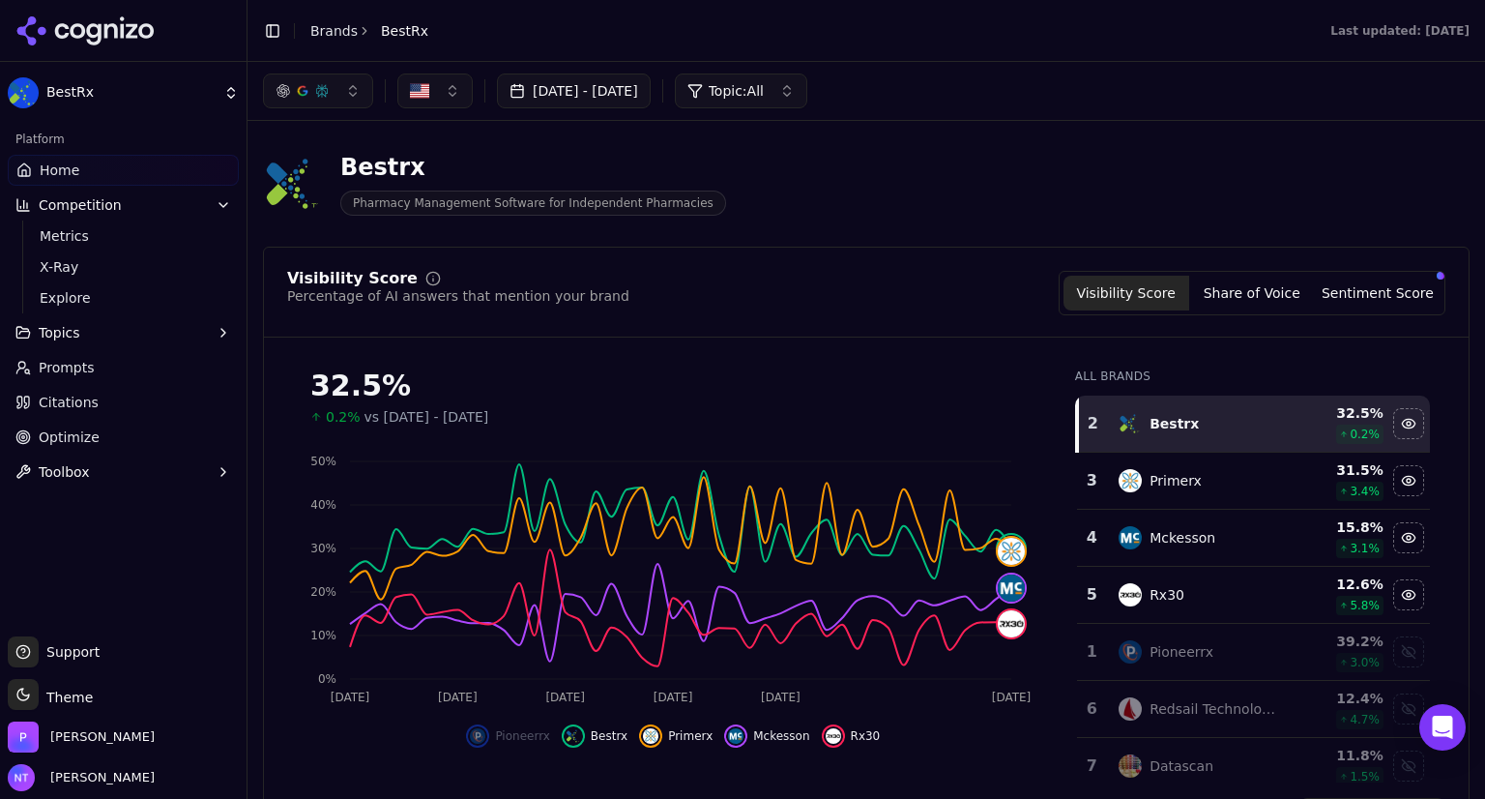
click at [61, 231] on span "Metrics" at bounding box center [124, 235] width 168 height 19
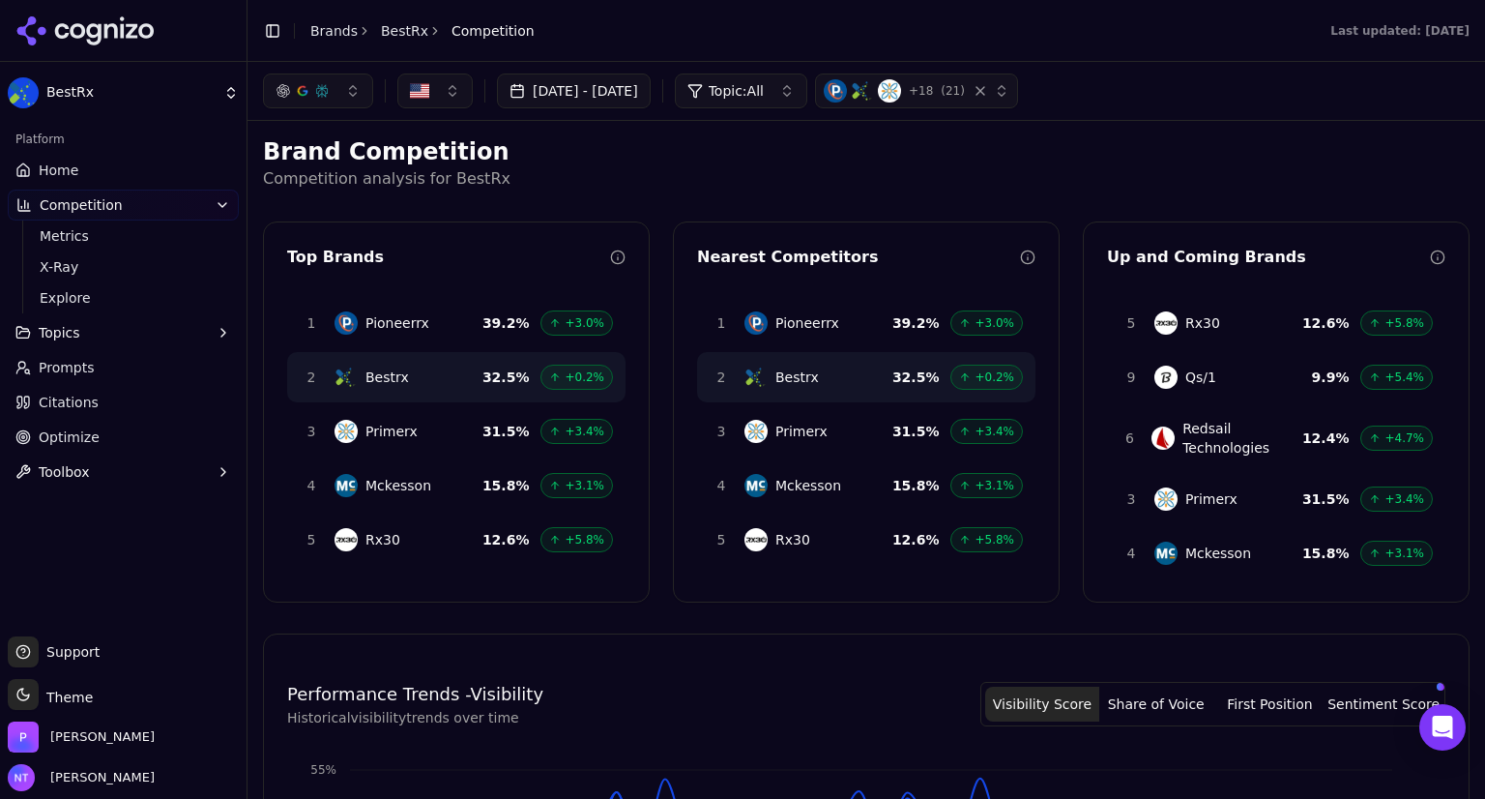
click at [135, 337] on button "Topics" at bounding box center [123, 332] width 231 height 31
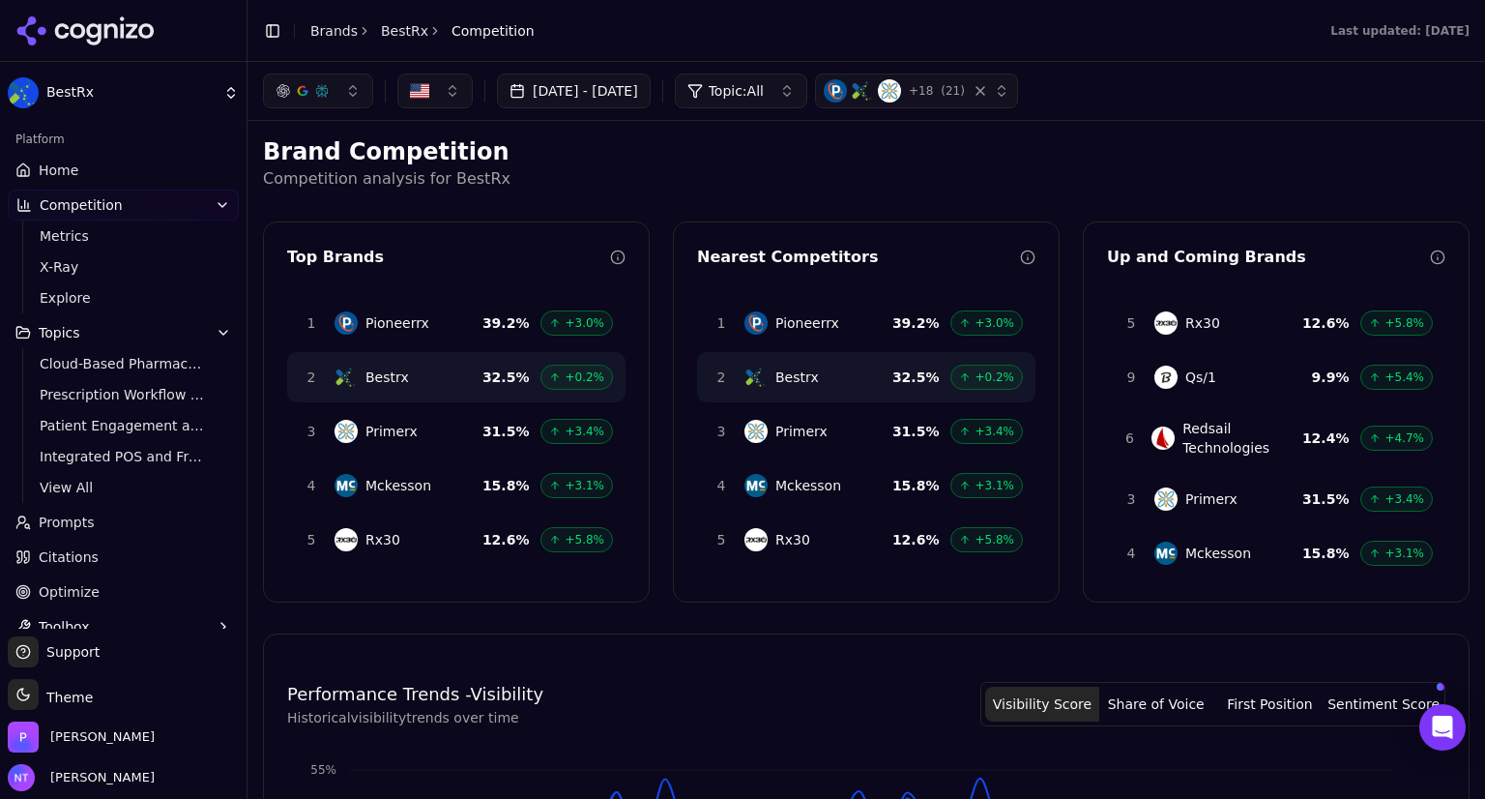
click at [82, 509] on link "Prompts" at bounding box center [123, 522] width 231 height 31
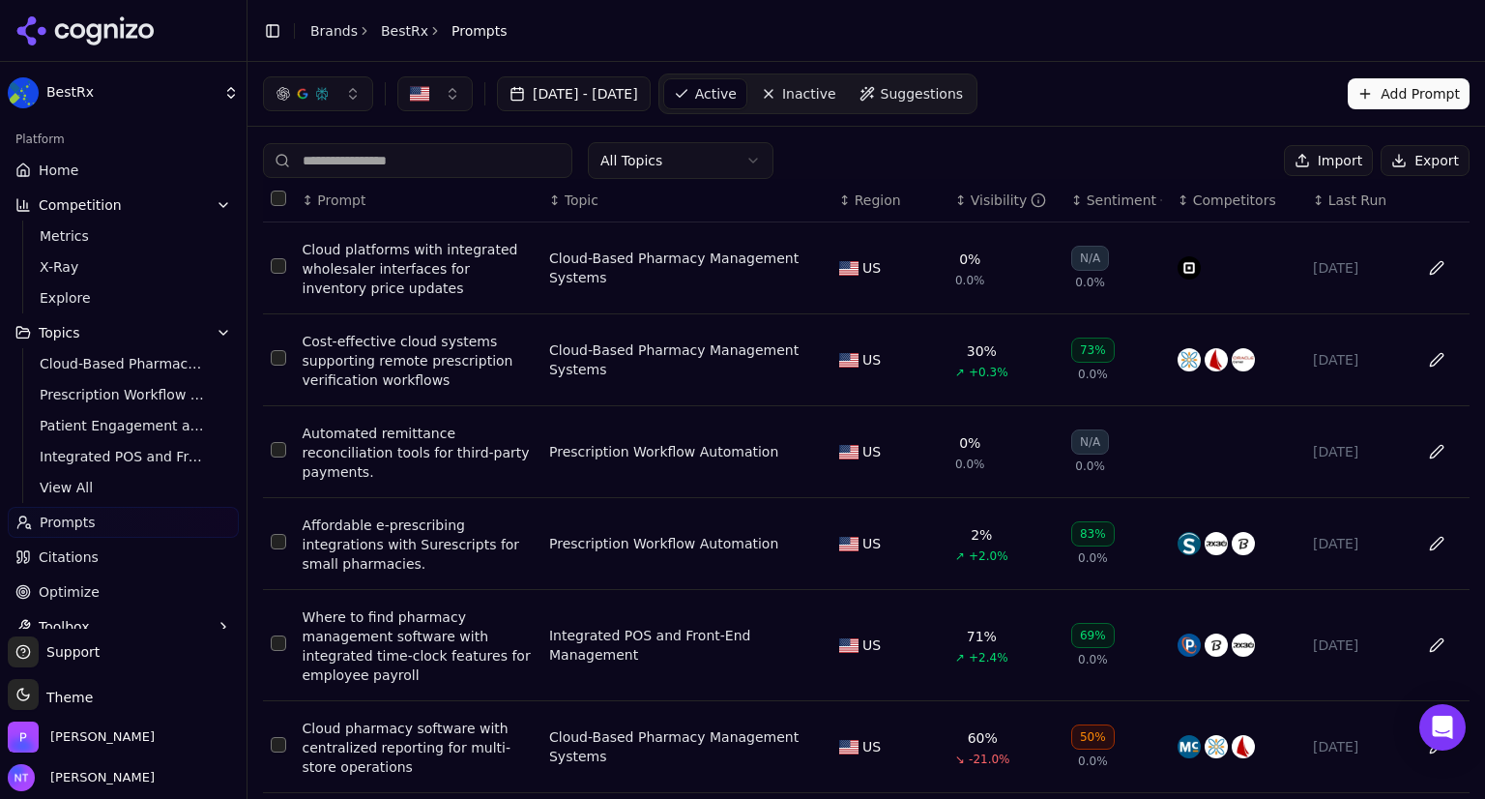
click at [90, 558] on span "Citations" at bounding box center [69, 556] width 60 height 19
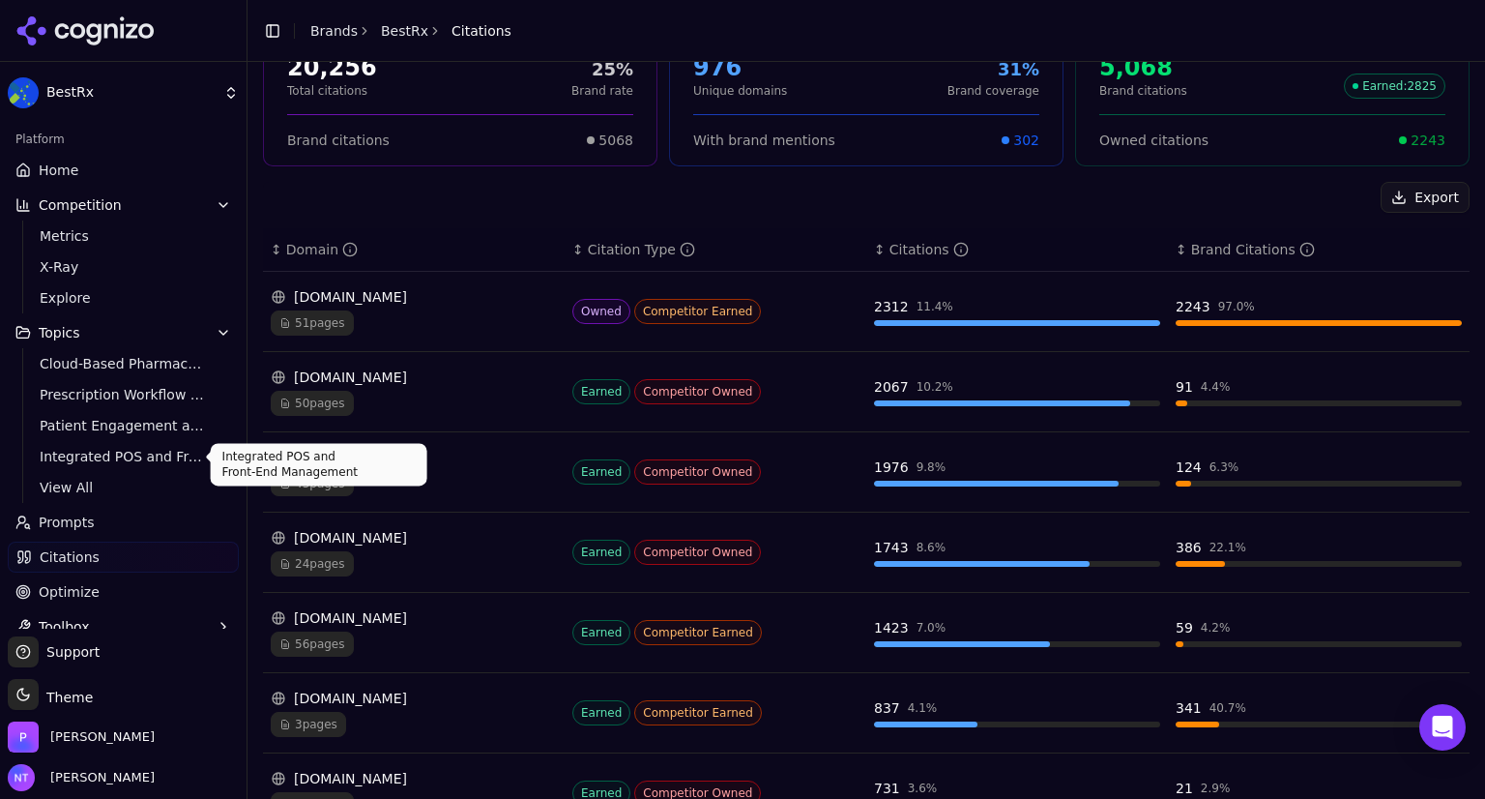
scroll to position [166, 0]
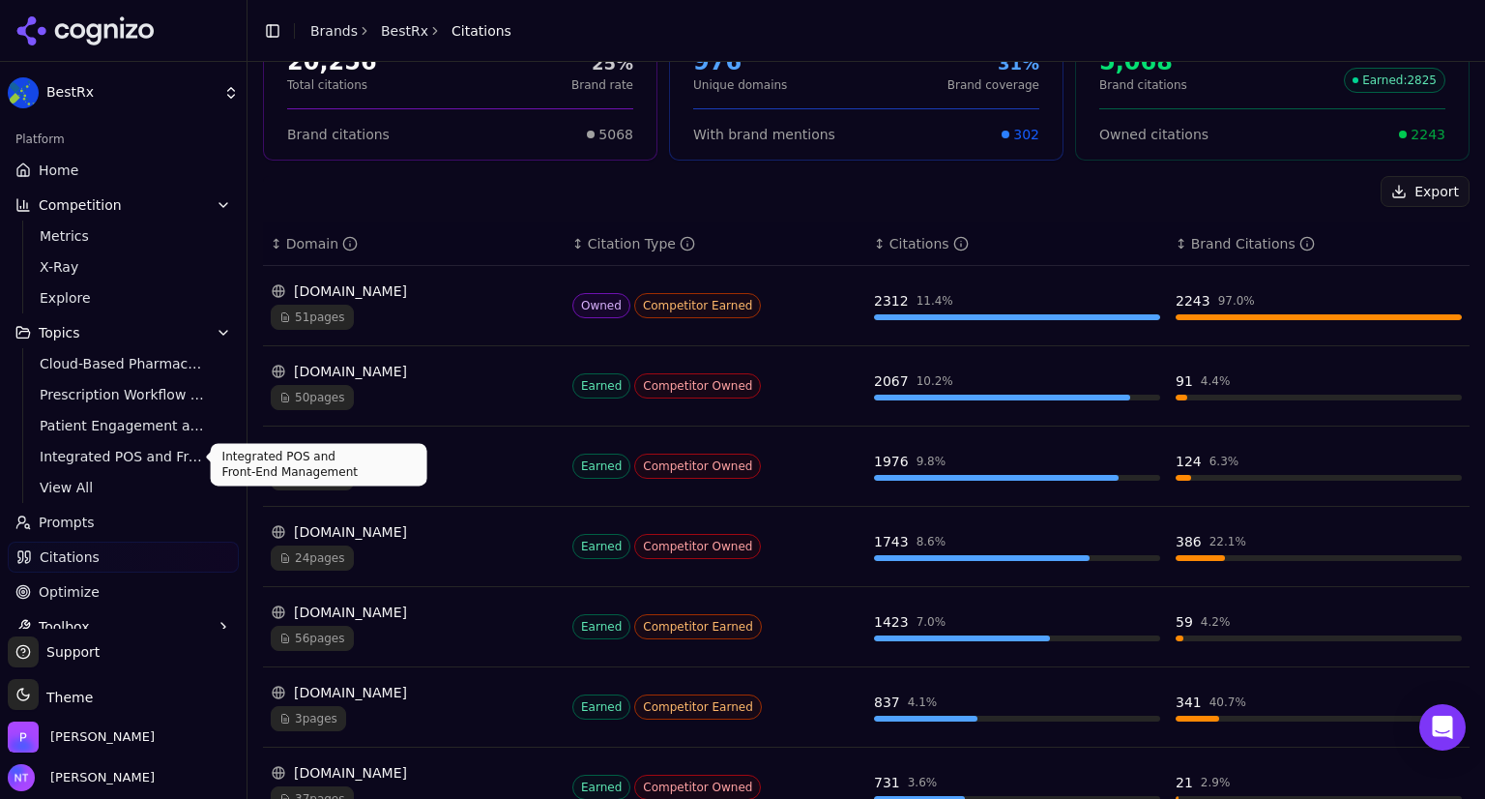
click at [317, 312] on span "51 pages" at bounding box center [312, 317] width 83 height 25
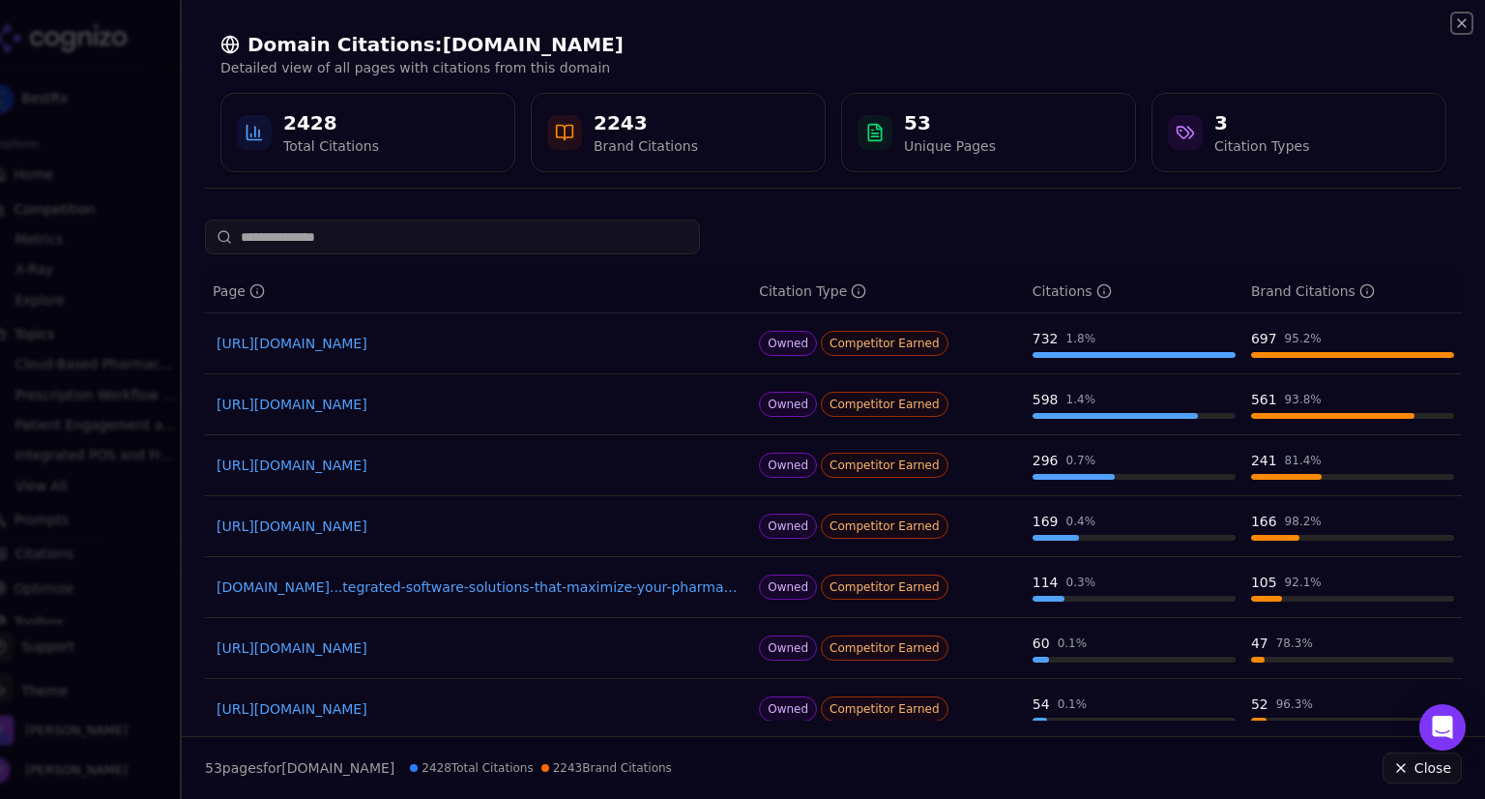
click at [1465, 19] on icon "button" at bounding box center [1462, 23] width 8 height 8
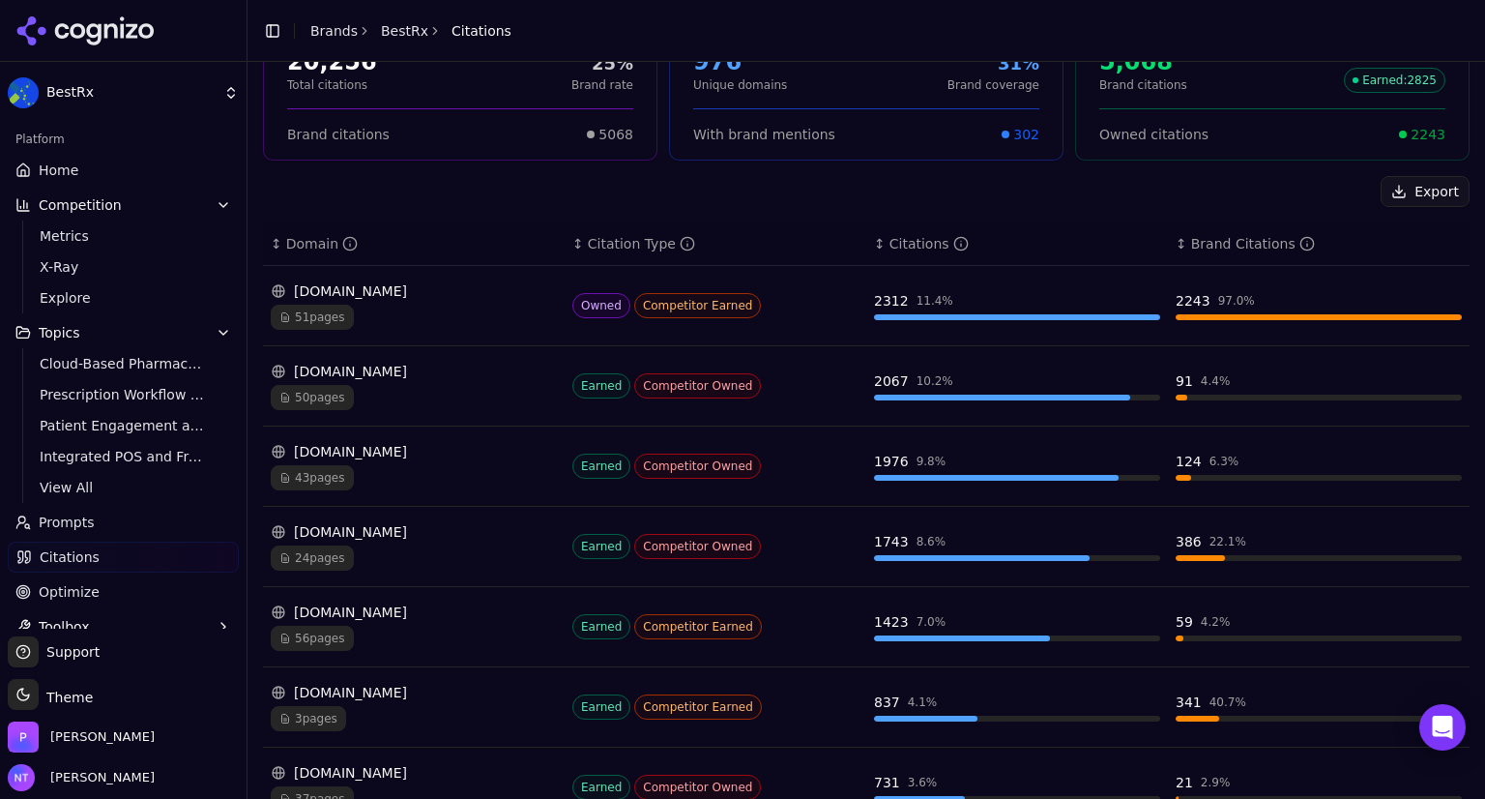
scroll to position [21, 0]
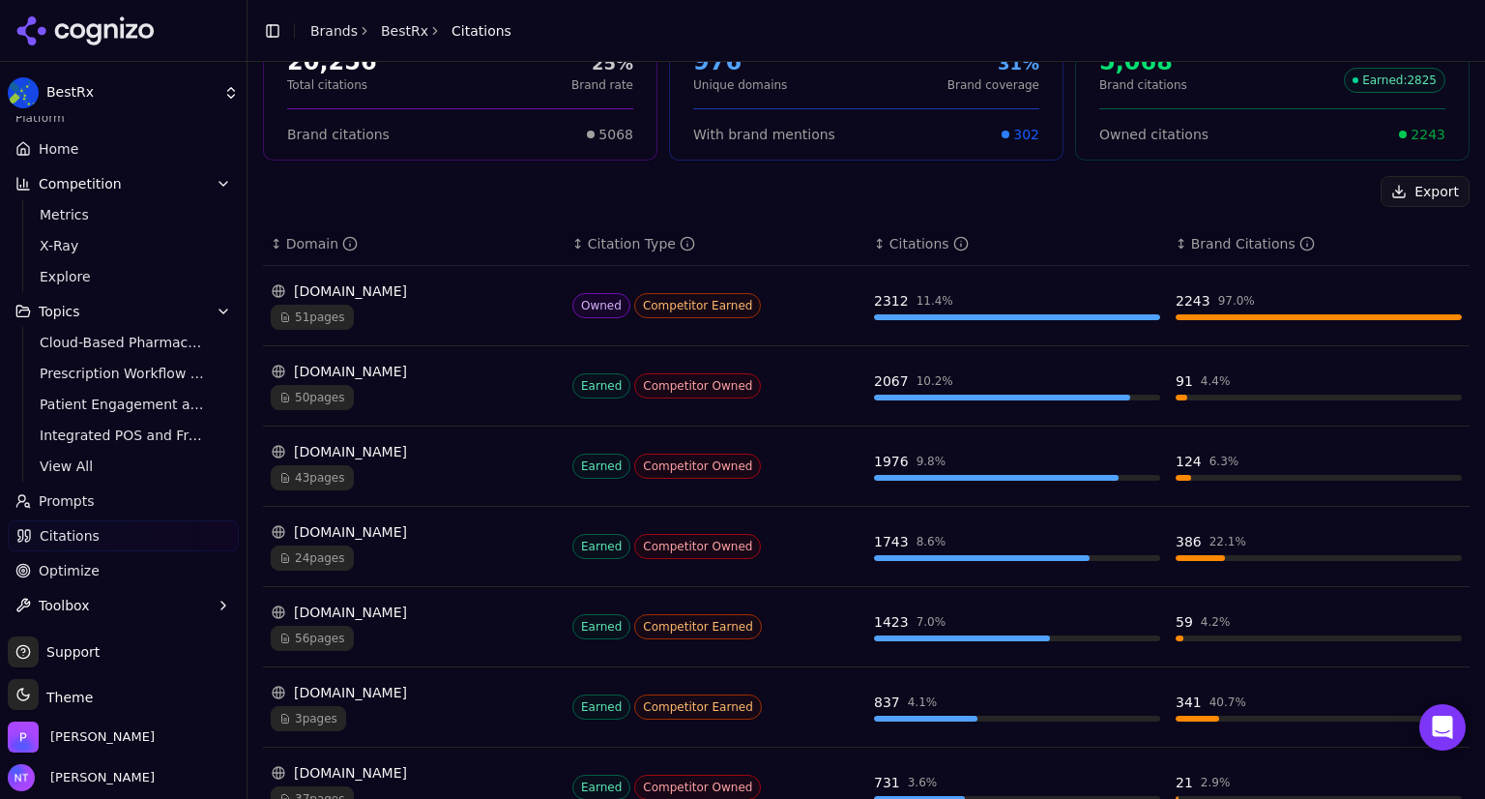
click at [91, 571] on span "Optimize" at bounding box center [69, 570] width 61 height 19
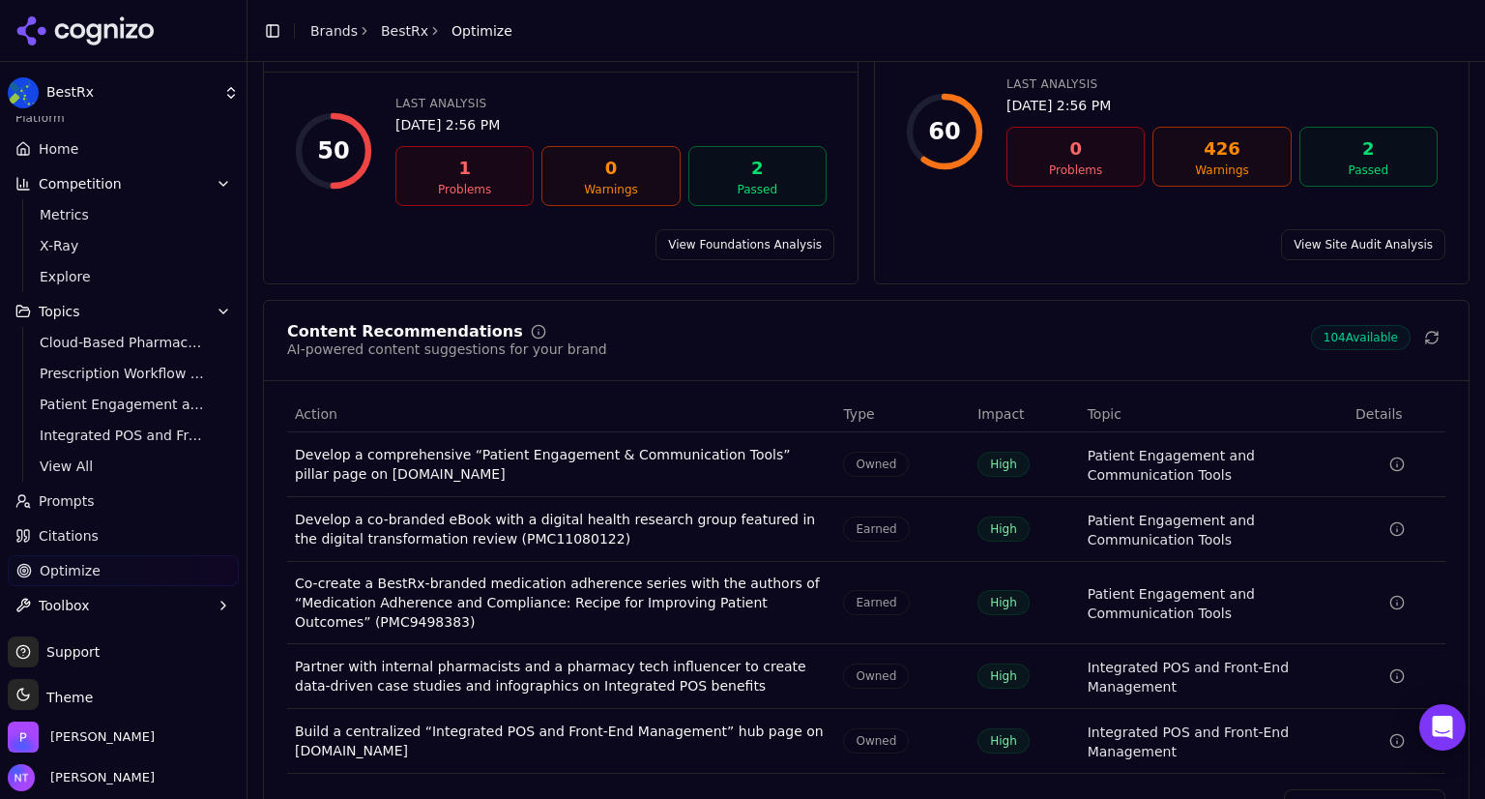
scroll to position [167, 0]
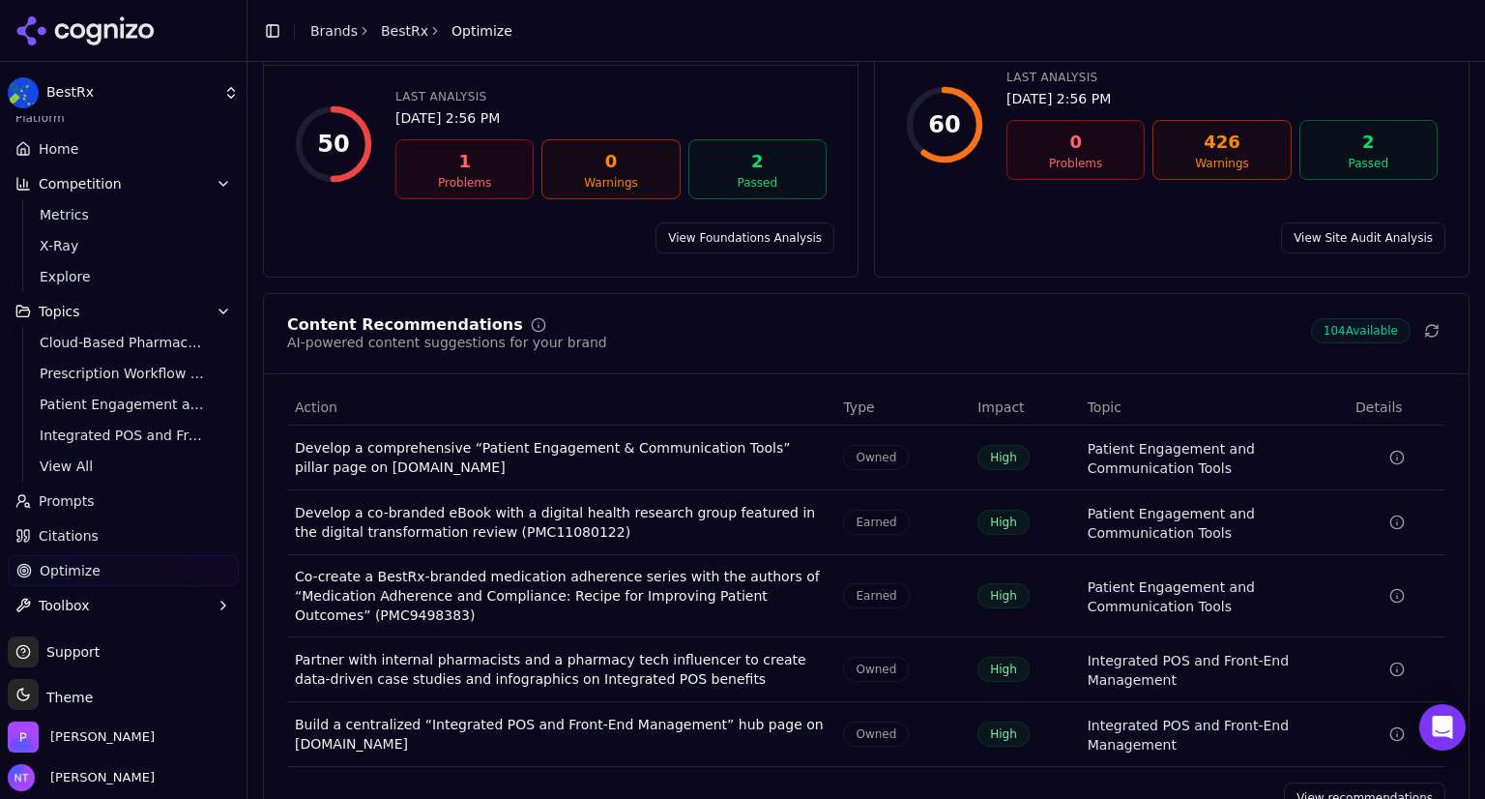
click at [101, 598] on button "Toolbox" at bounding box center [123, 605] width 231 height 31
click at [72, 597] on span "Toolbox" at bounding box center [64, 605] width 51 height 19
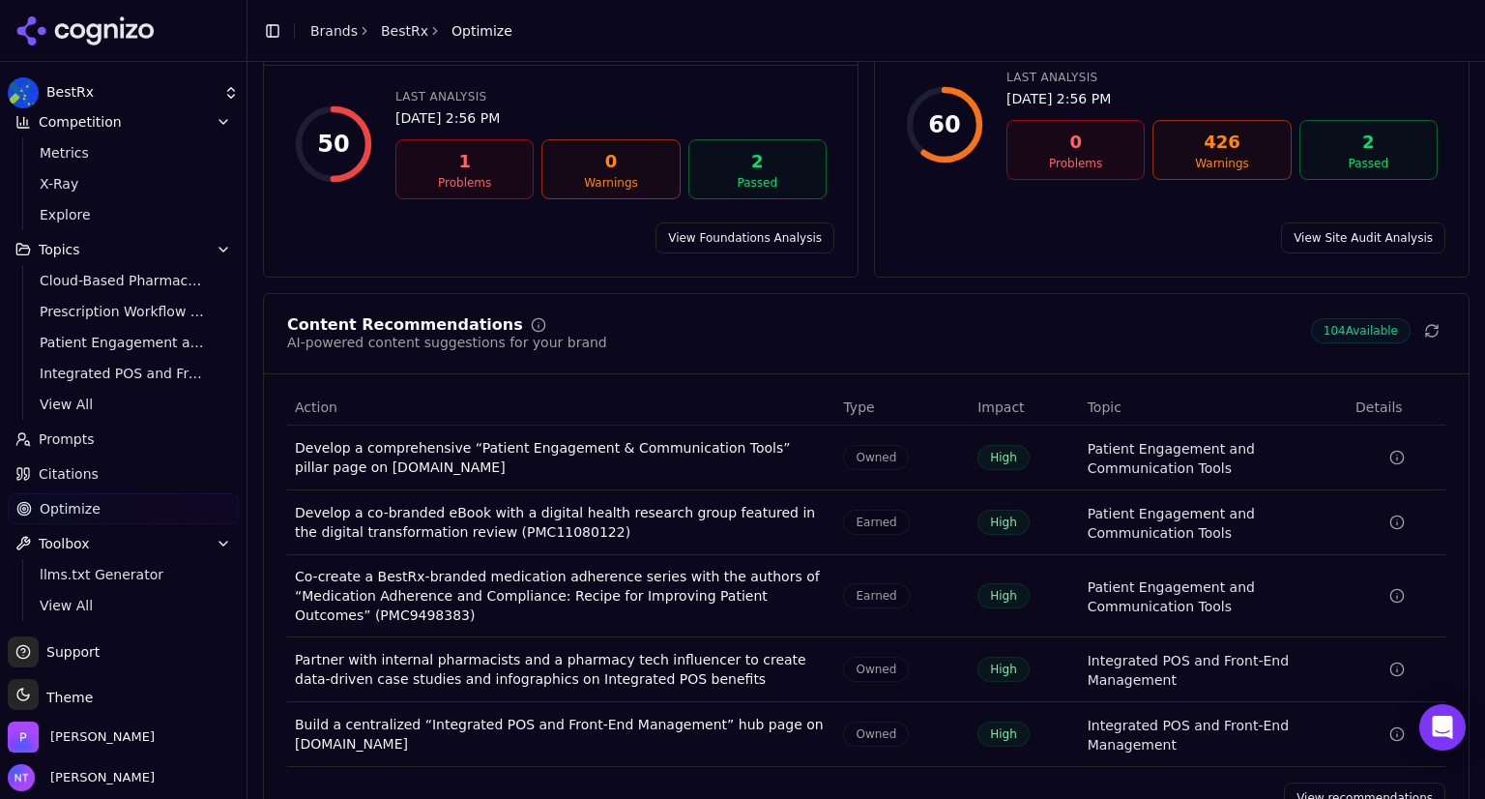
click at [61, 445] on span "Prompts" at bounding box center [67, 438] width 56 height 19
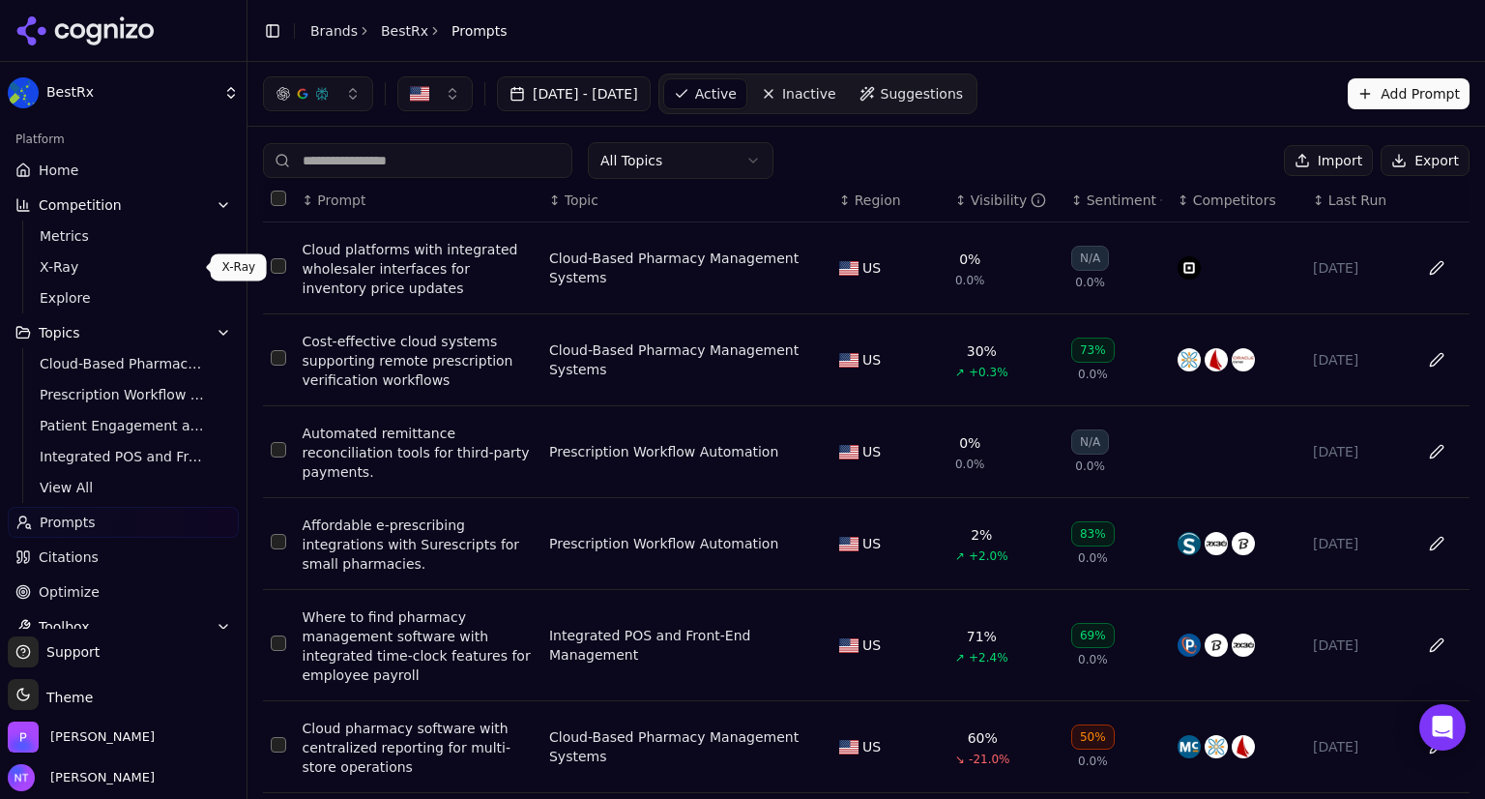
click at [99, 269] on span "X-Ray" at bounding box center [124, 266] width 168 height 19
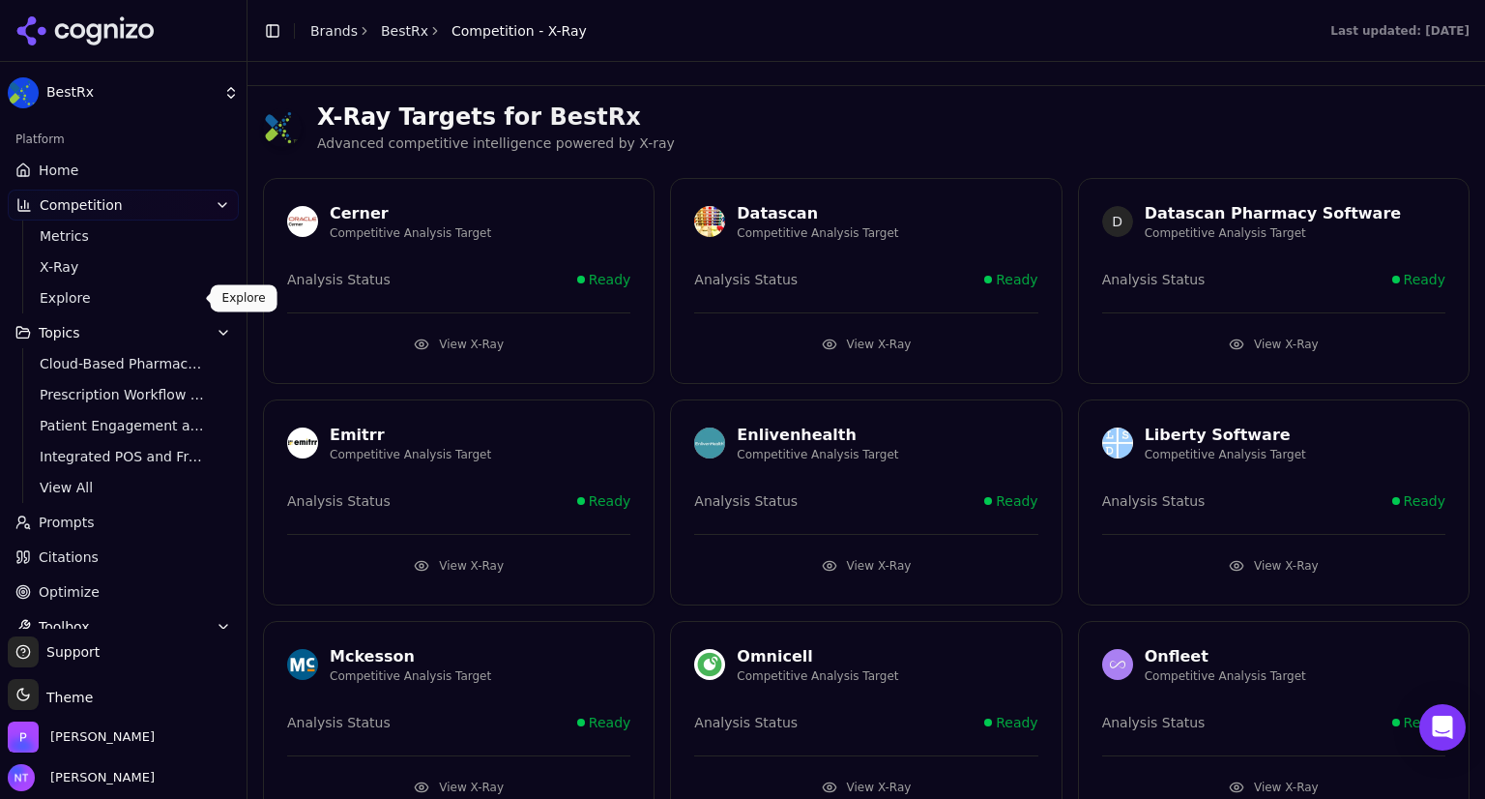
click at [92, 291] on span "Explore" at bounding box center [124, 297] width 168 height 19
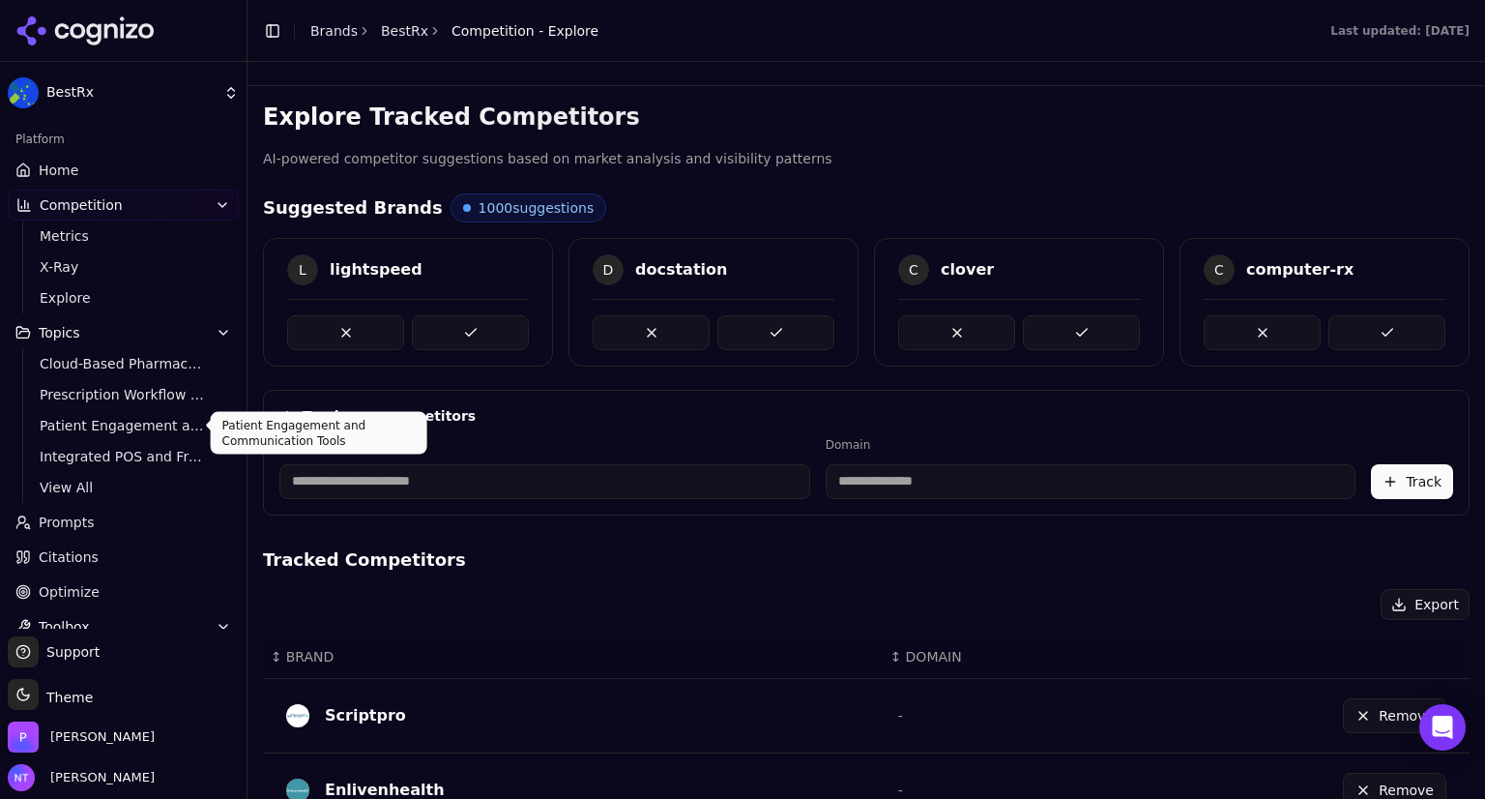
click at [96, 416] on span "Patient Engagement and Communication Tools" at bounding box center [124, 425] width 168 height 19
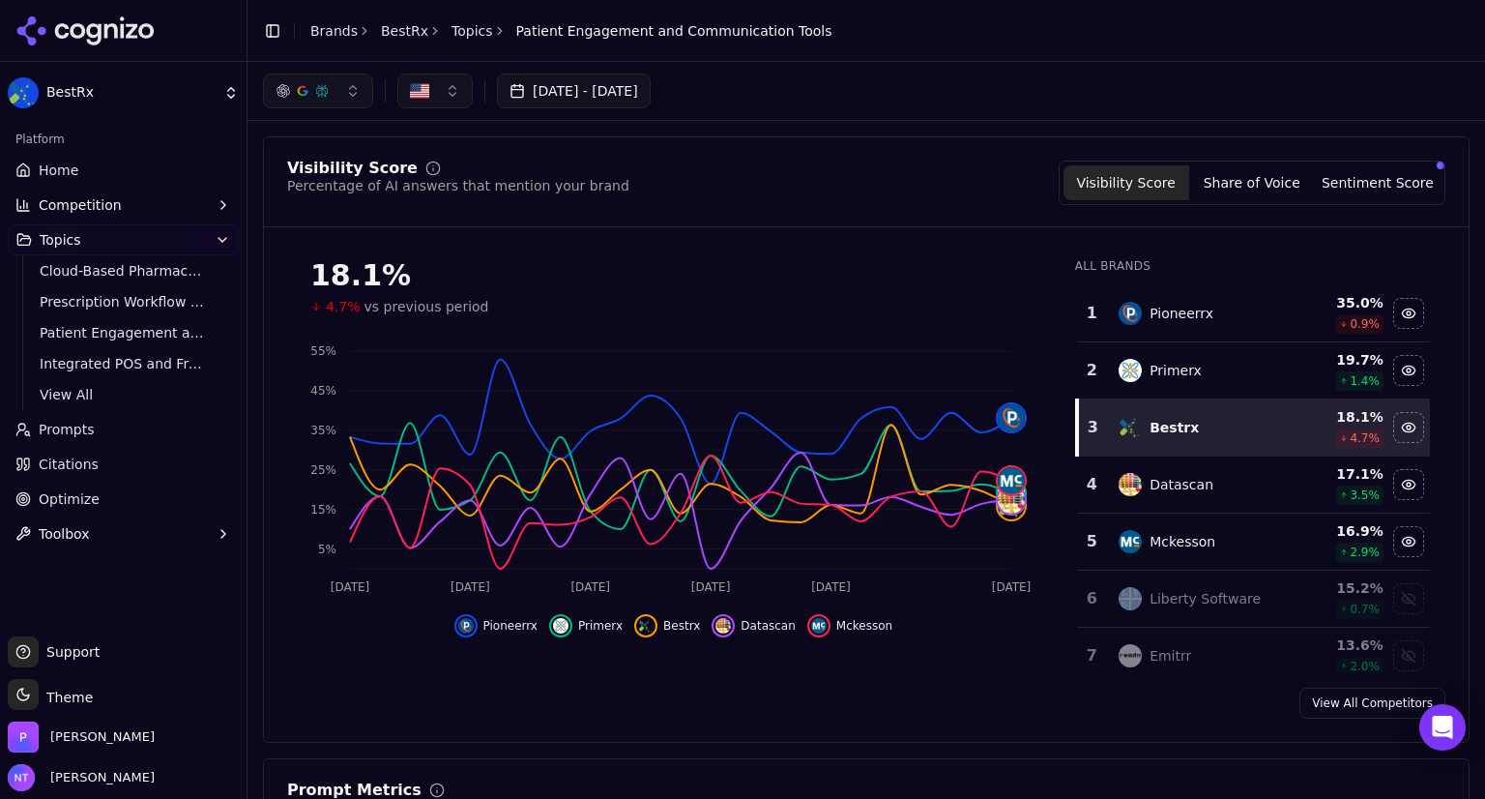
click at [75, 427] on span "Prompts" at bounding box center [67, 429] width 56 height 19
